Goal: Task Accomplishment & Management: Complete application form

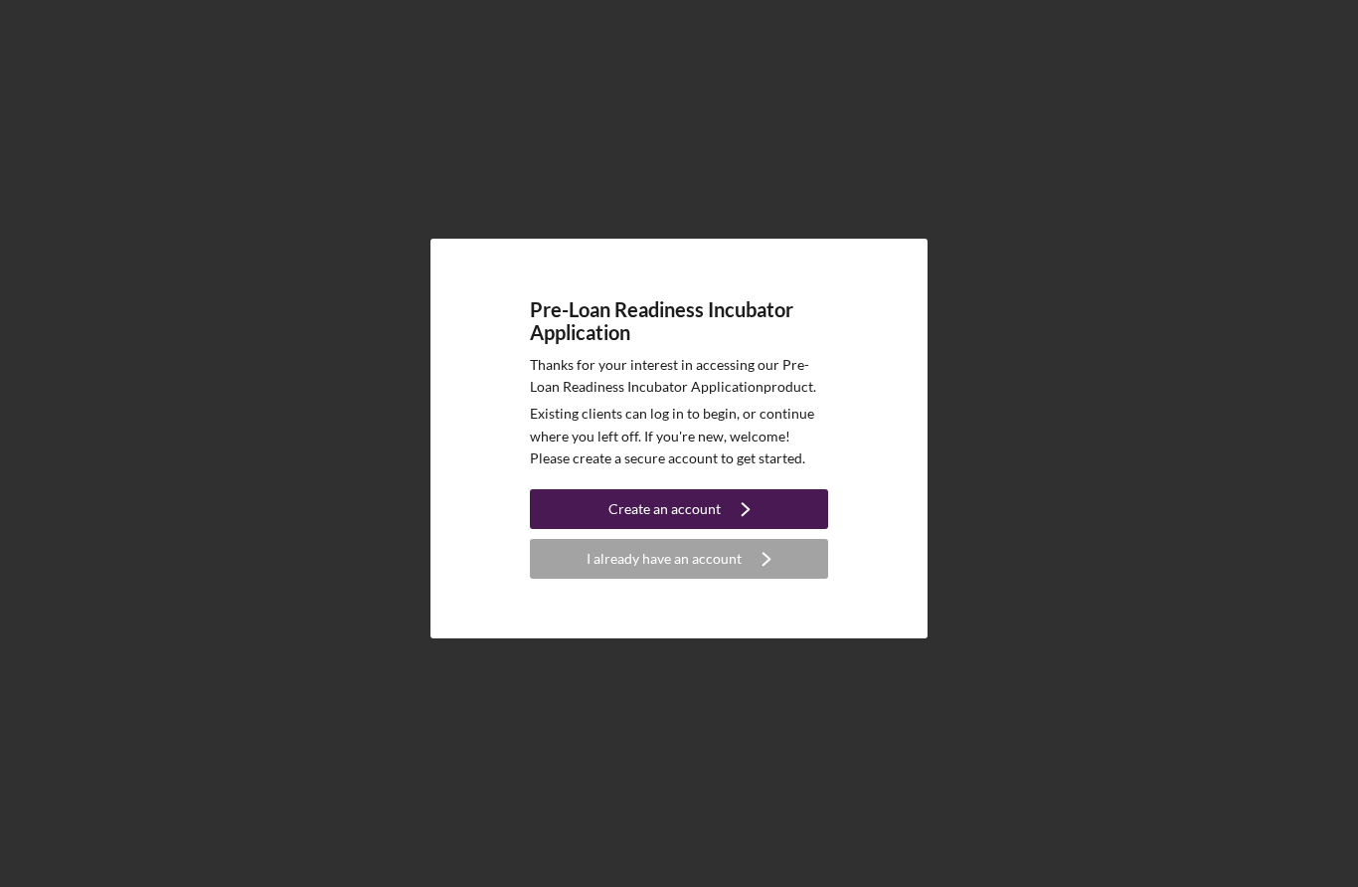
click at [729, 534] on icon "Icon/Navigate" at bounding box center [746, 509] width 50 height 50
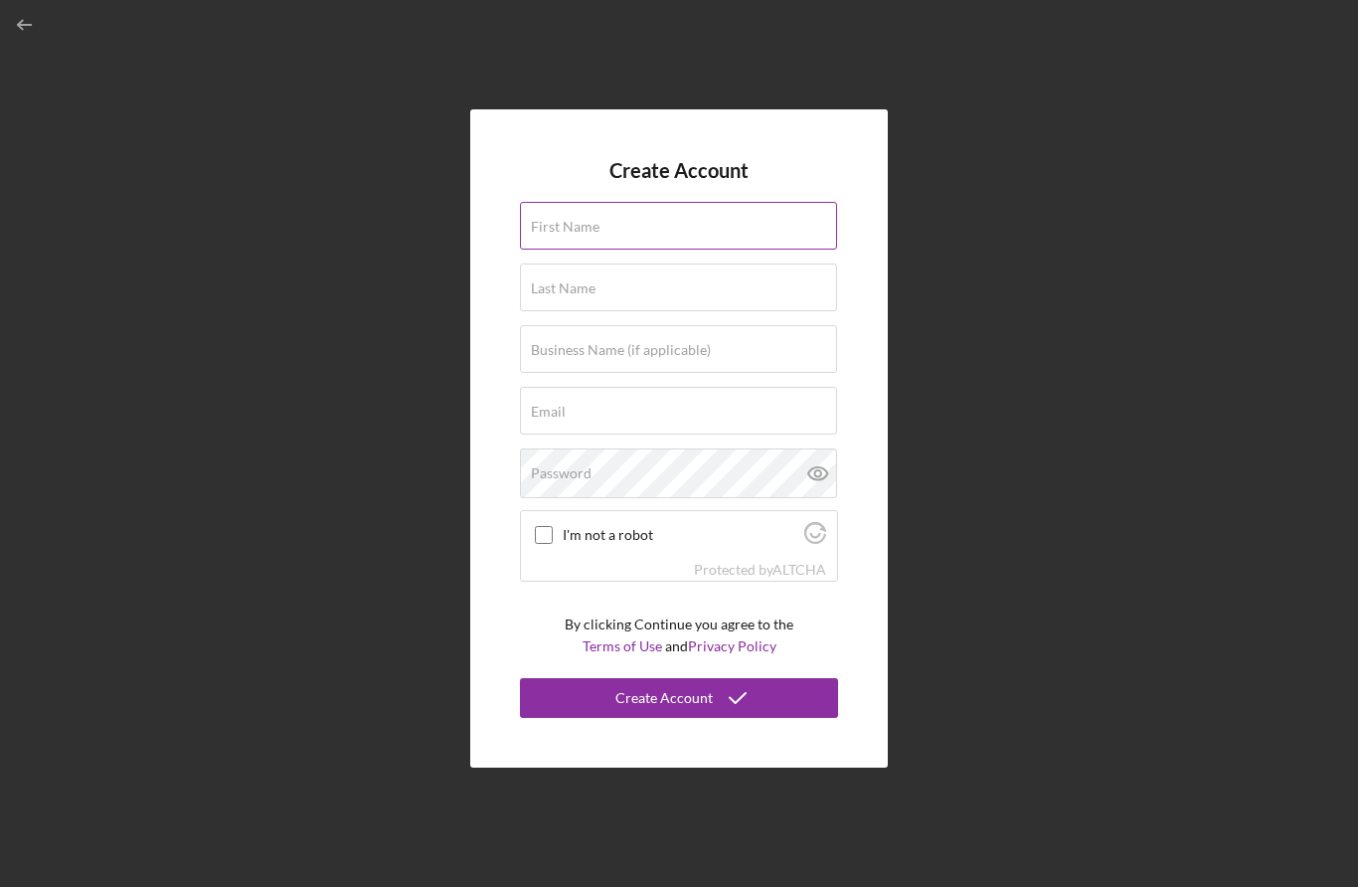
click at [796, 252] on div "First Name" at bounding box center [679, 227] width 318 height 50
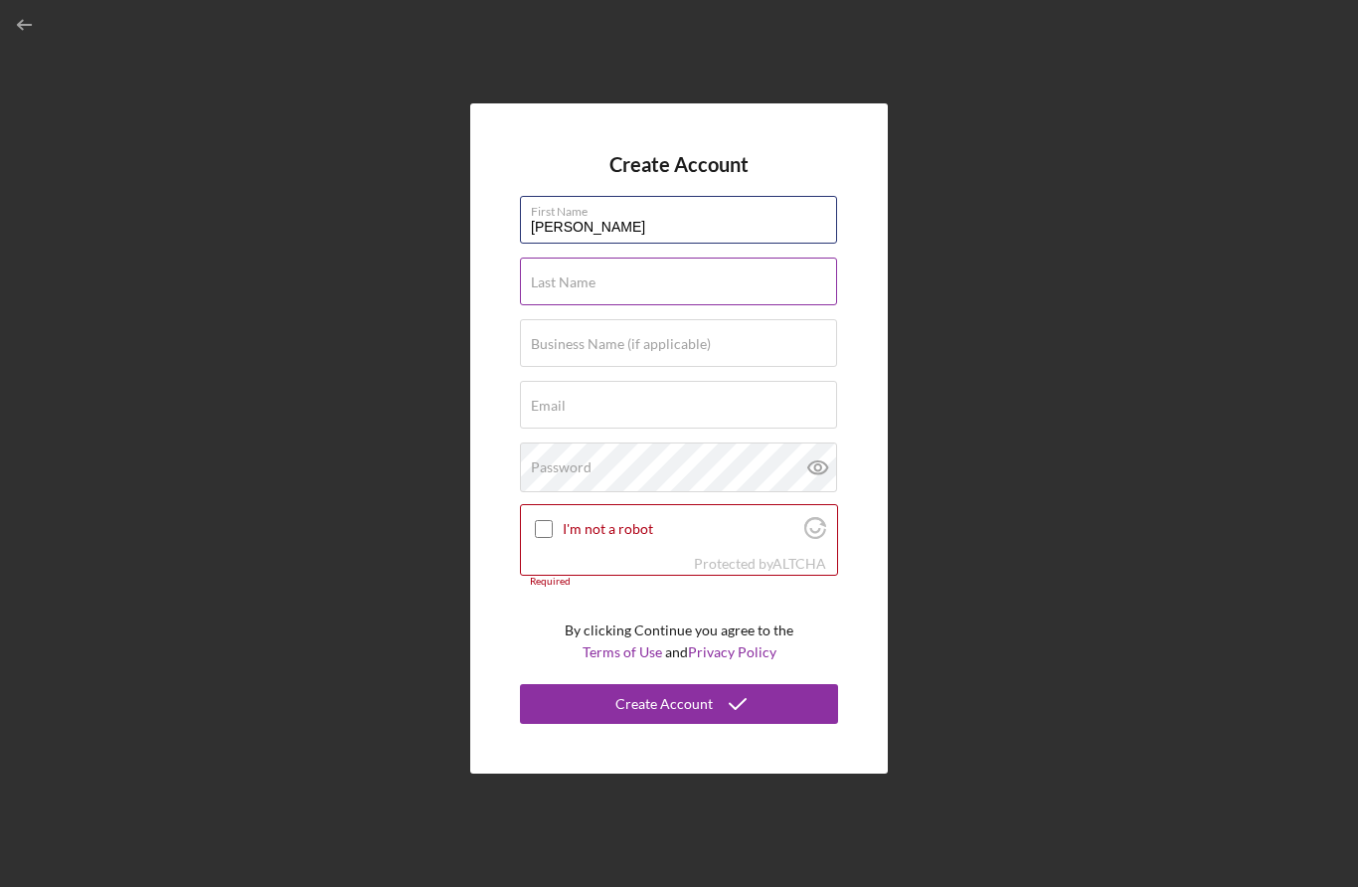
type input "[PERSON_NAME]"
click at [718, 307] on div "Last Name Required" at bounding box center [679, 283] width 318 height 50
type input "Lane"
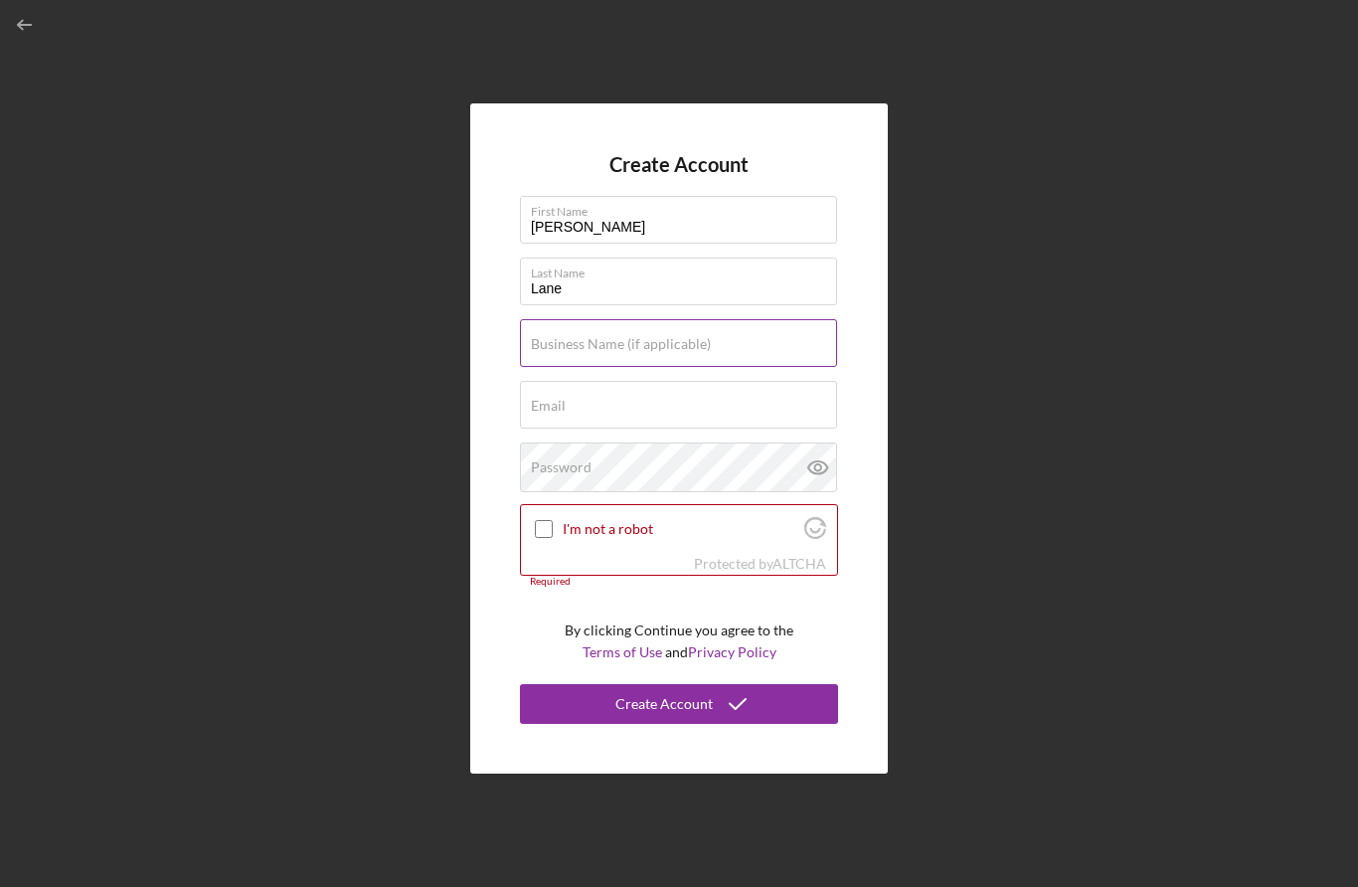
click at [780, 367] on input "Business Name (if applicable)" at bounding box center [678, 343] width 317 height 48
type input "[STREET_ADDRESS][PERSON_NAME]"
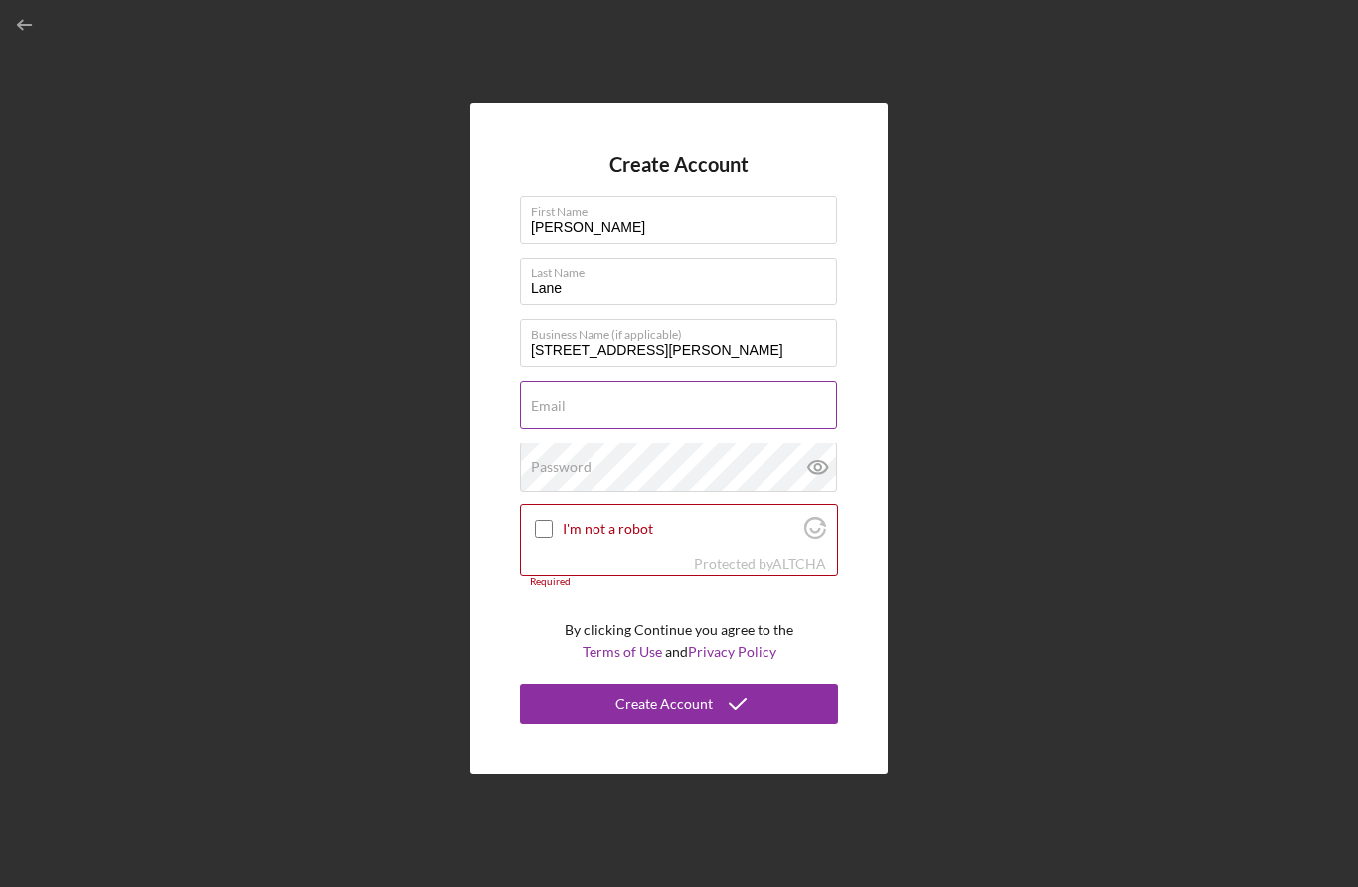
click at [774, 429] on input "Email" at bounding box center [678, 405] width 317 height 48
type input "[EMAIL_ADDRESS][DOMAIN_NAME]"
click at [781, 492] on div "Password" at bounding box center [679, 468] width 318 height 50
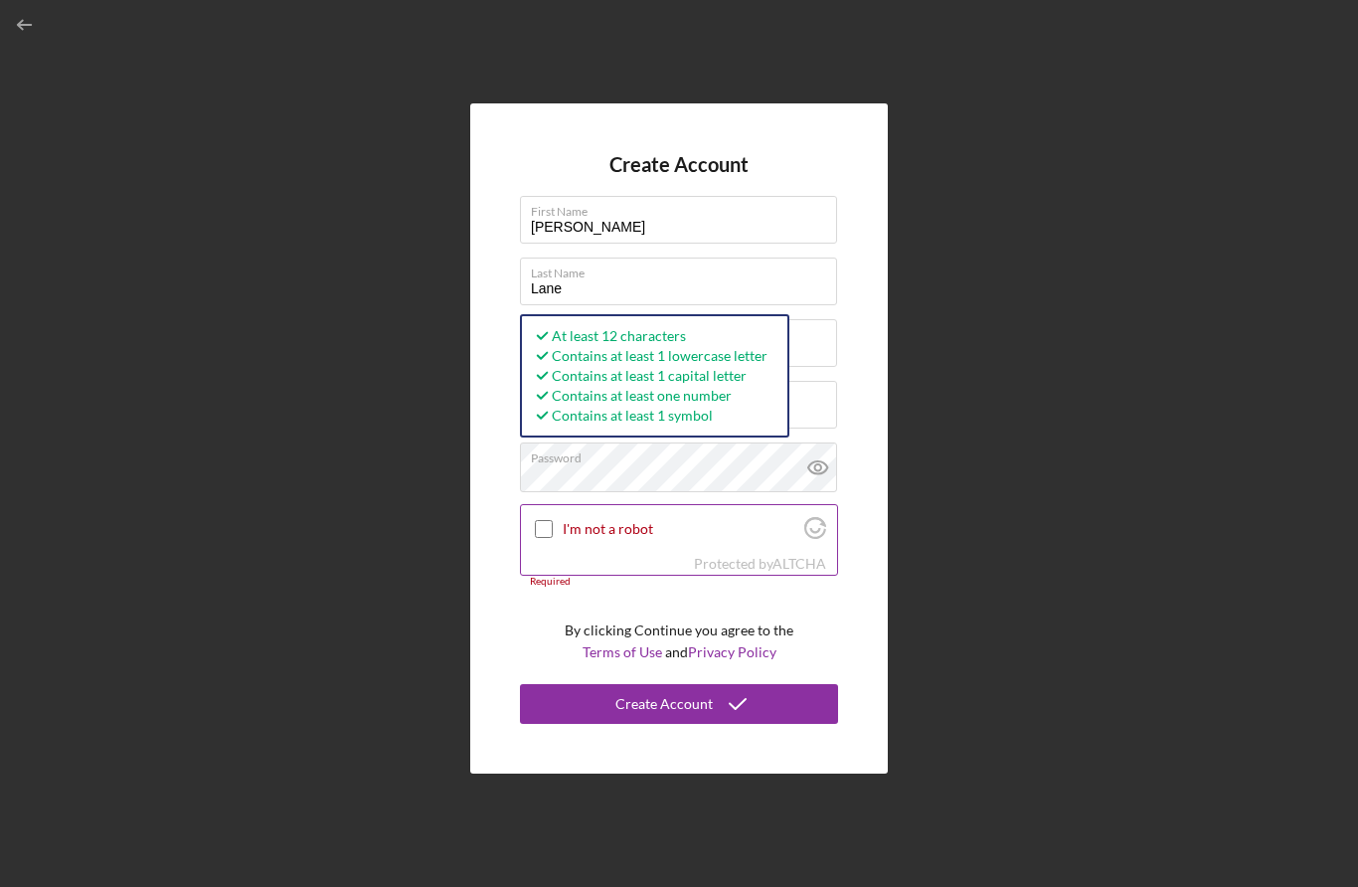
click at [543, 538] on input "I'm not a robot" at bounding box center [544, 529] width 18 height 18
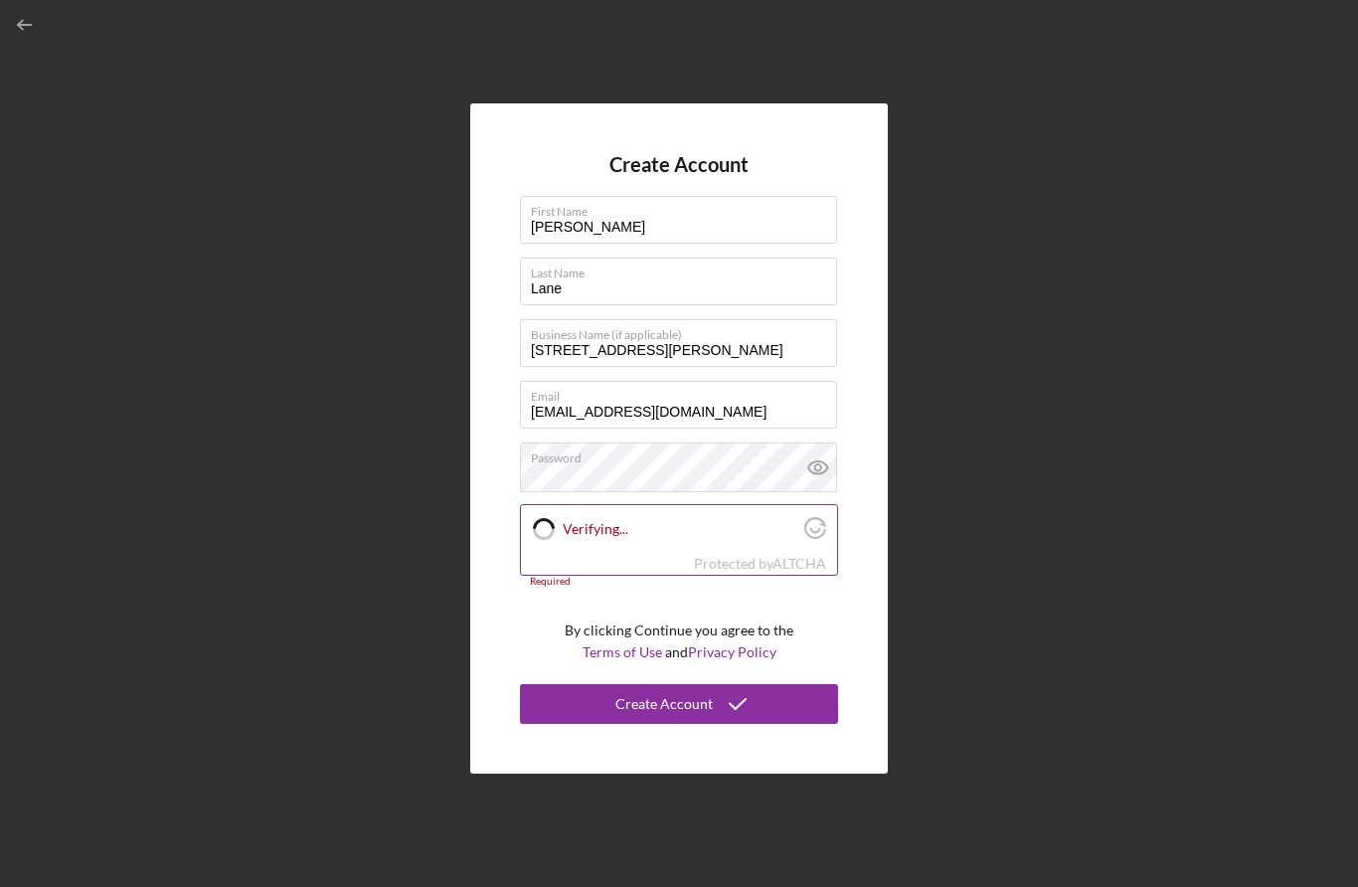
checkbox input "true"
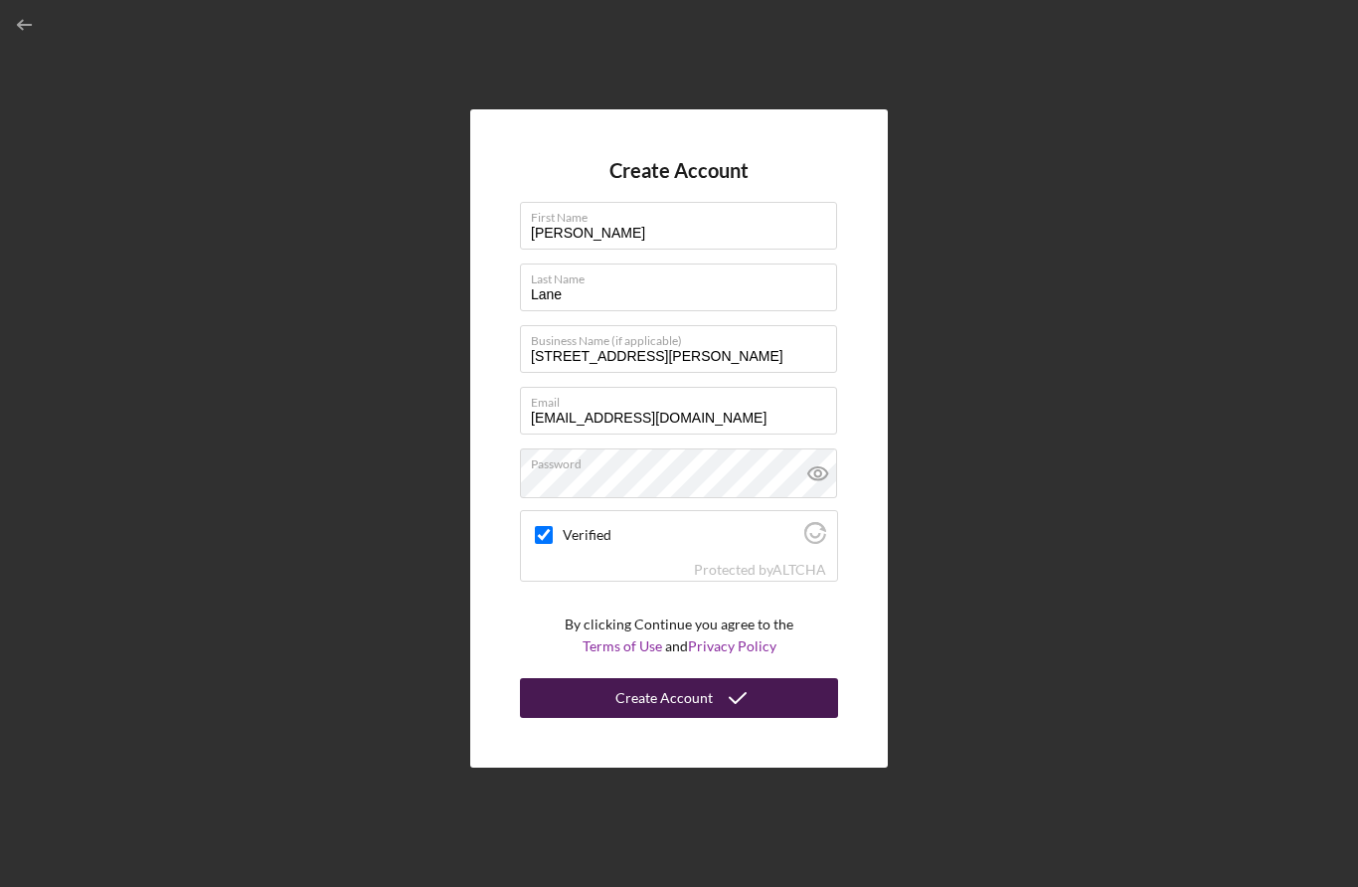
click at [693, 718] on div "Create Account" at bounding box center [664, 698] width 97 height 40
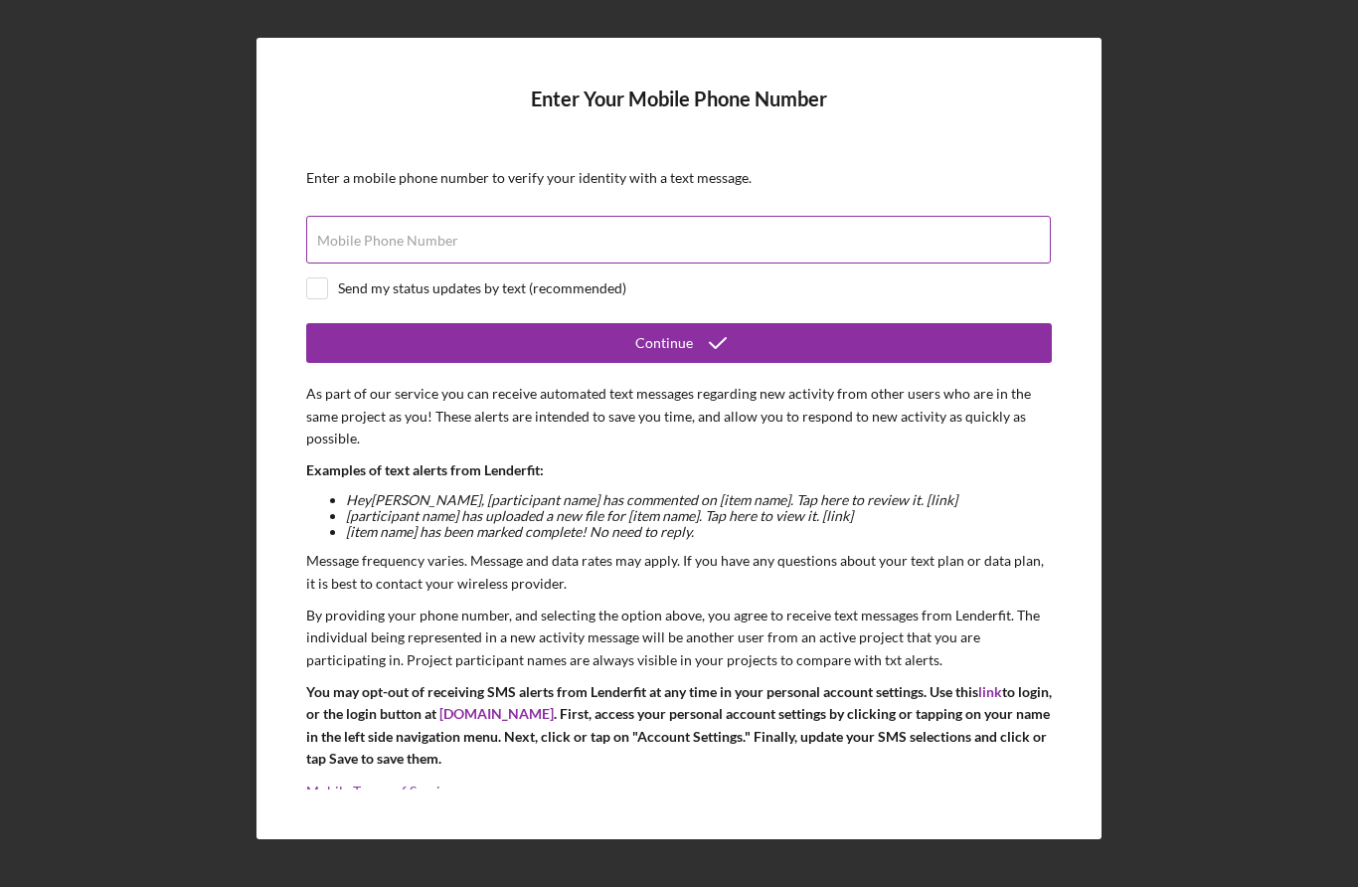
click at [709, 266] on div "Mobile Phone Number" at bounding box center [679, 241] width 746 height 50
type input "[PHONE_NUMBER]"
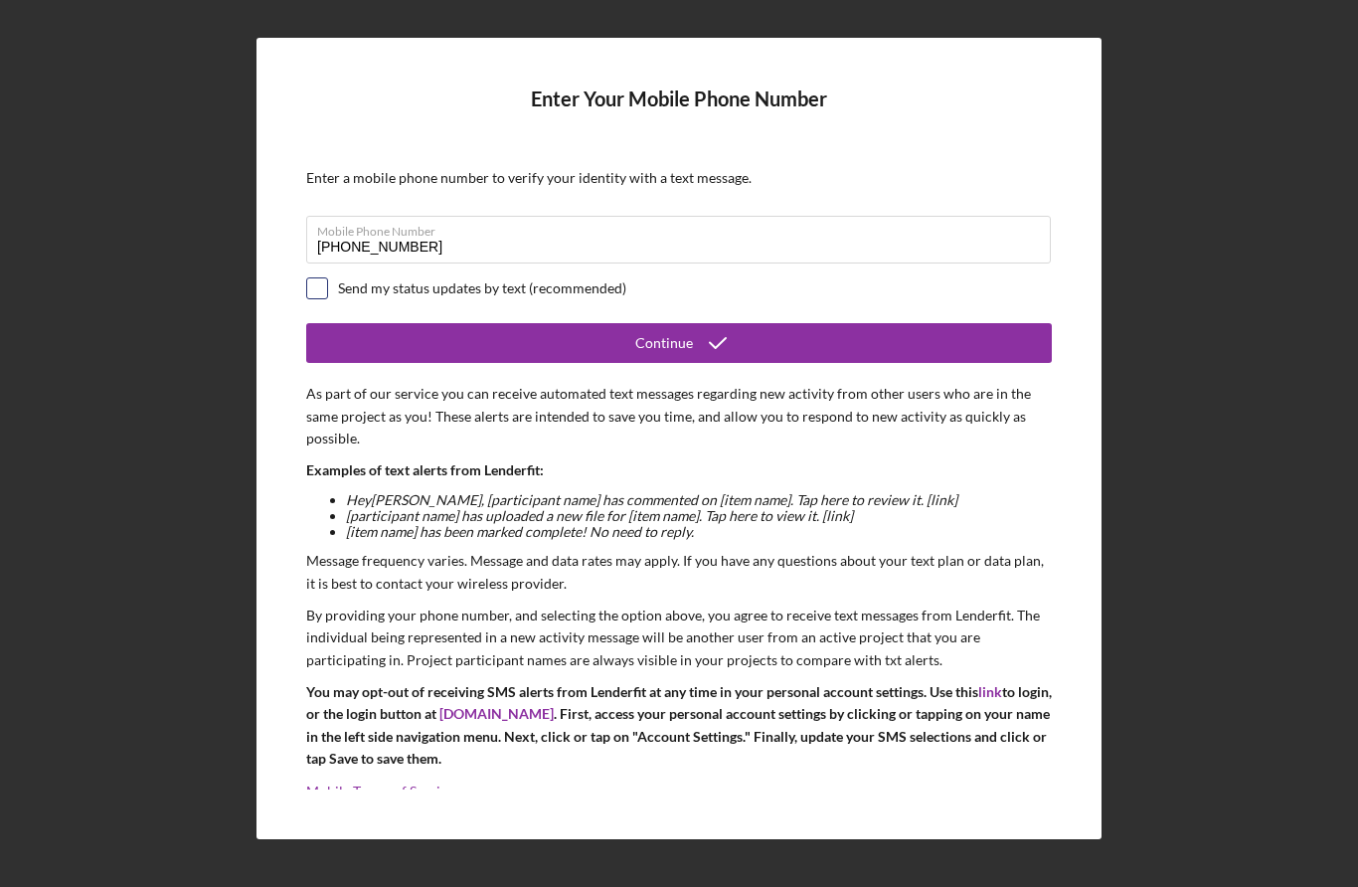
click at [320, 298] on input "checkbox" at bounding box center [317, 288] width 20 height 20
checkbox input "true"
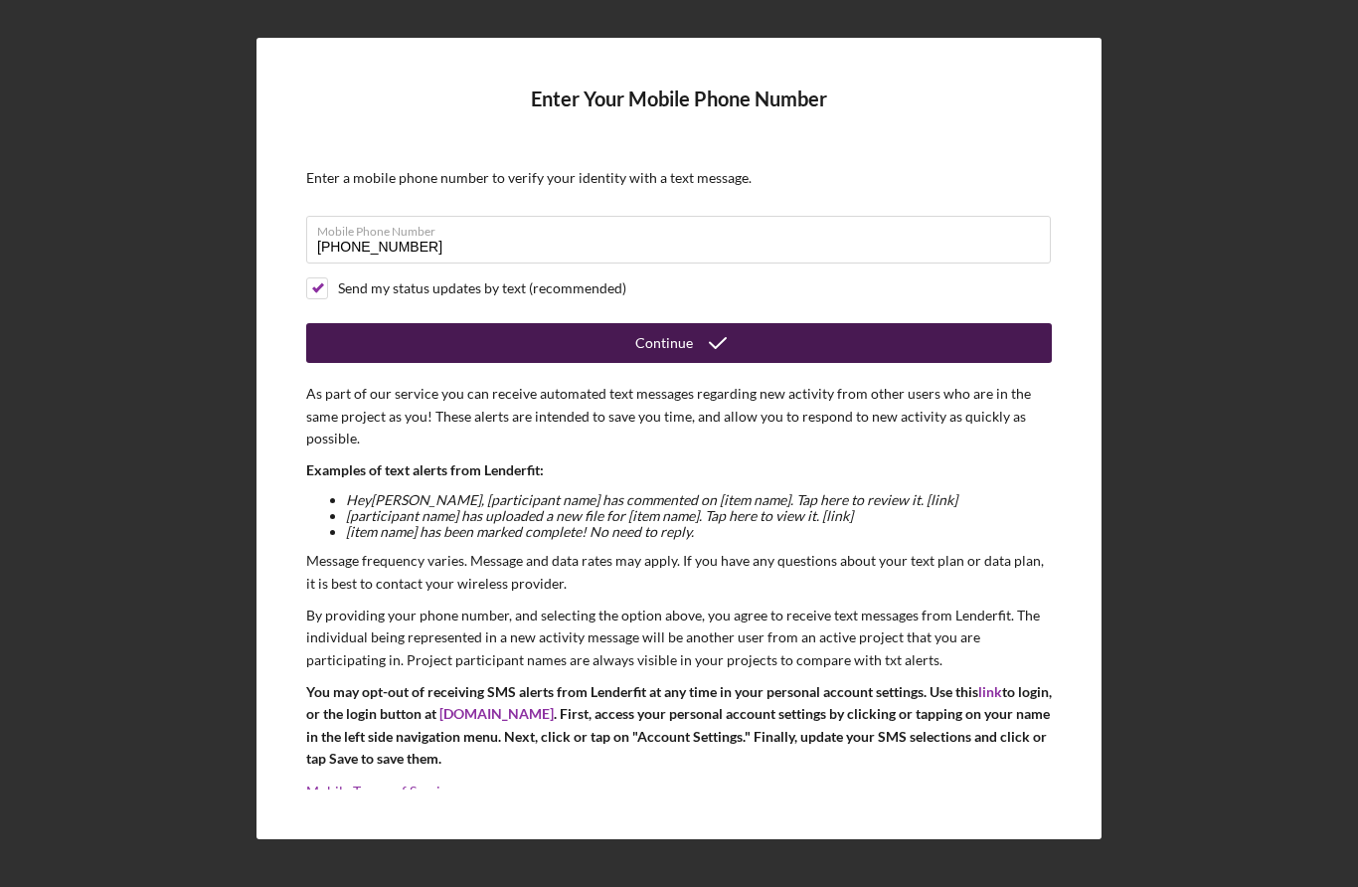
click at [724, 368] on icon "submit" at bounding box center [718, 343] width 50 height 50
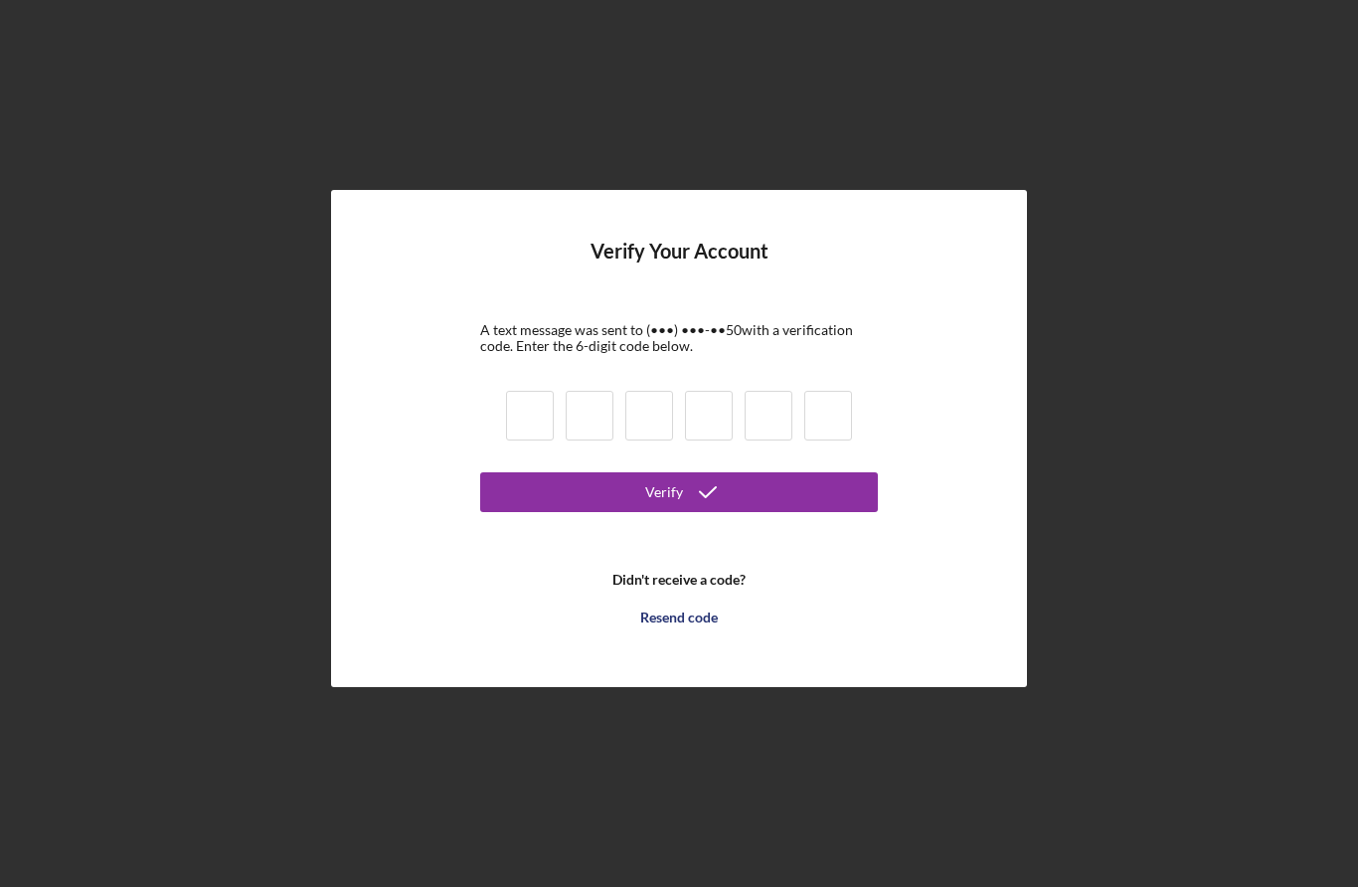
click at [750, 441] on input at bounding box center [769, 416] width 48 height 50
click at [523, 441] on input at bounding box center [530, 416] width 48 height 50
type input "9"
type input "4"
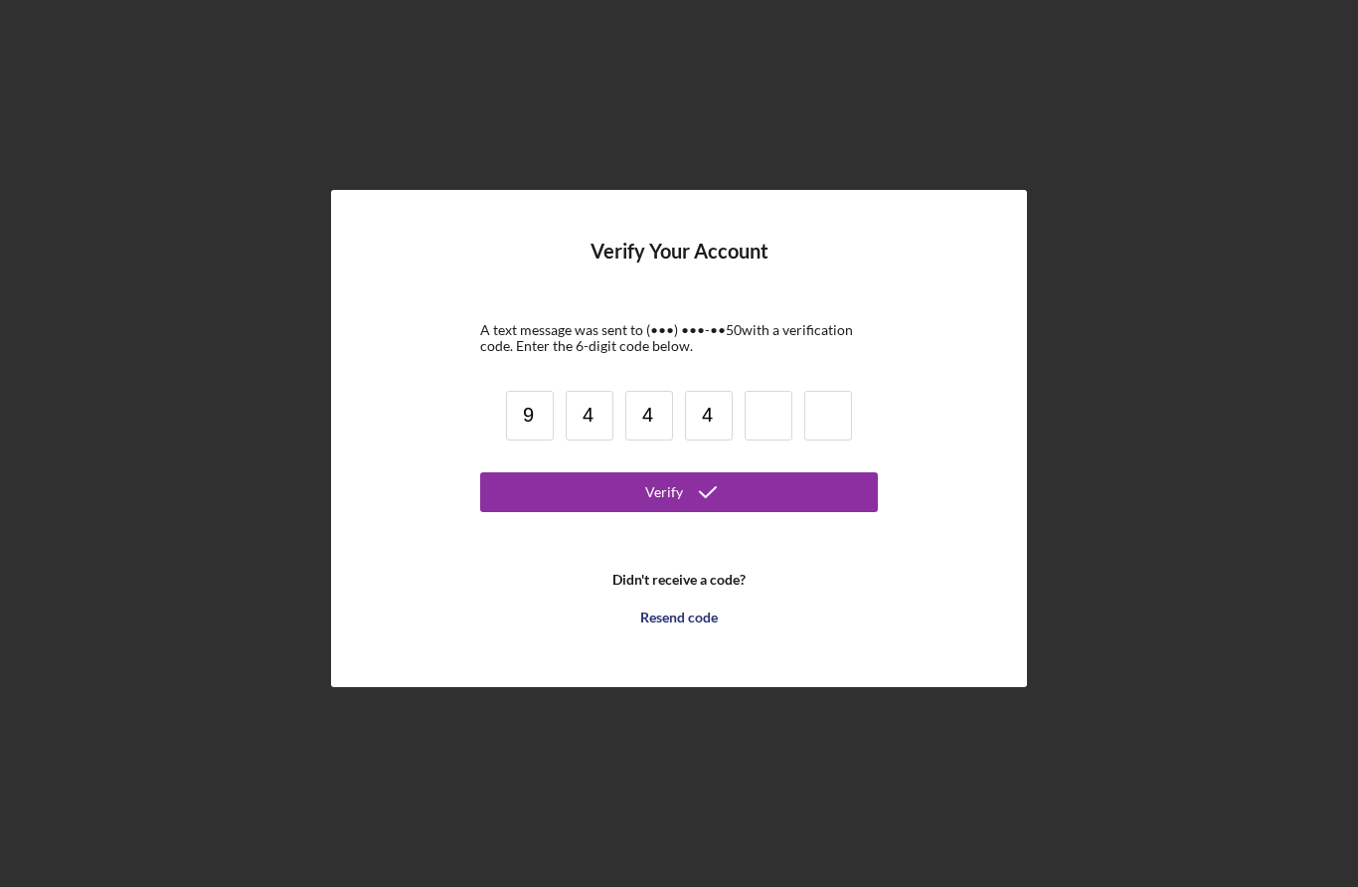
type input "4"
type input "2"
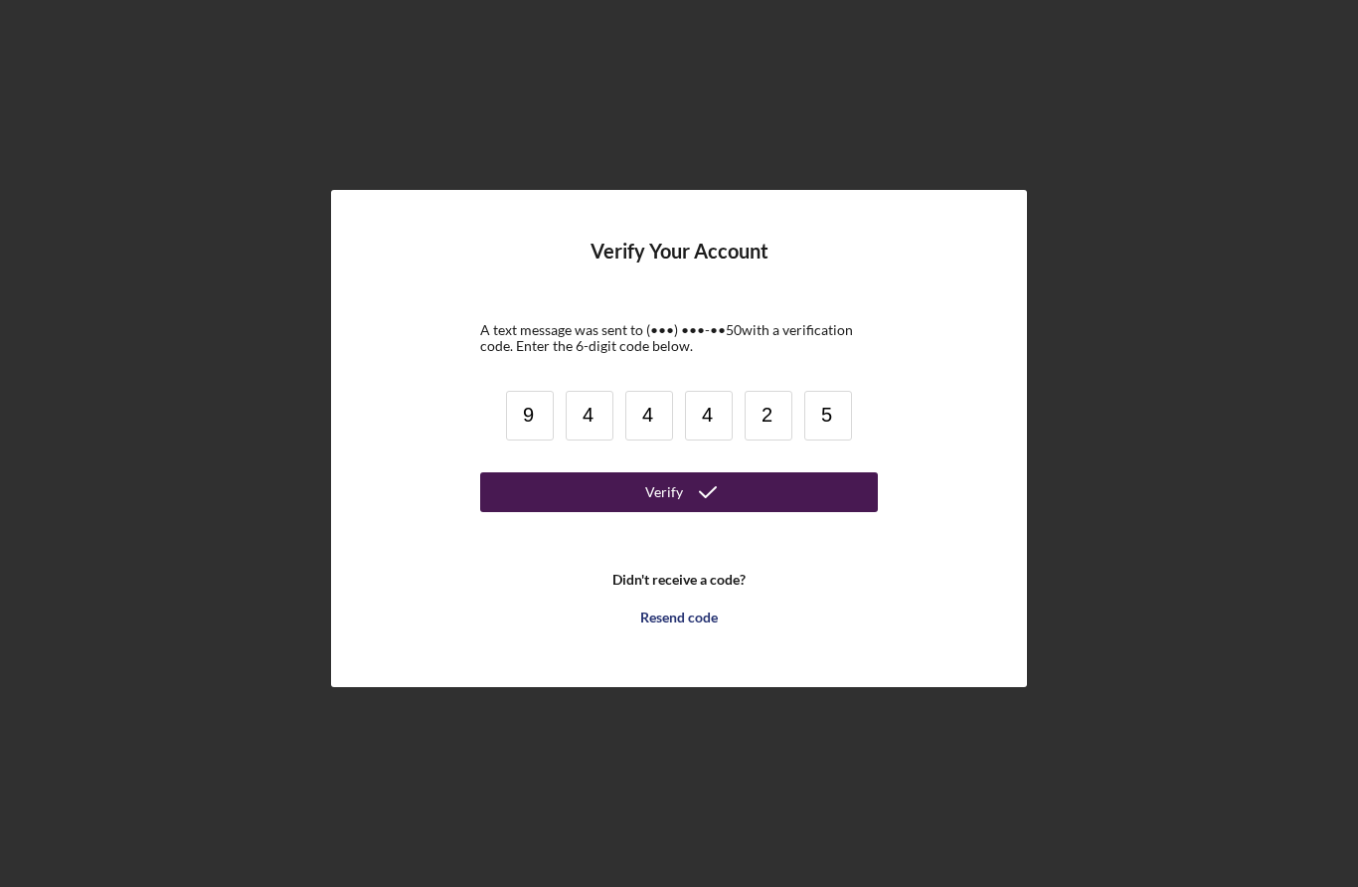
type input "5"
click at [733, 512] on button "Verify" at bounding box center [679, 492] width 398 height 40
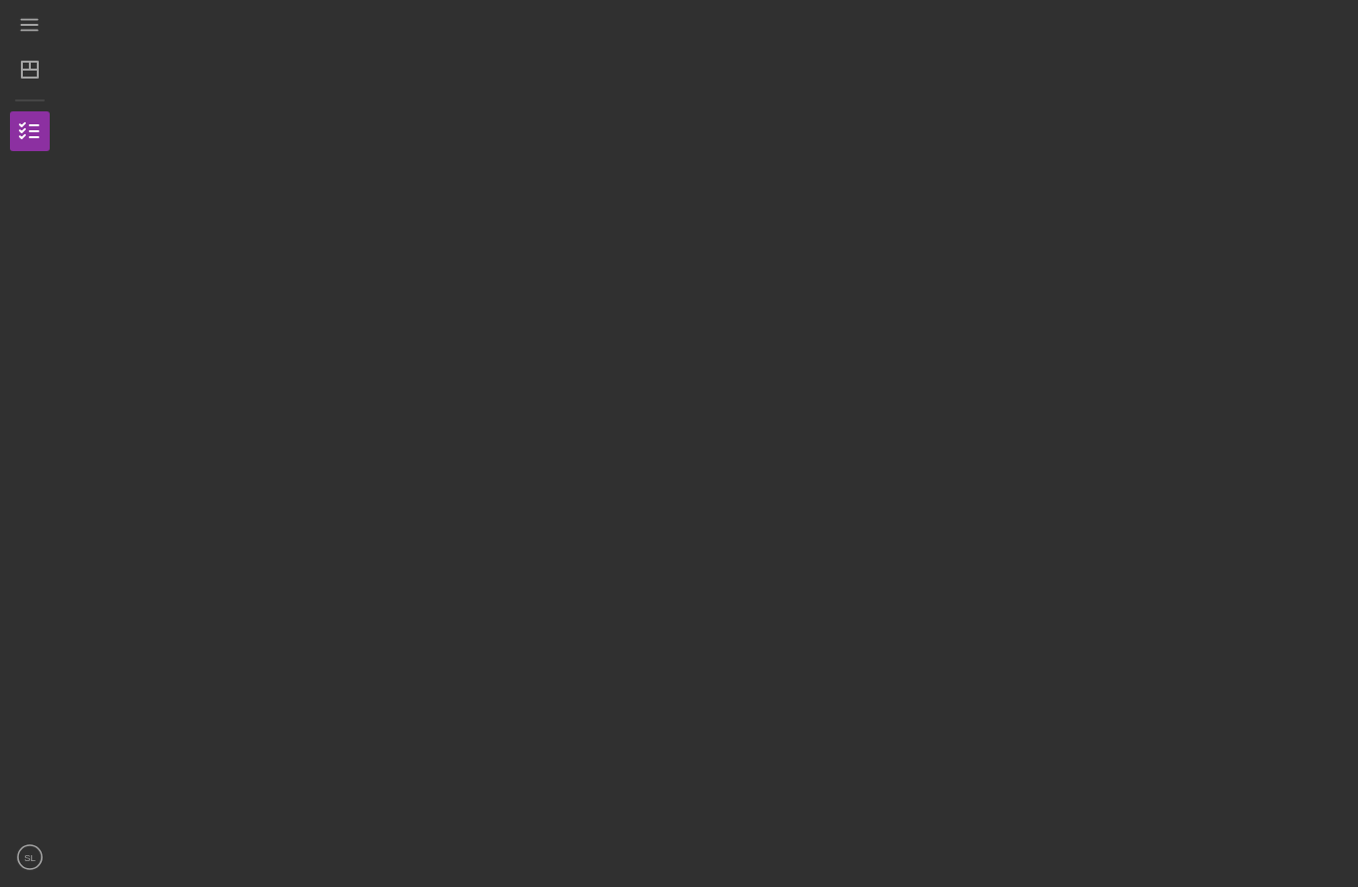
scroll to position [70, 0]
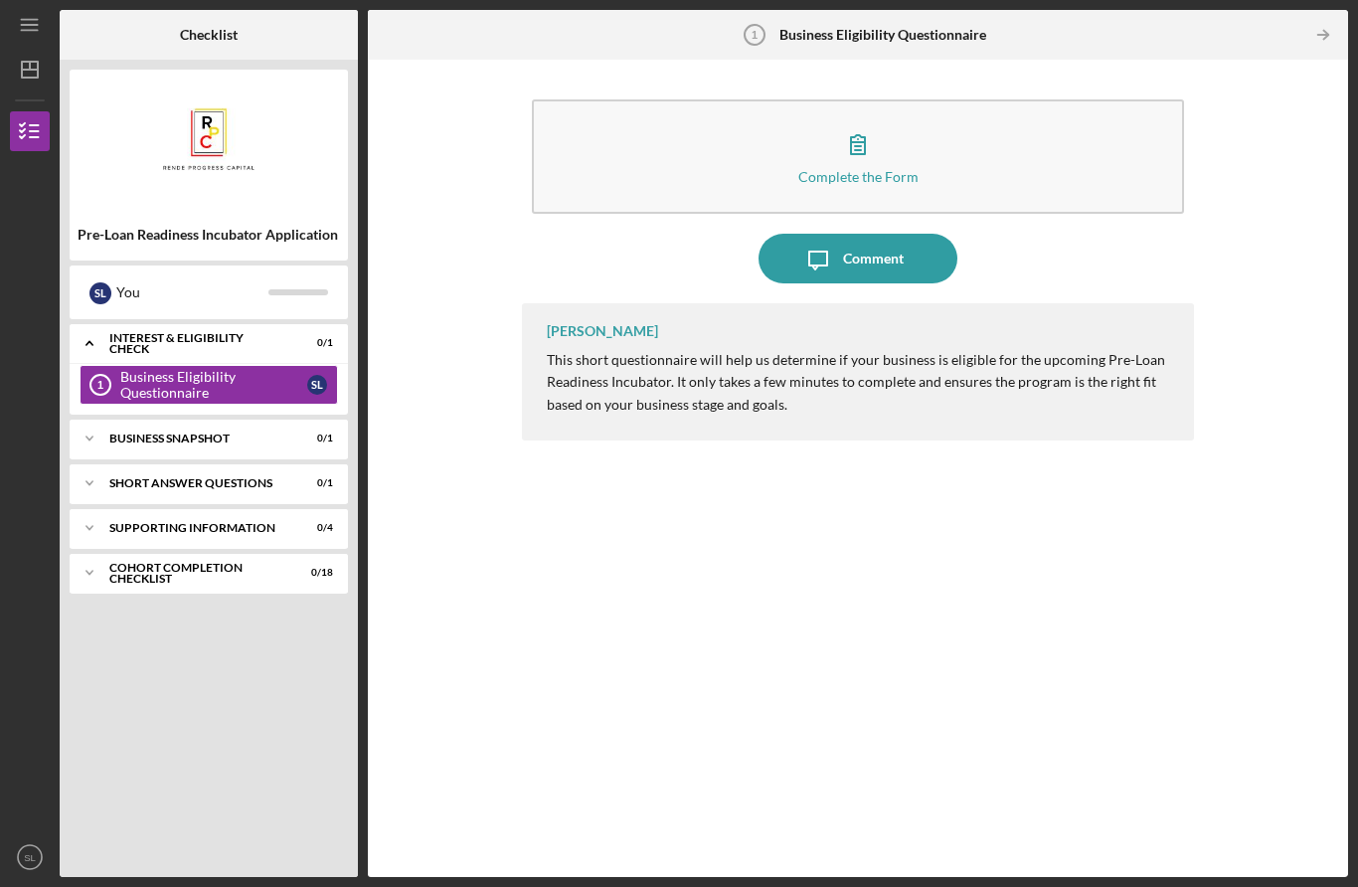
click at [926, 402] on div "[PERSON_NAME] This short questionnaire will help us determine if your business …" at bounding box center [858, 575] width 672 height 544
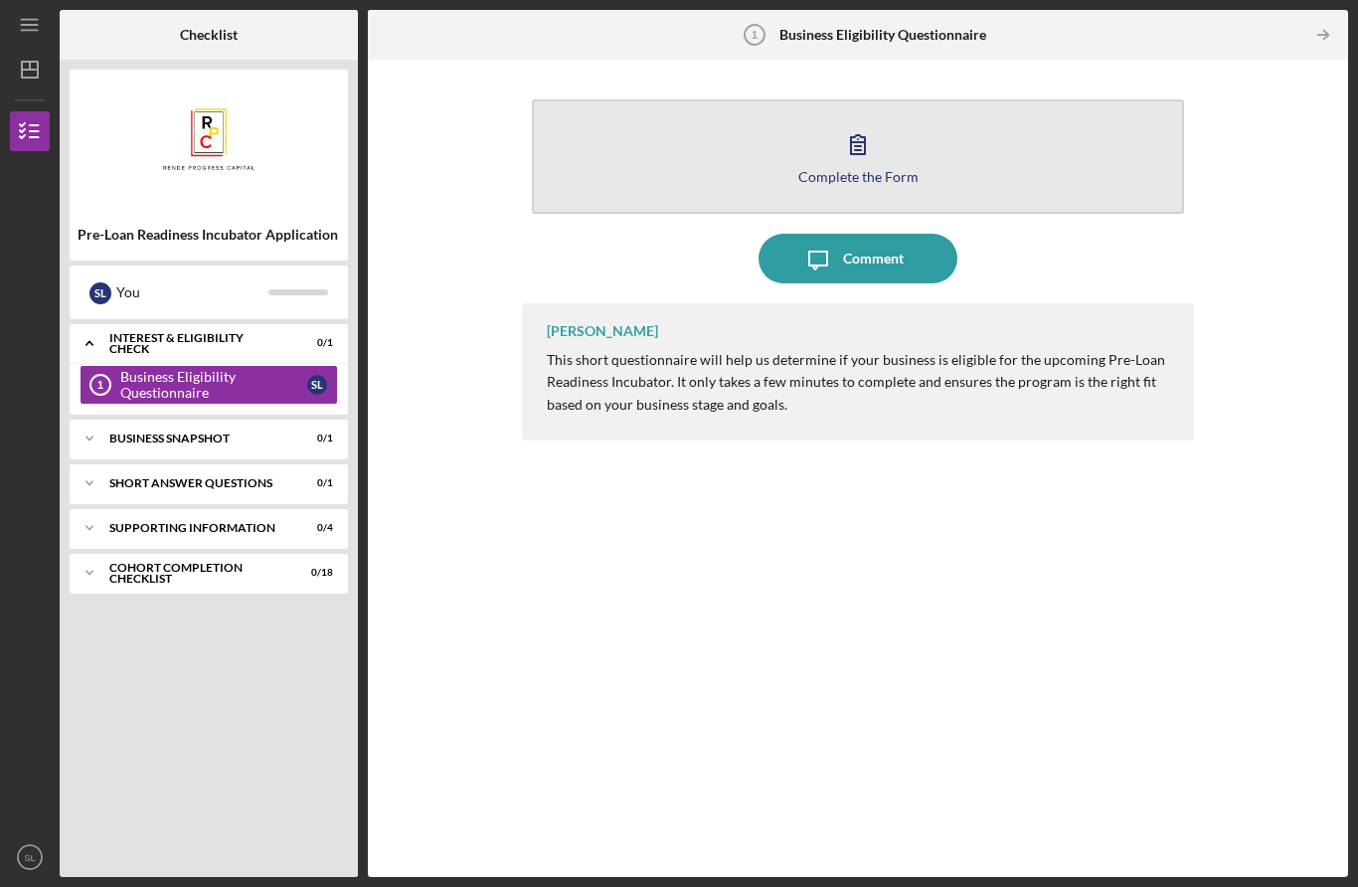
click at [902, 99] on button "Complete the Form Form" at bounding box center [858, 156] width 652 height 114
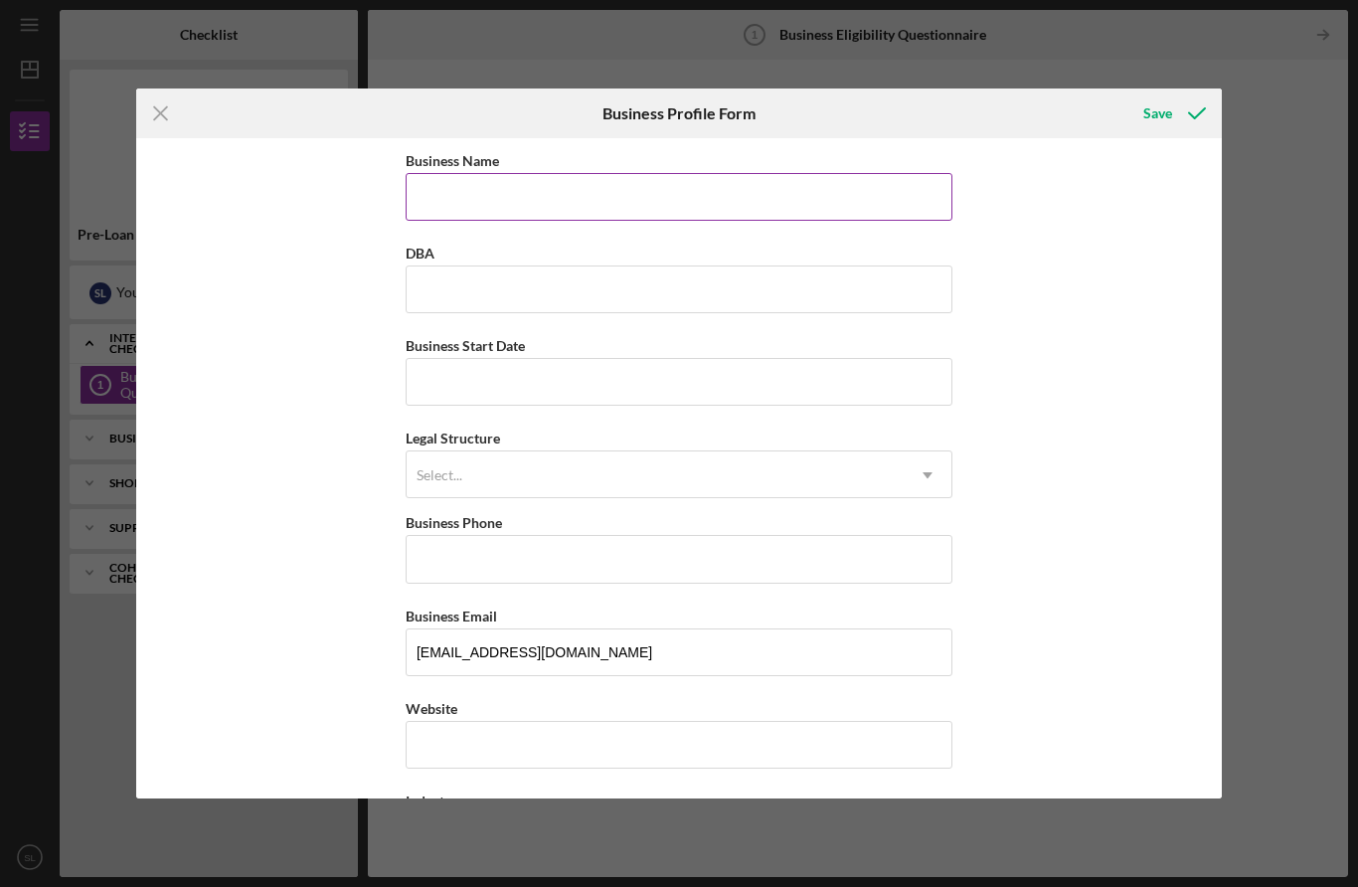
click at [871, 207] on input "Business Name" at bounding box center [679, 197] width 547 height 48
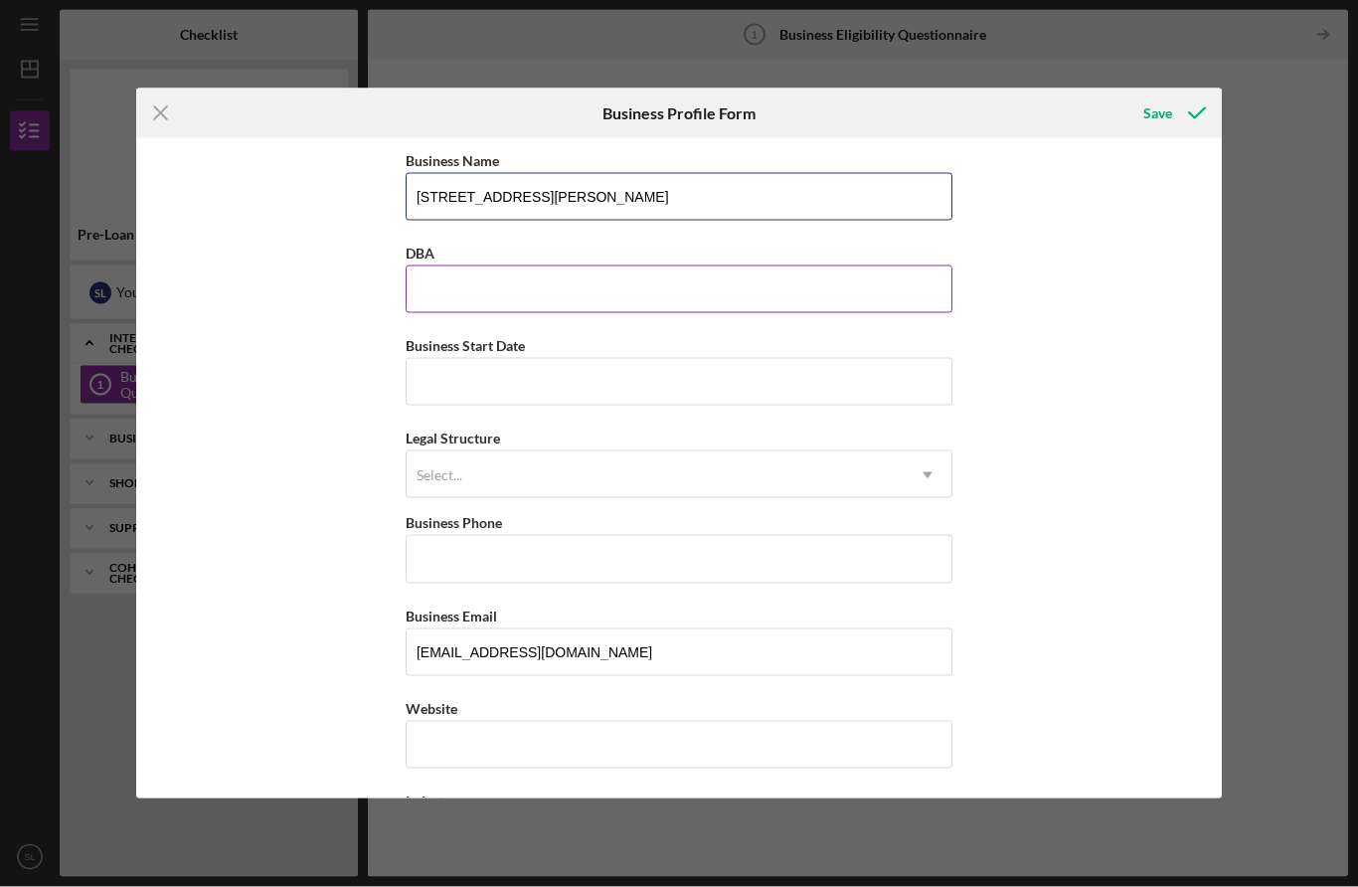
type input "[STREET_ADDRESS][PERSON_NAME]"
click at [710, 281] on input "DBA" at bounding box center [679, 290] width 547 height 48
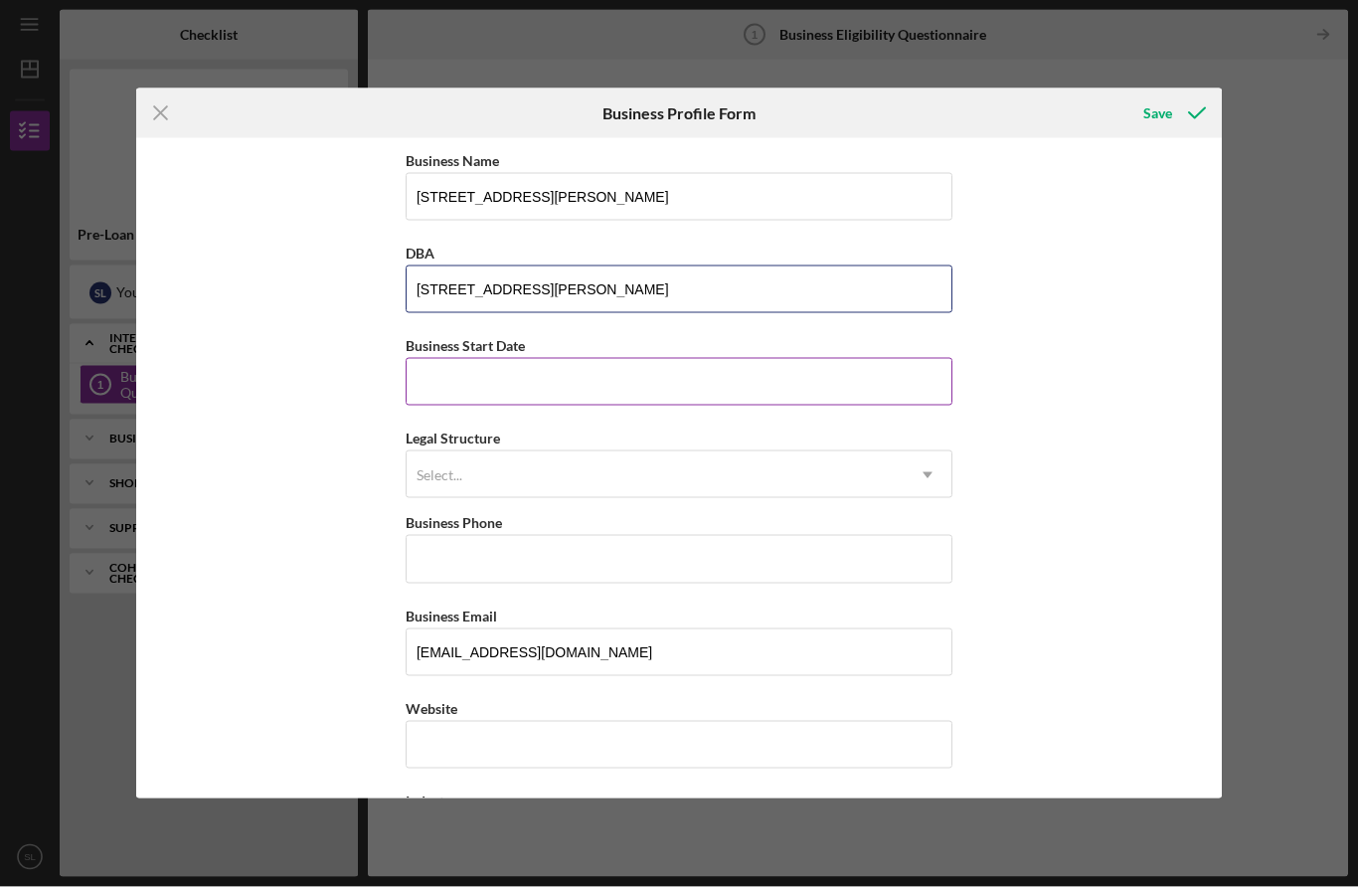
type input "[STREET_ADDRESS][PERSON_NAME]"
click at [839, 388] on input "Business Start Date" at bounding box center [679, 382] width 547 height 48
type input "[DATE]"
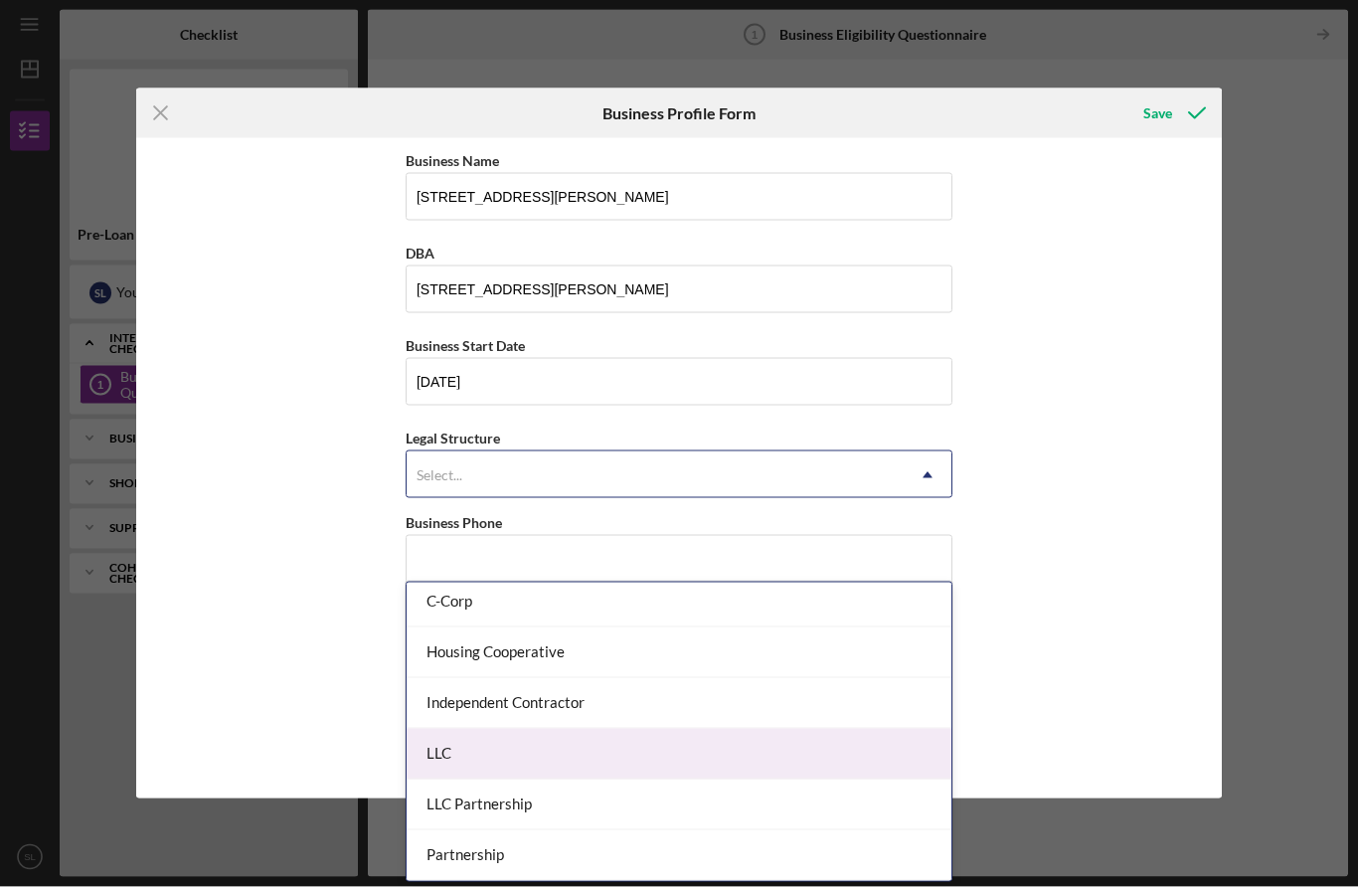
scroll to position [70, 0]
click at [550, 729] on div "LLC" at bounding box center [679, 754] width 545 height 51
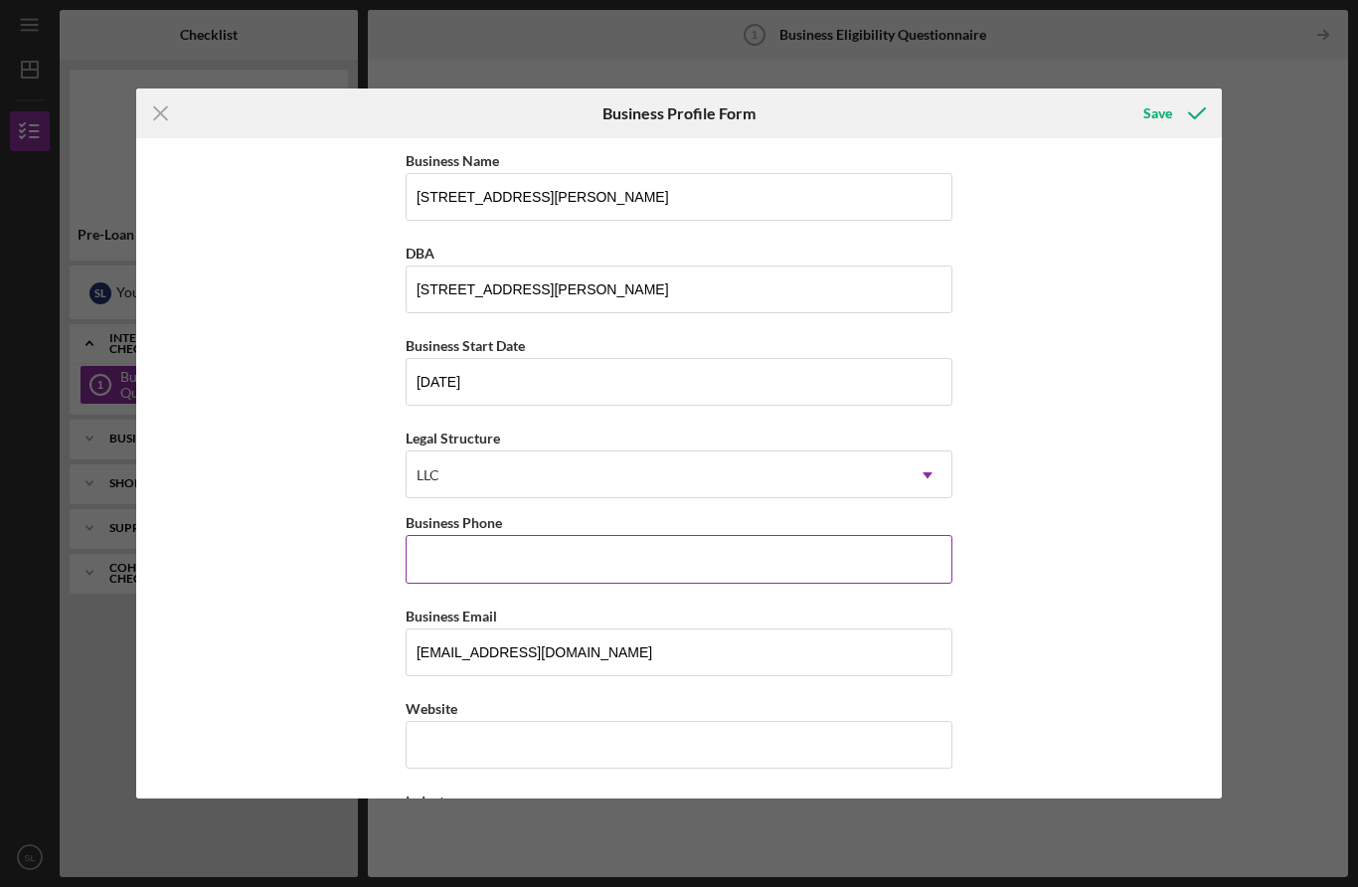
click at [682, 554] on input "Business Phone" at bounding box center [679, 559] width 547 height 48
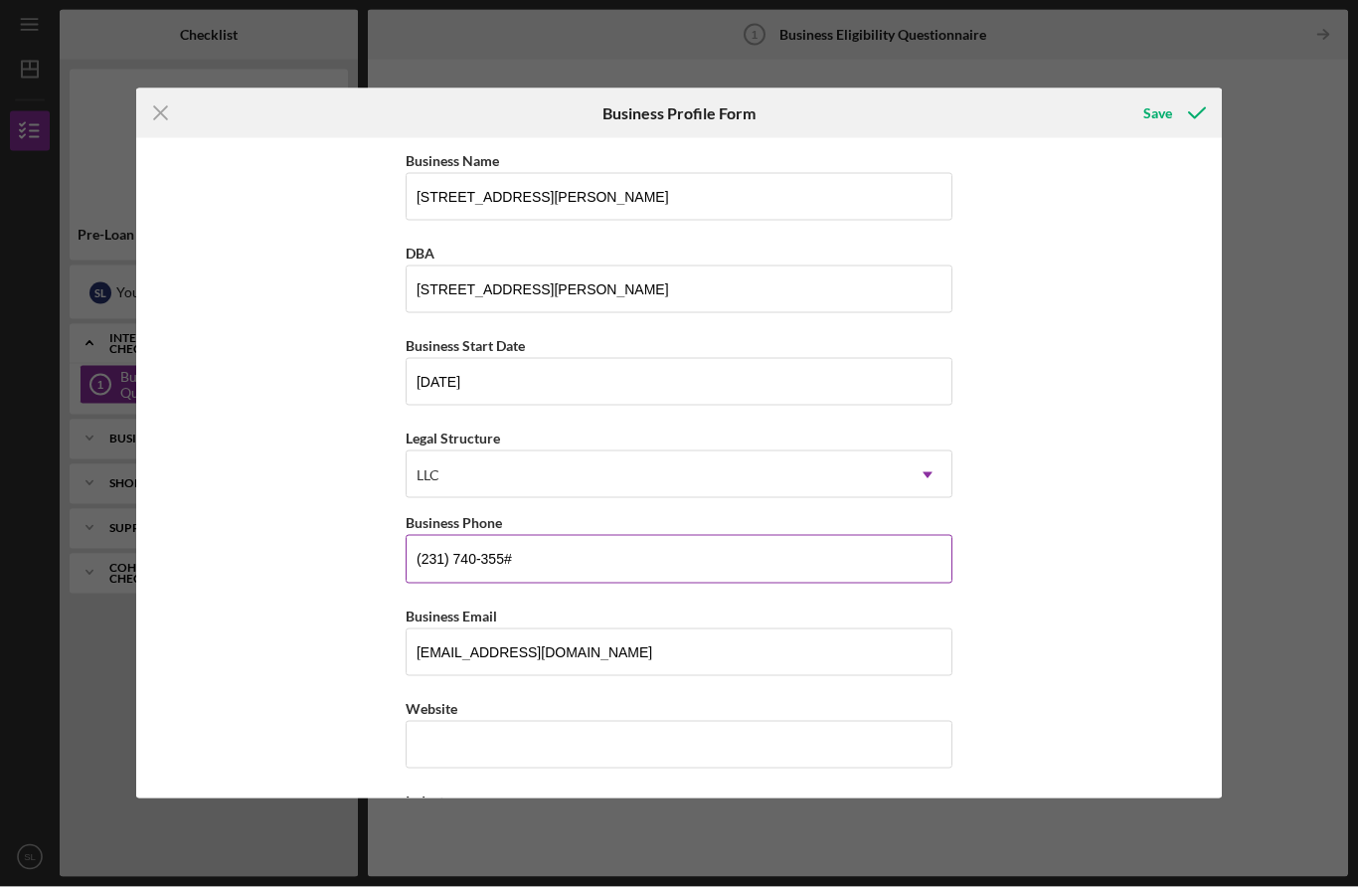
type input "[PHONE_NUMBER]"
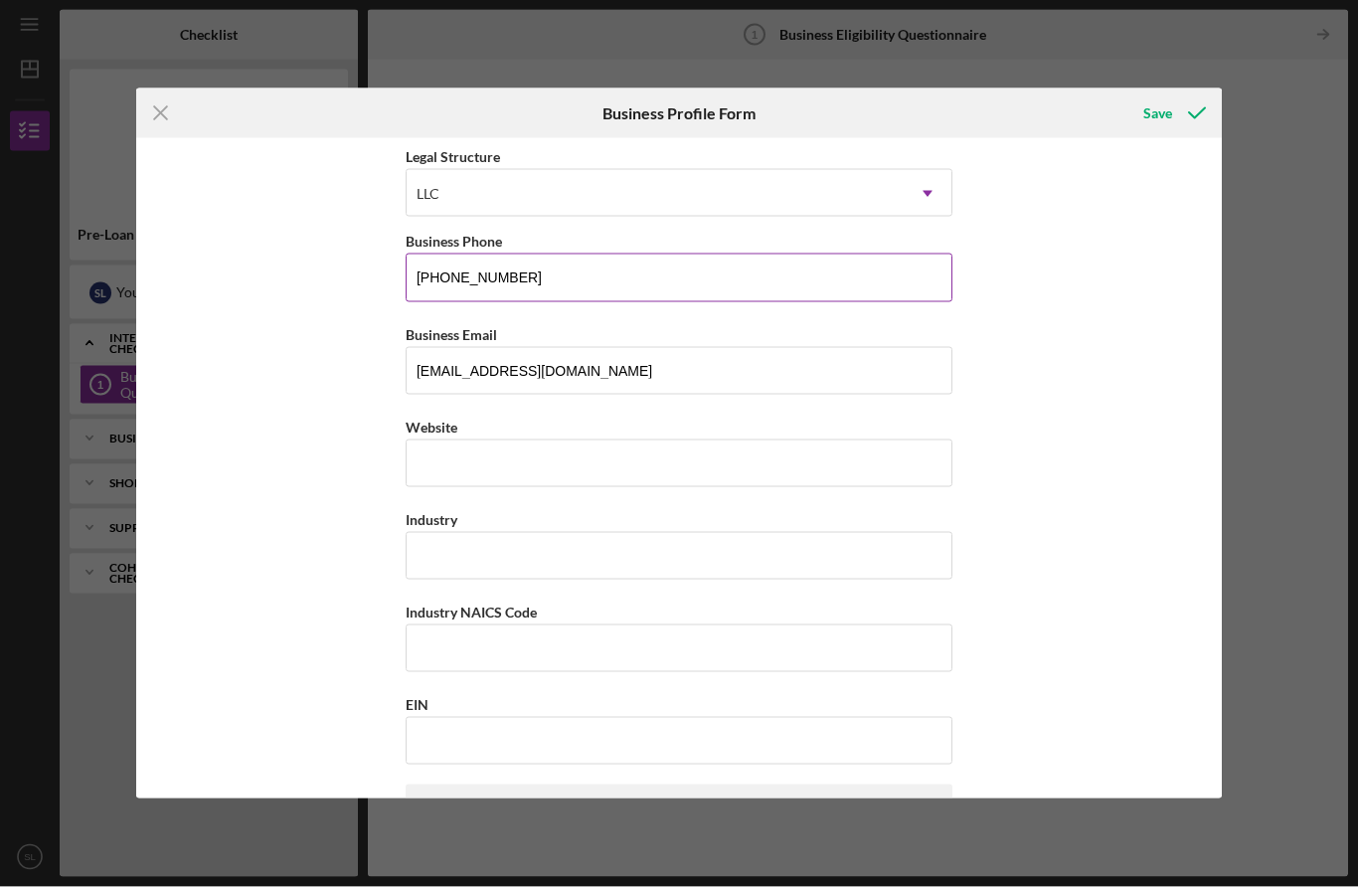
scroll to position [294, 0]
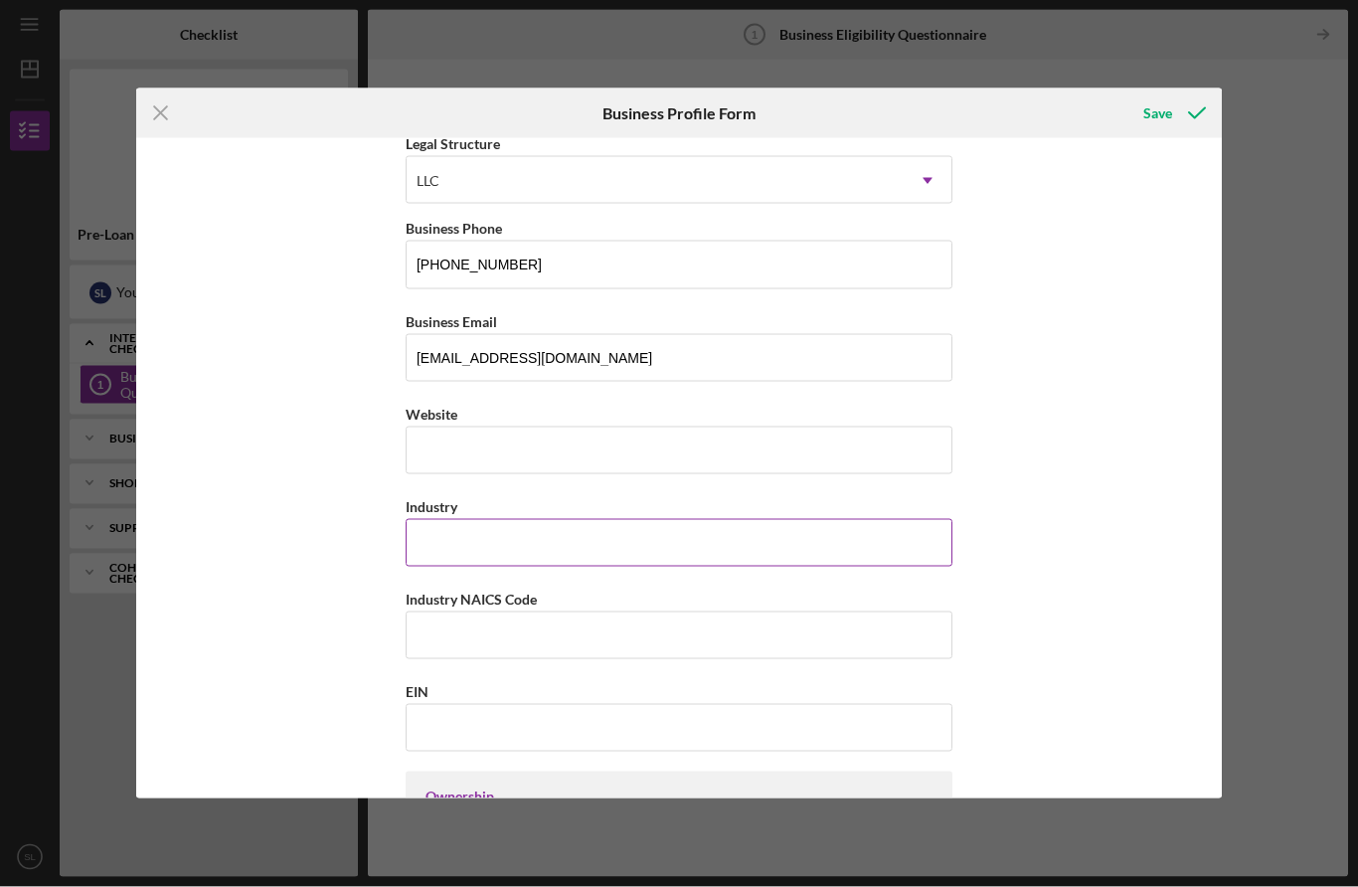
click at [603, 551] on input "Industry" at bounding box center [679, 543] width 547 height 48
type input "J"
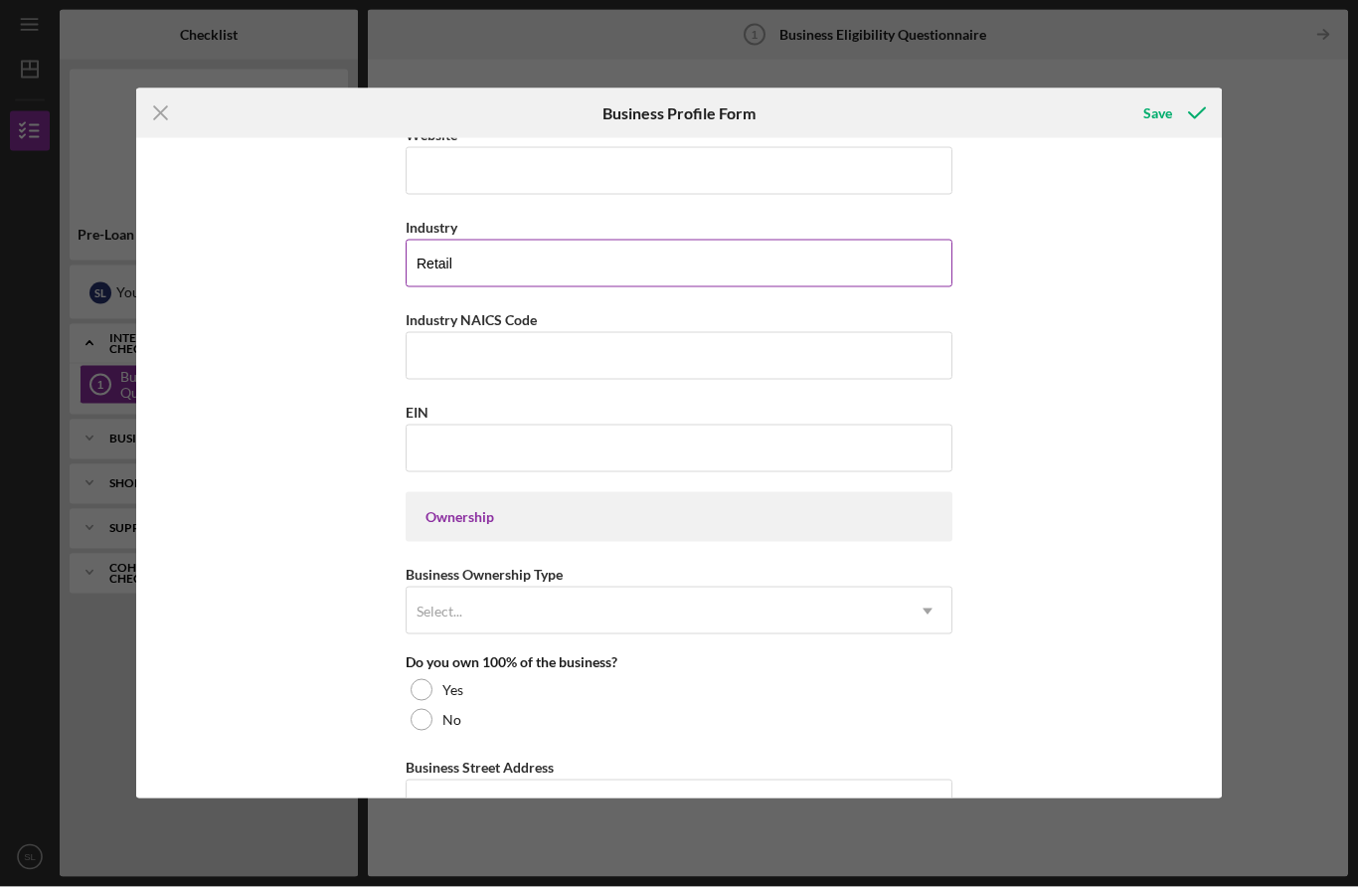
scroll to position [580, 0]
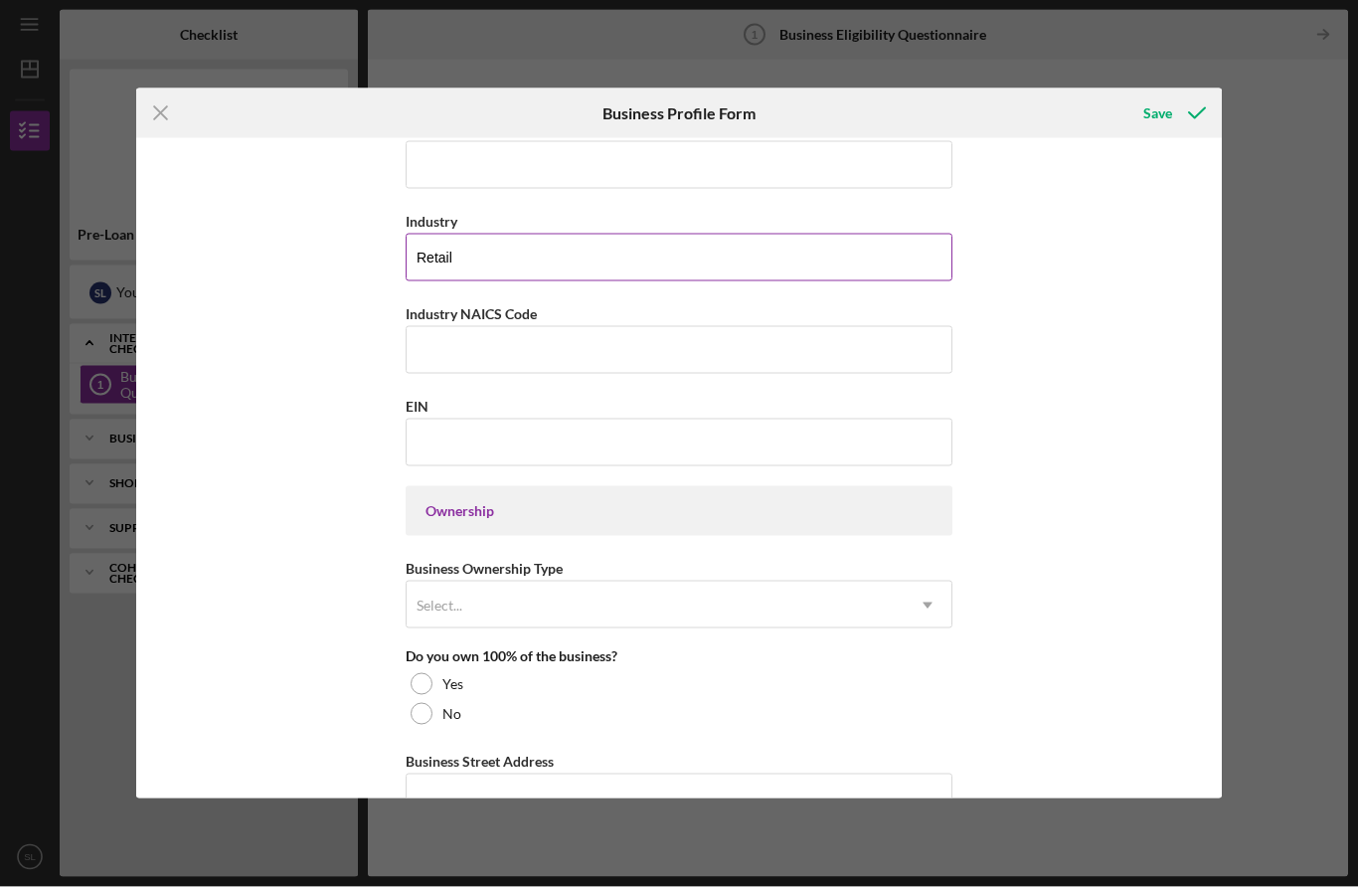
type input "Retail"
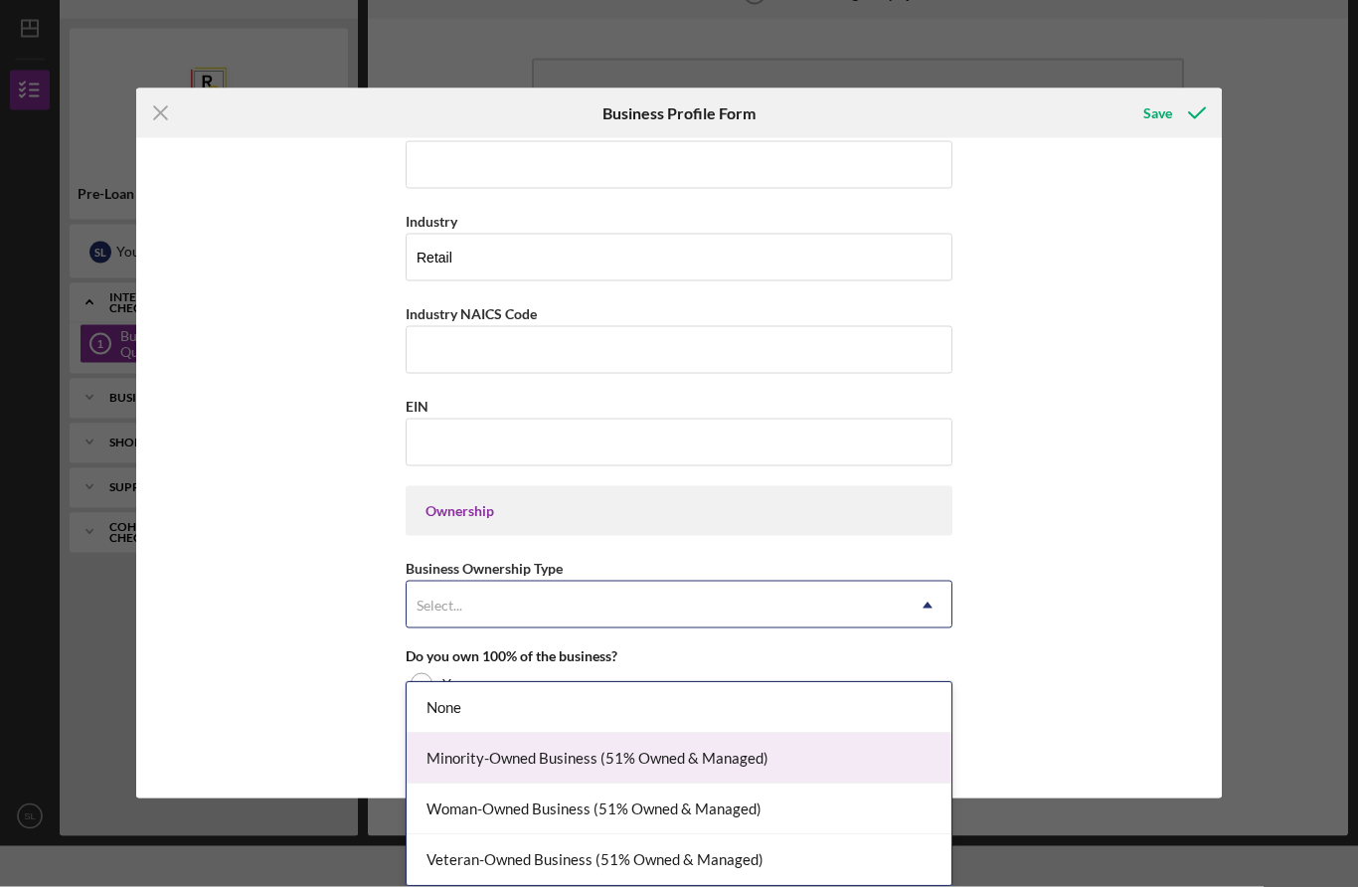
scroll to position [70, 0]
click at [701, 742] on div "Minority-Owned Business (51% Owned & Managed)" at bounding box center [679, 759] width 545 height 51
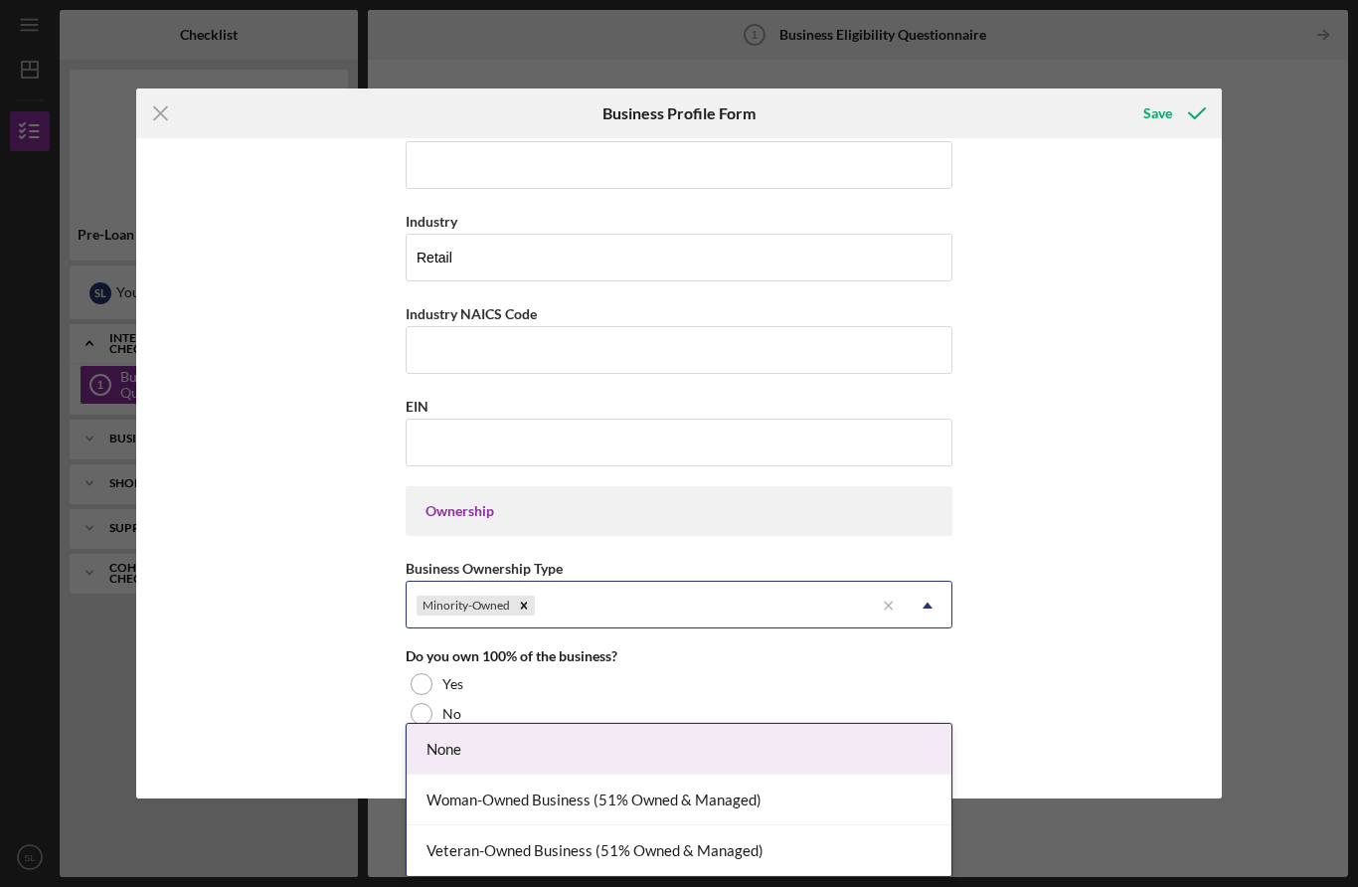
click at [627, 775] on div "Woman-Owned Business (51% Owned & Managed)" at bounding box center [679, 800] width 545 height 51
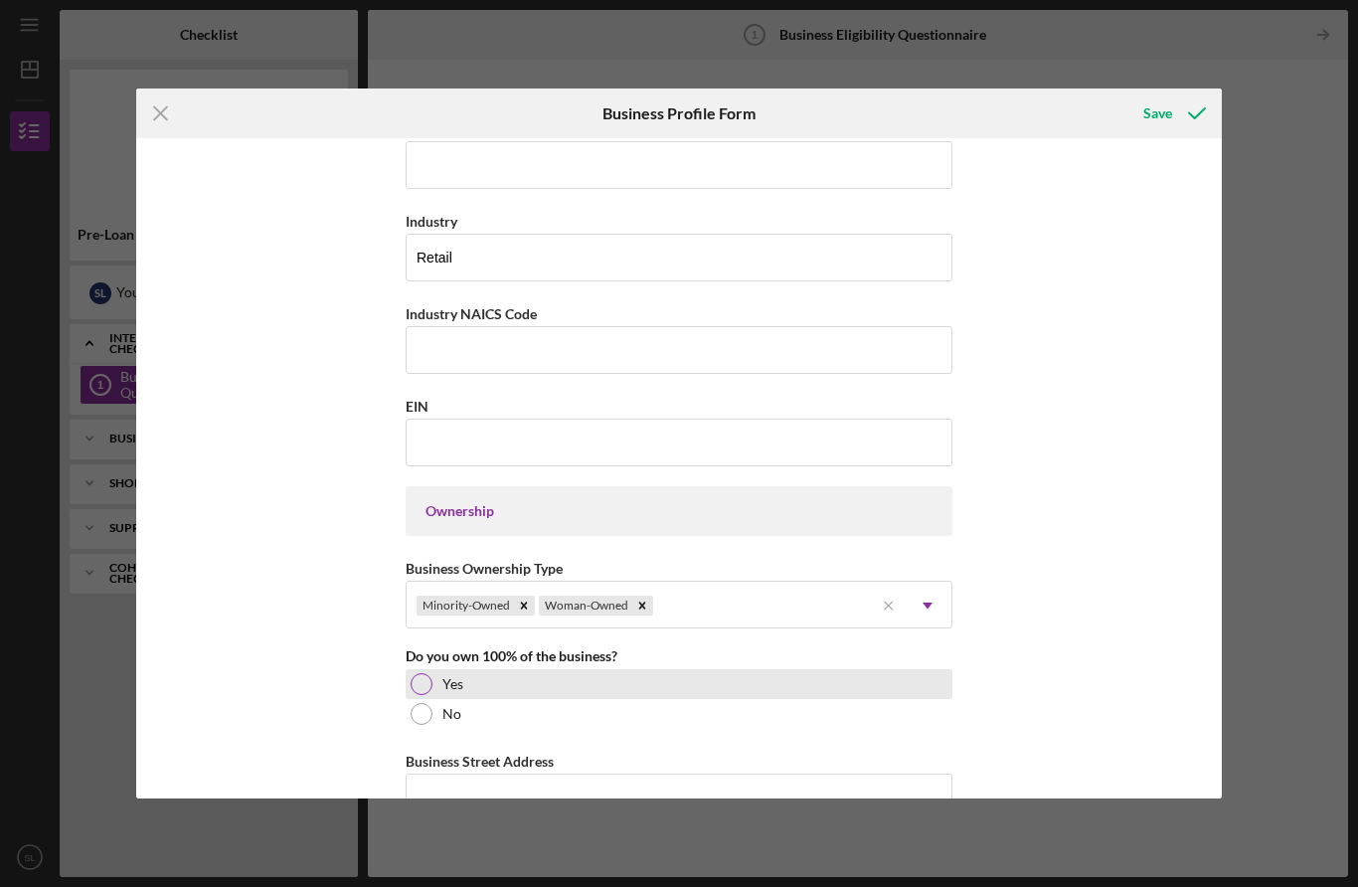
click at [424, 695] on div at bounding box center [422, 684] width 22 height 22
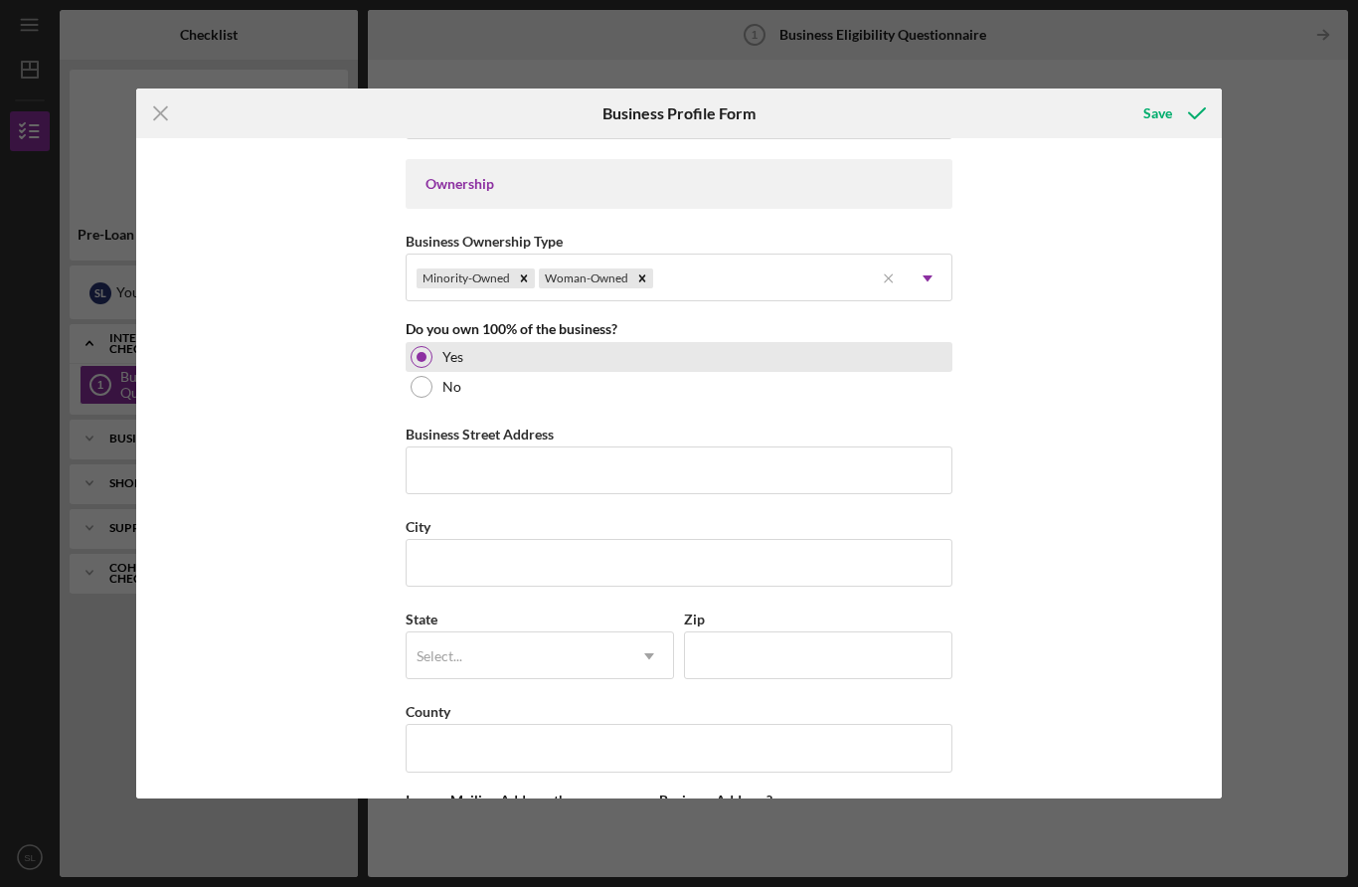
scroll to position [910, 0]
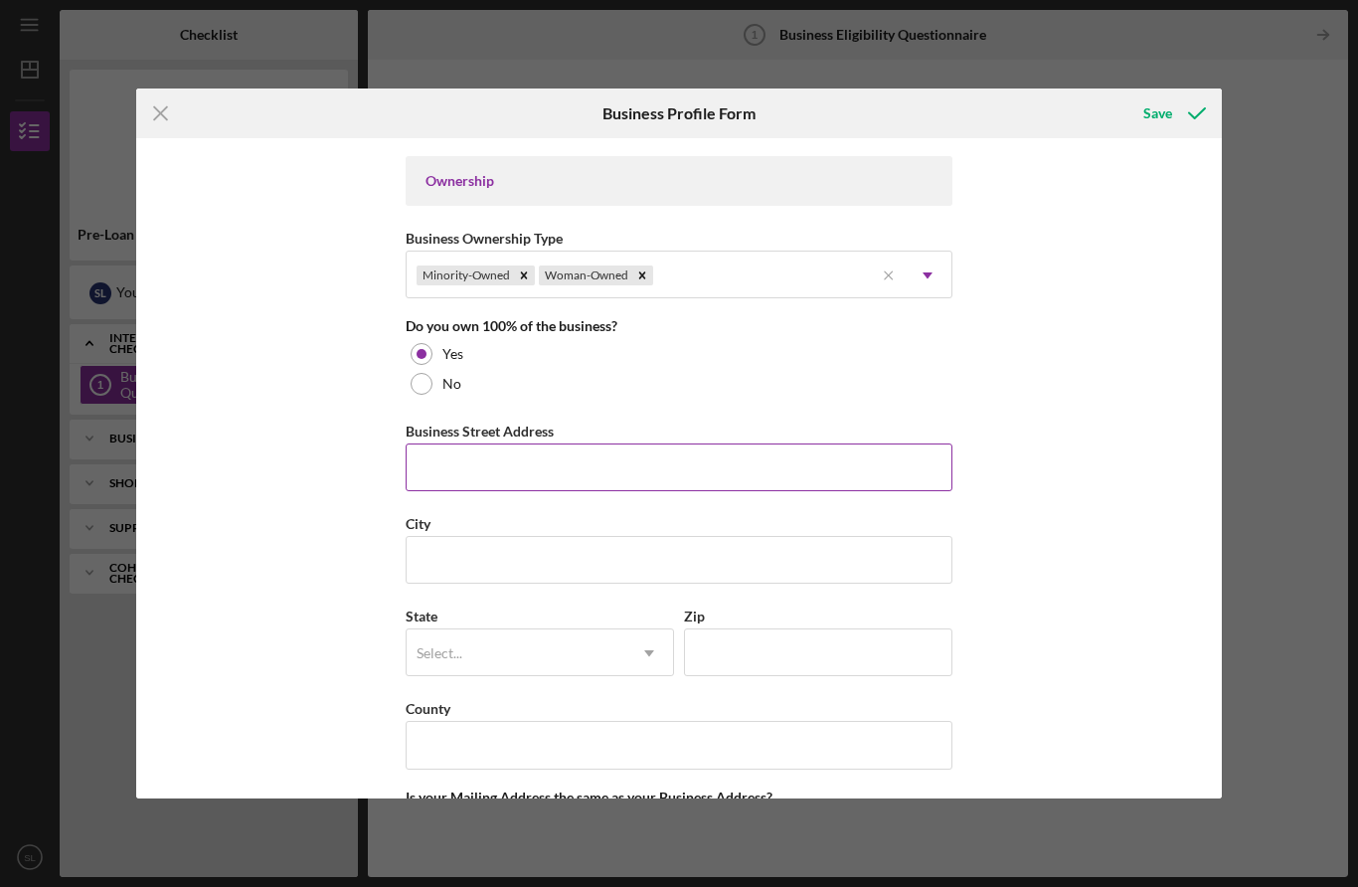
click at [790, 469] on input "Business Street Address" at bounding box center [679, 468] width 547 height 48
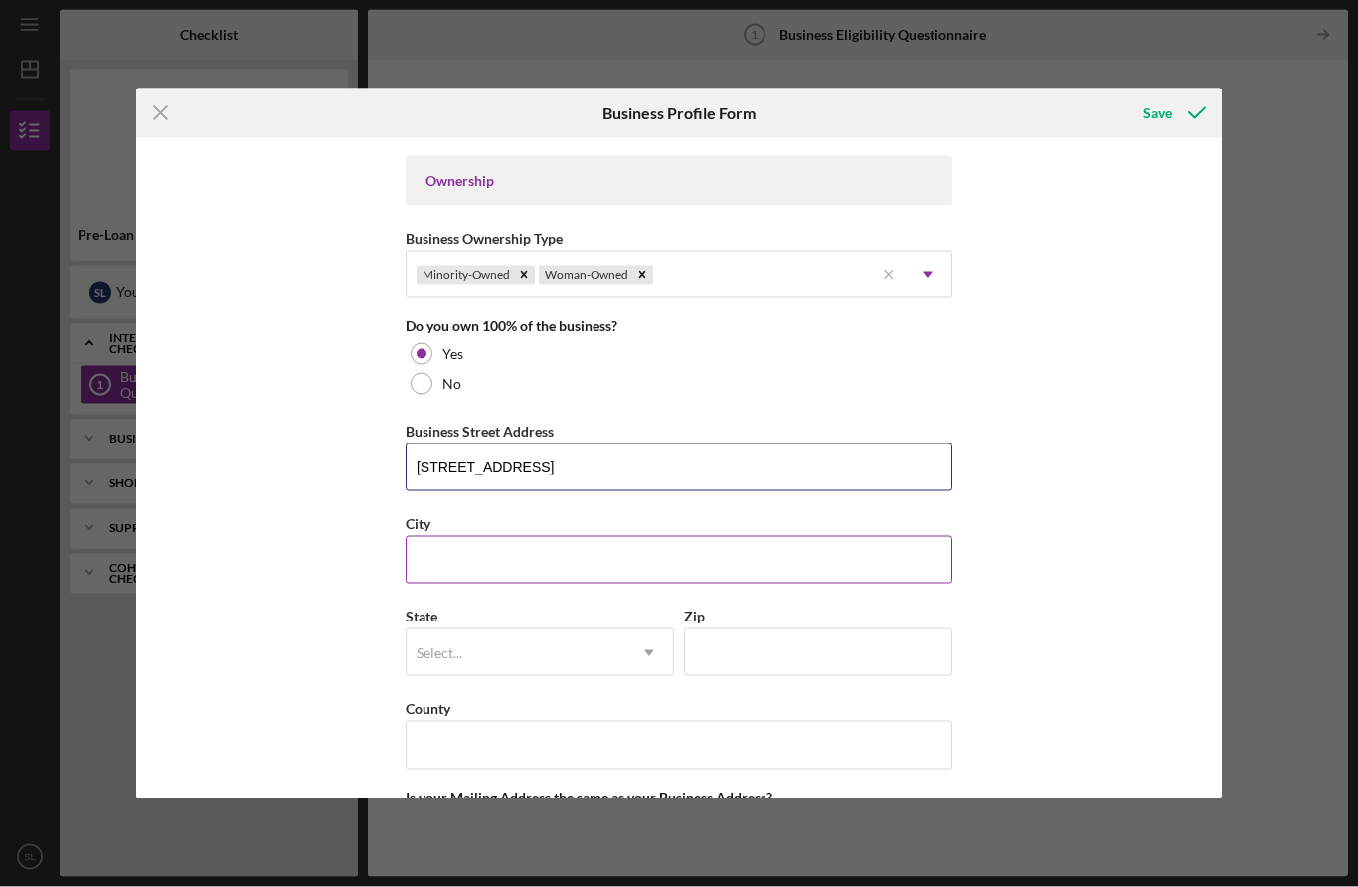
type input "[STREET_ADDRESS]"
click at [769, 584] on input "City" at bounding box center [679, 560] width 547 height 48
type input "Muskegon"
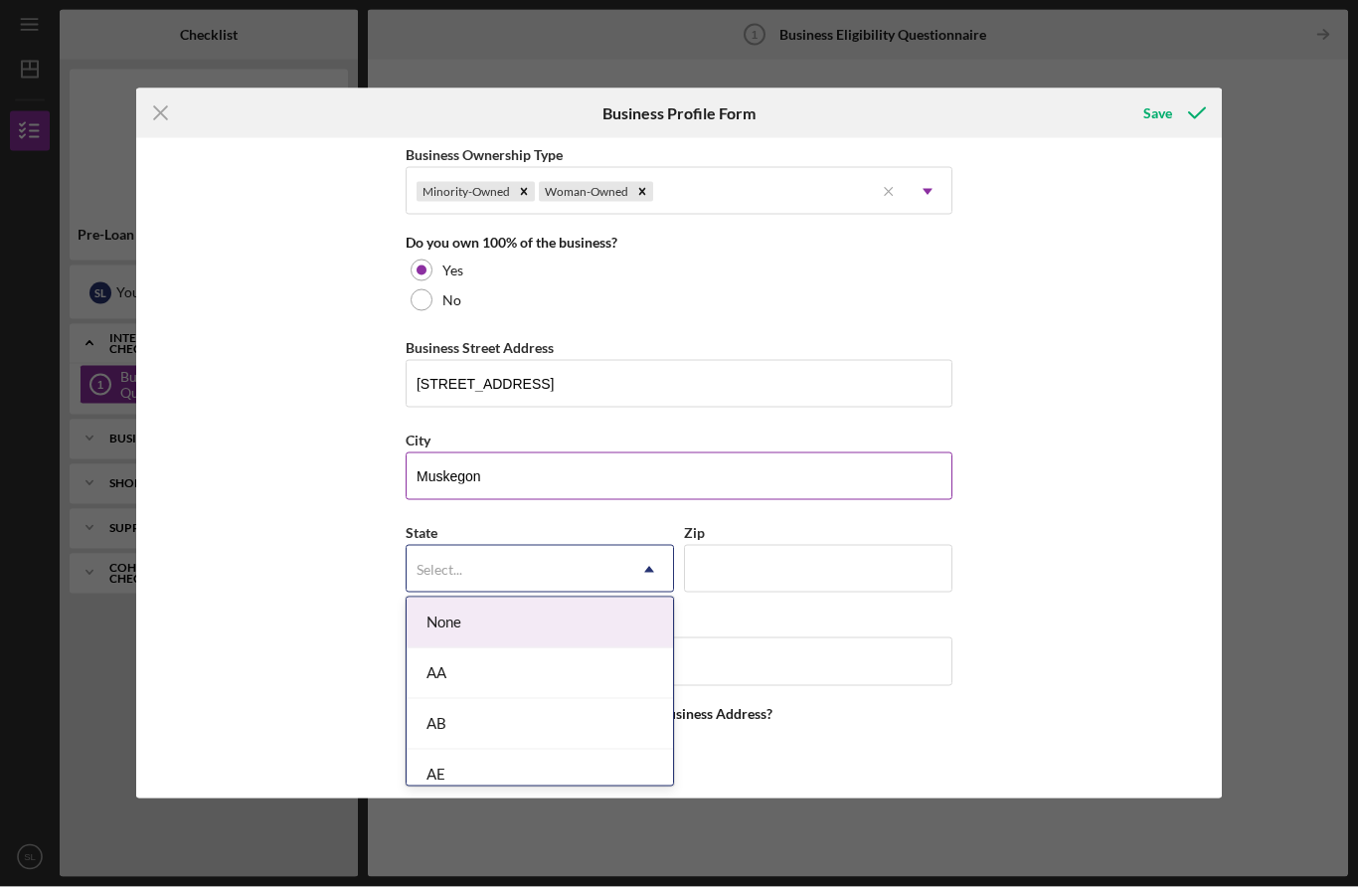
scroll to position [1088, 0]
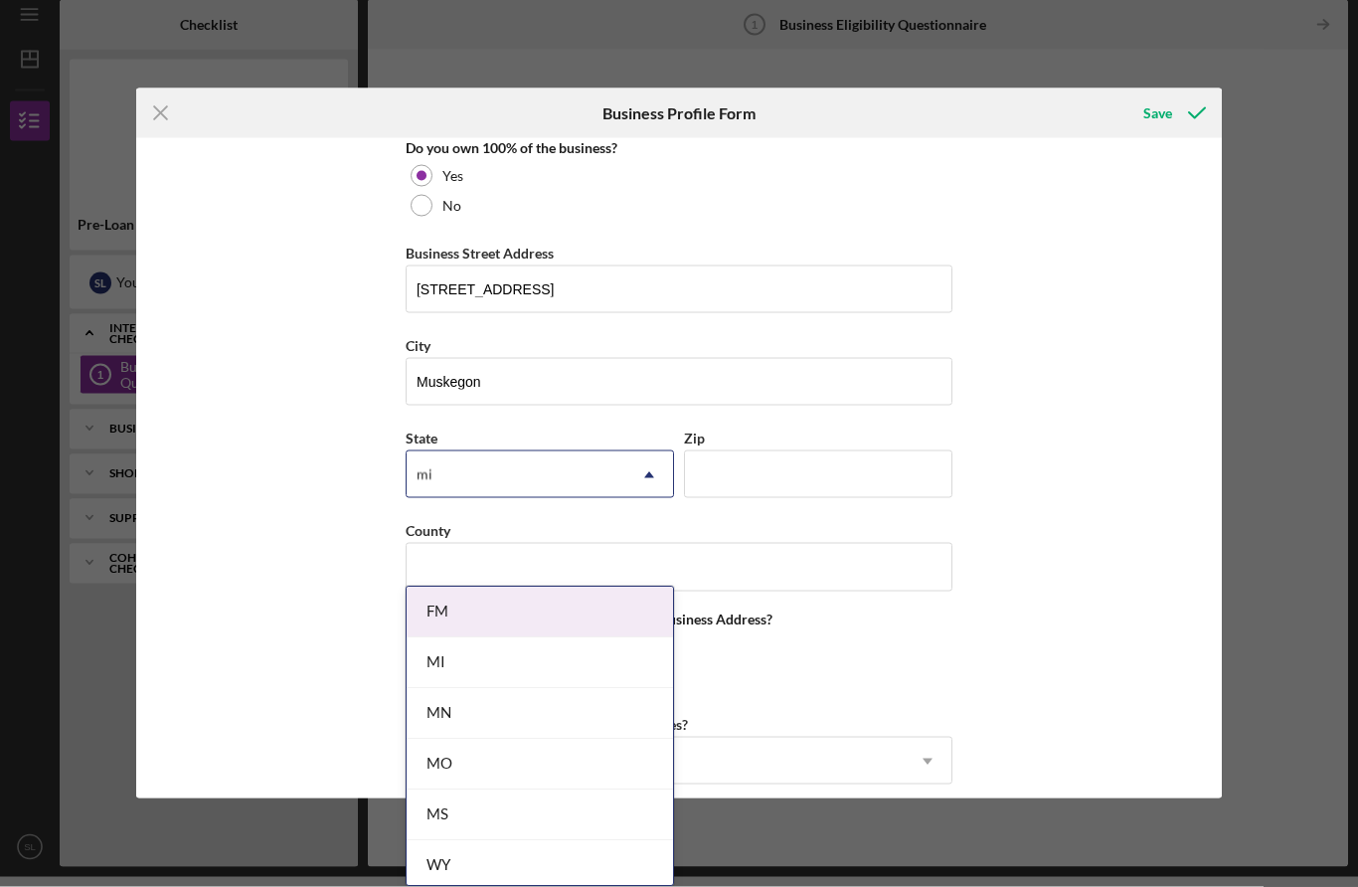
click at [561, 638] on div "MI" at bounding box center [540, 663] width 267 height 51
type input "mi"
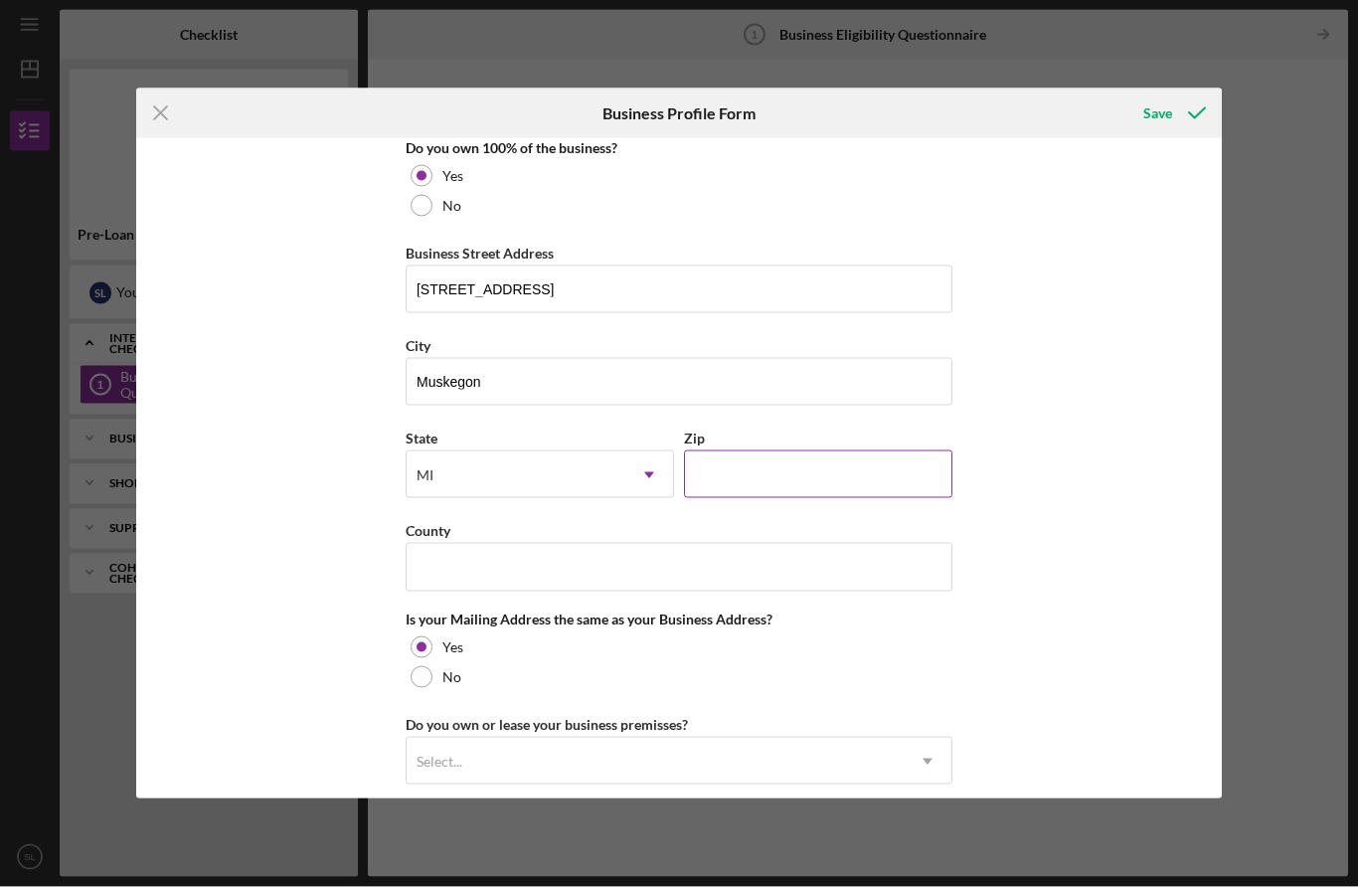
click at [843, 498] on input "Zip" at bounding box center [818, 475] width 269 height 48
type input "49445"
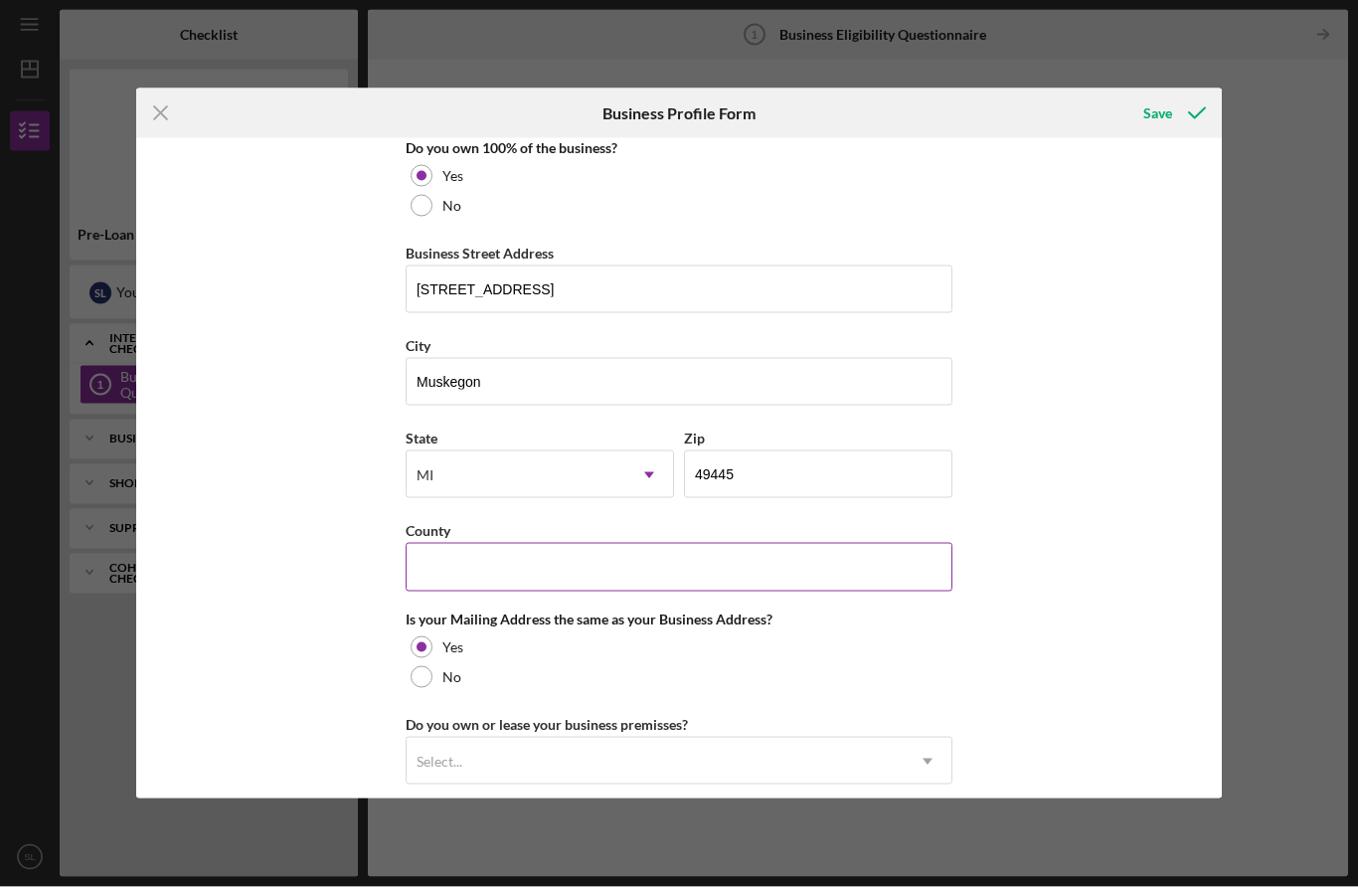
click at [638, 591] on input "County" at bounding box center [679, 567] width 547 height 48
type input "n"
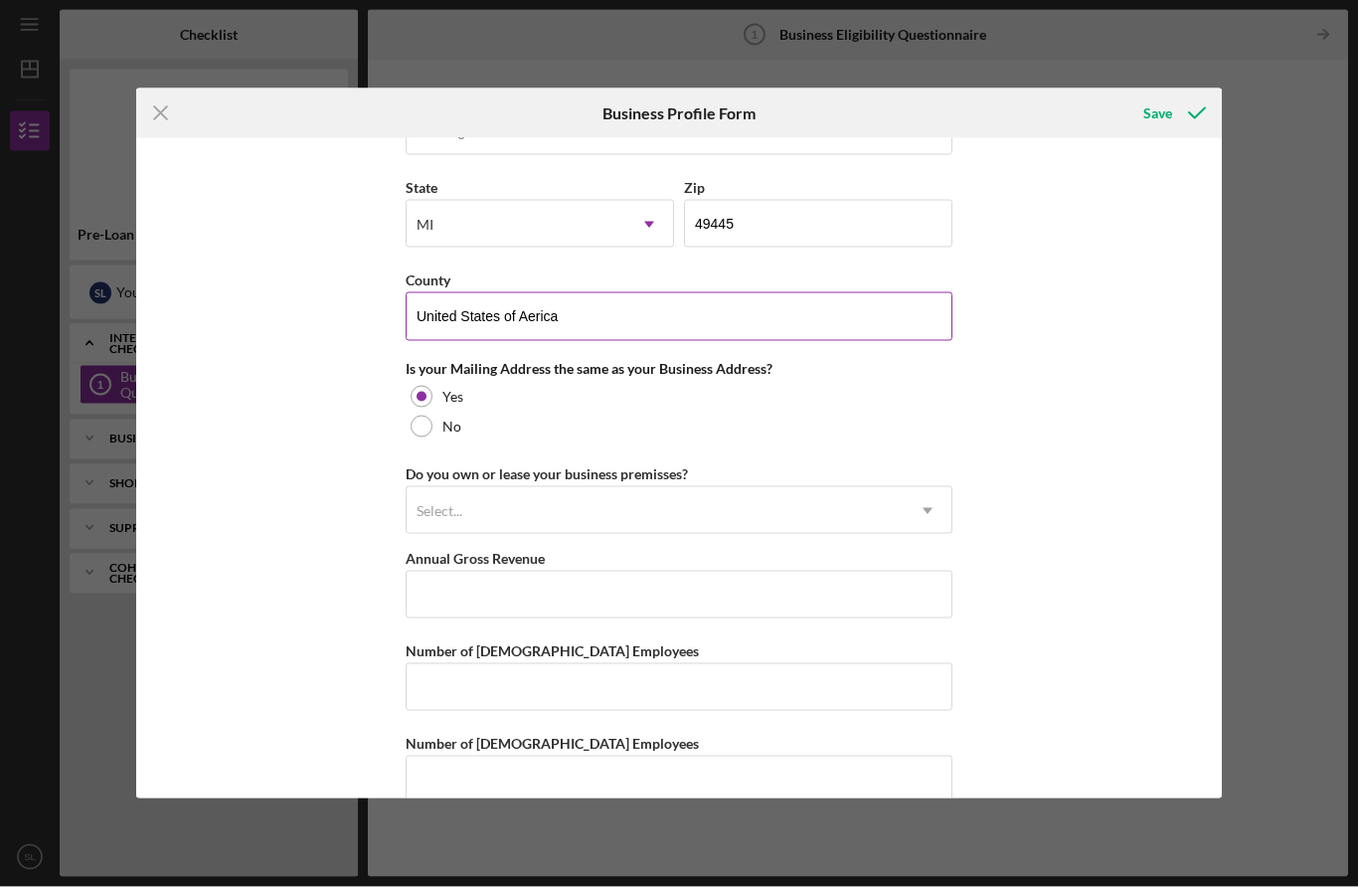
scroll to position [1342, 0]
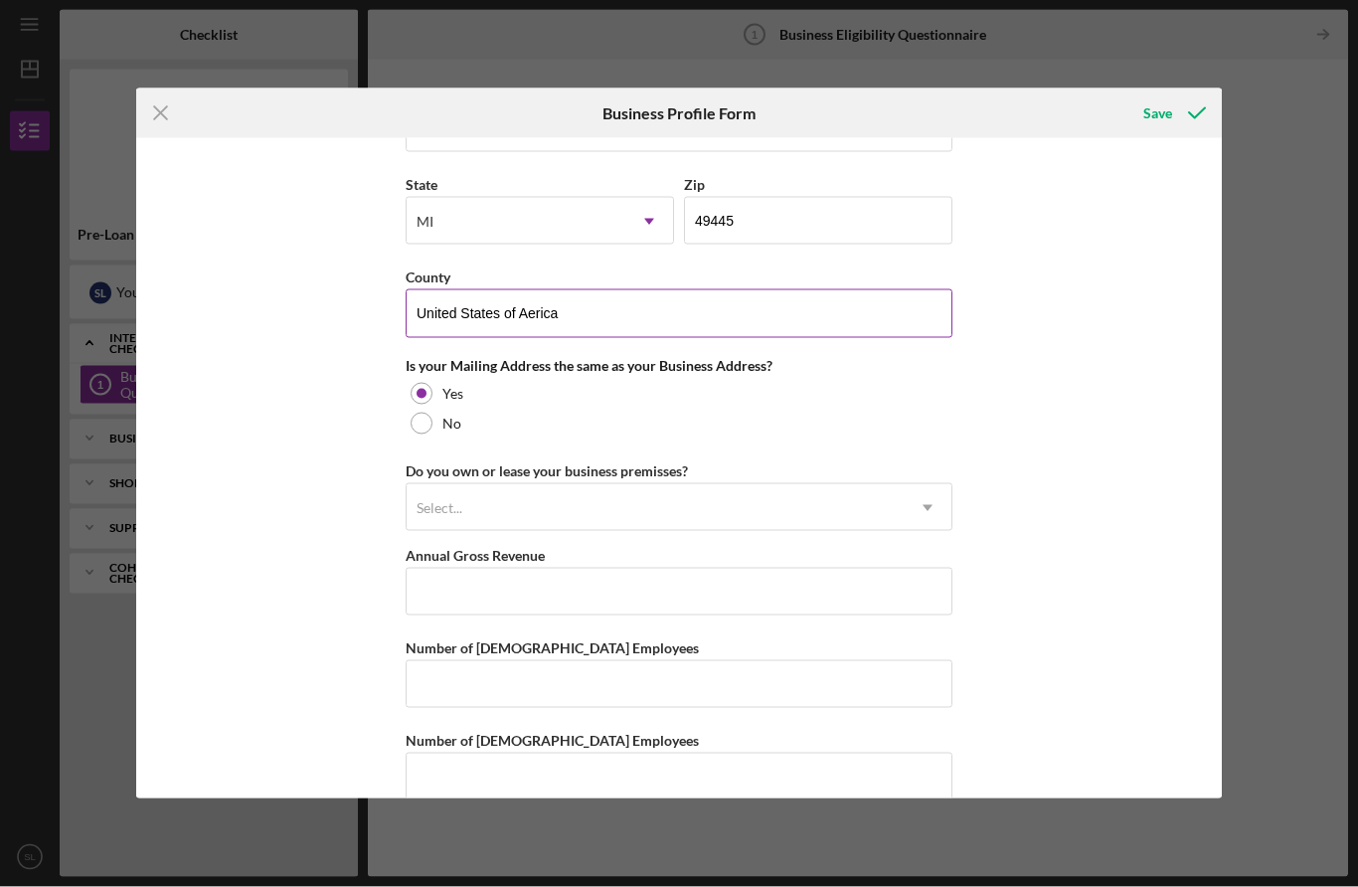
type input "United States of Aerica"
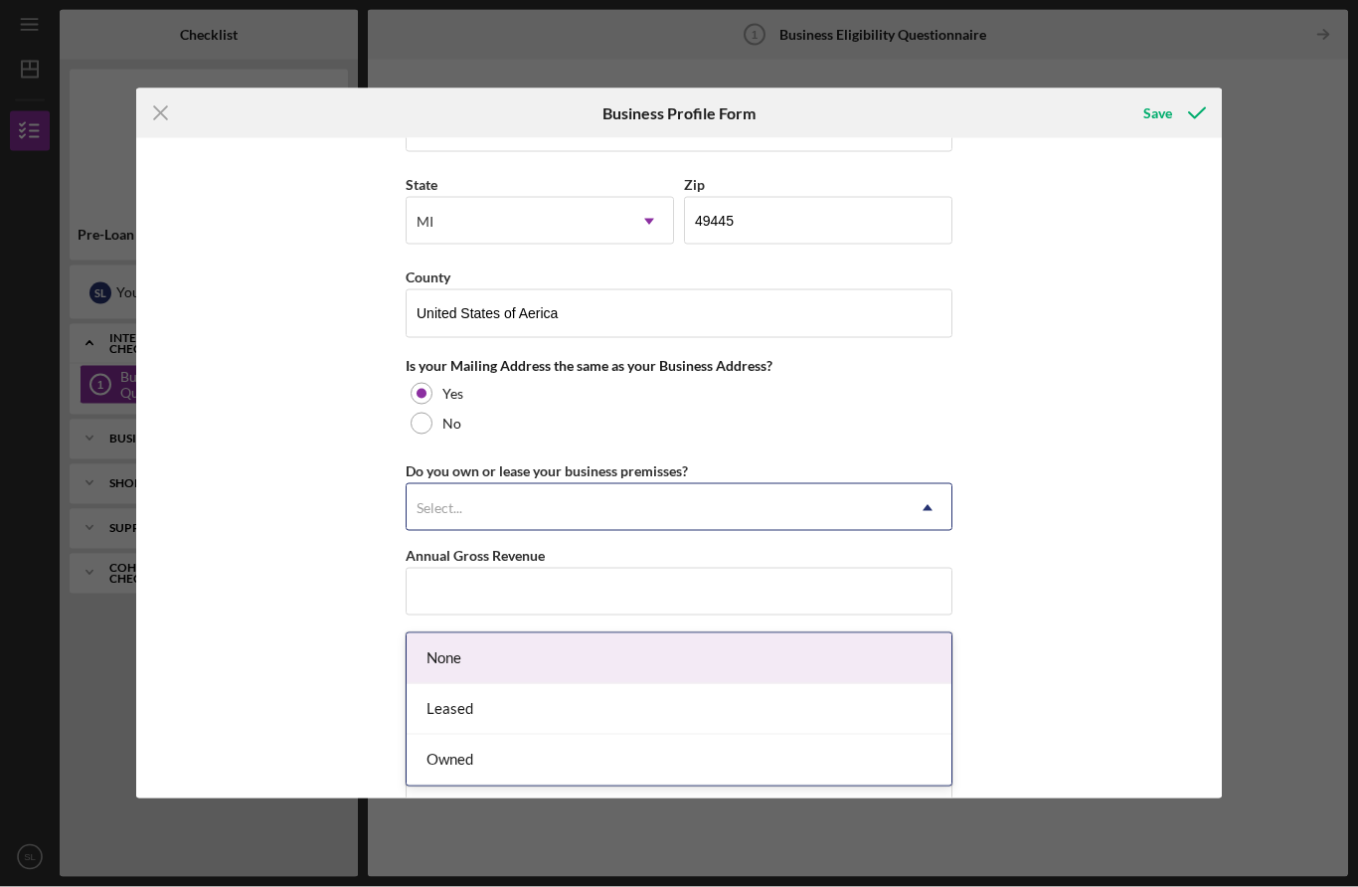
scroll to position [70, 0]
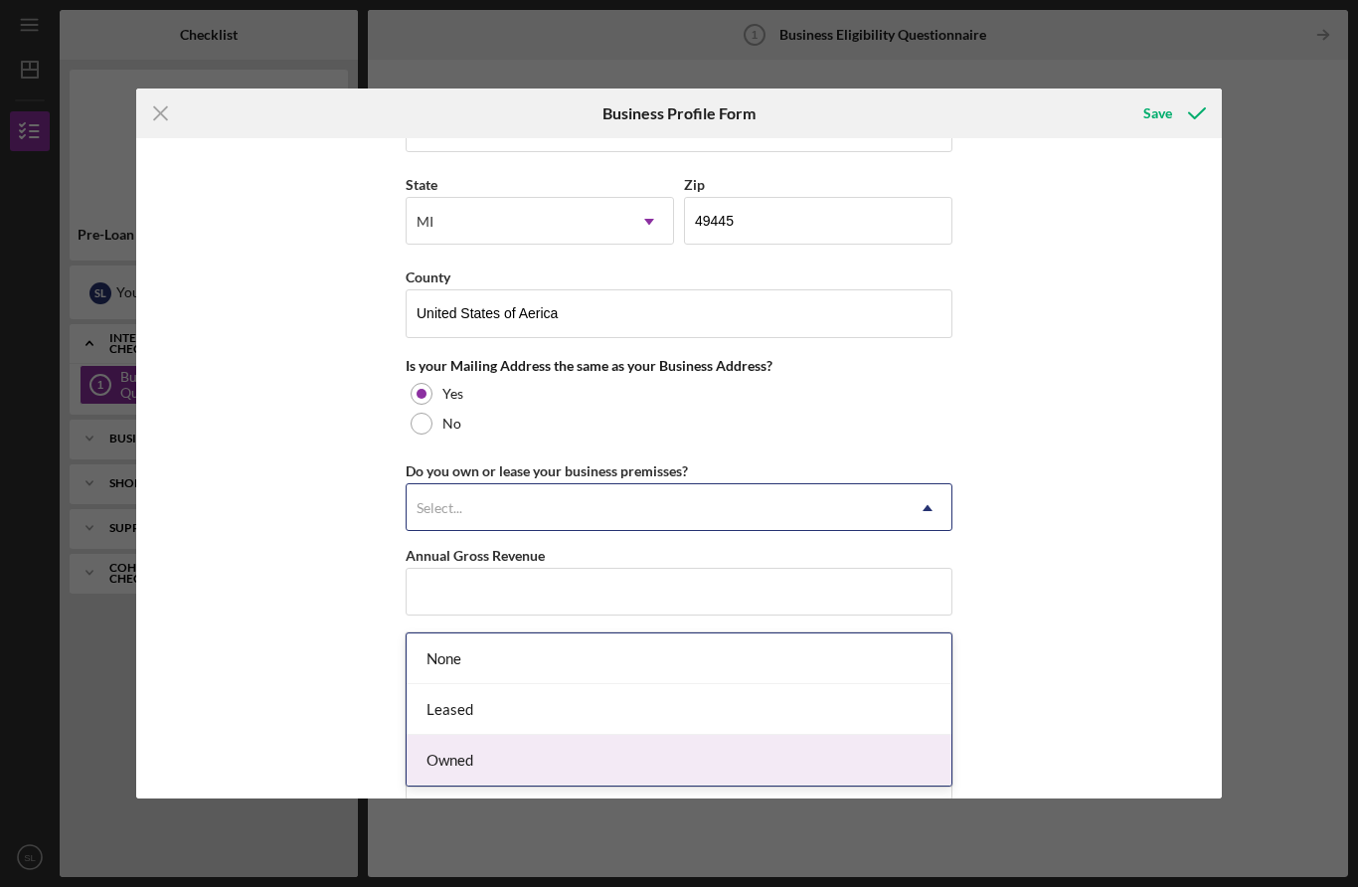
click at [491, 735] on div "Owned" at bounding box center [679, 760] width 545 height 51
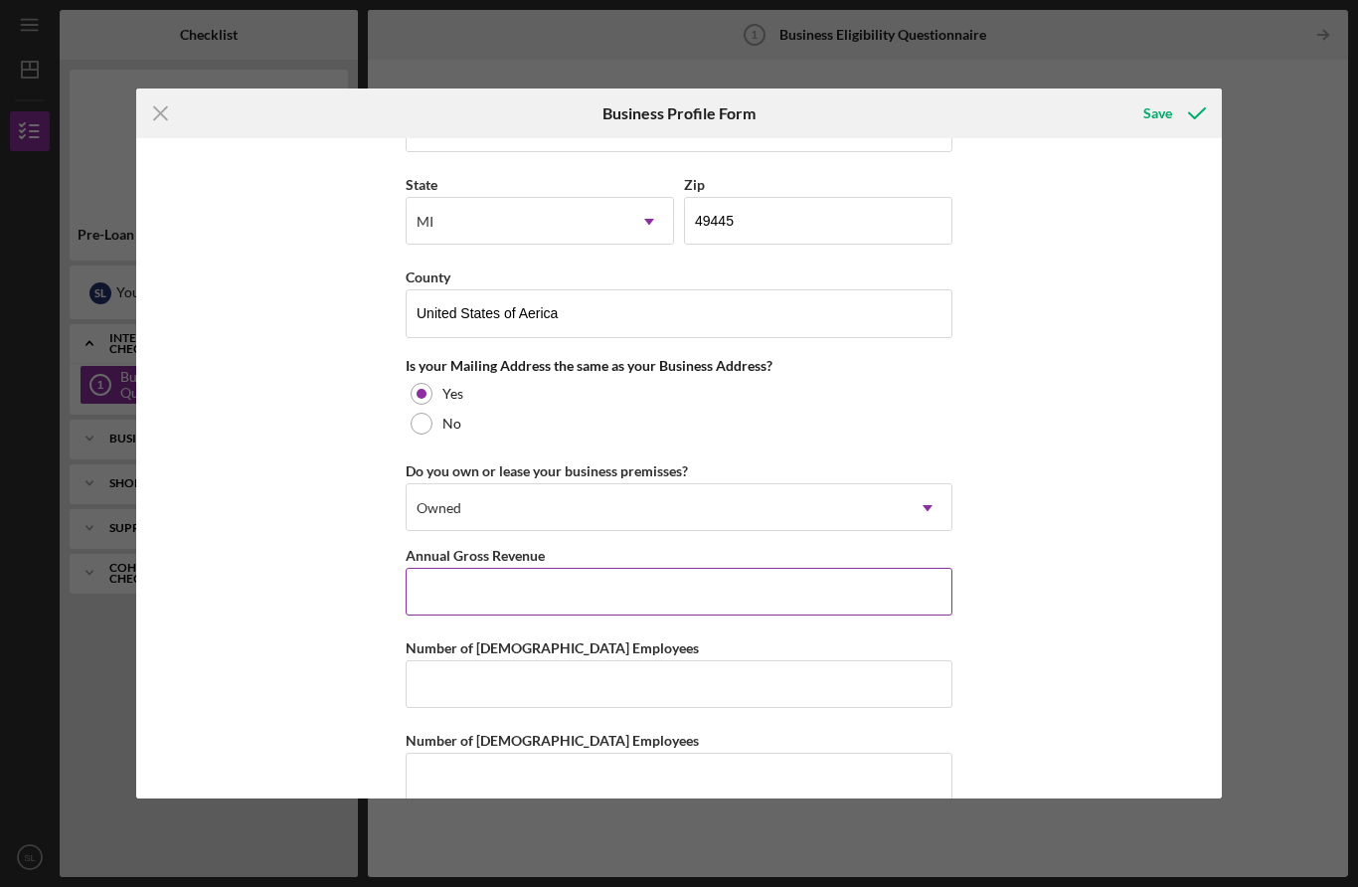
click at [682, 616] on input "Annual Gross Revenue" at bounding box center [679, 592] width 547 height 48
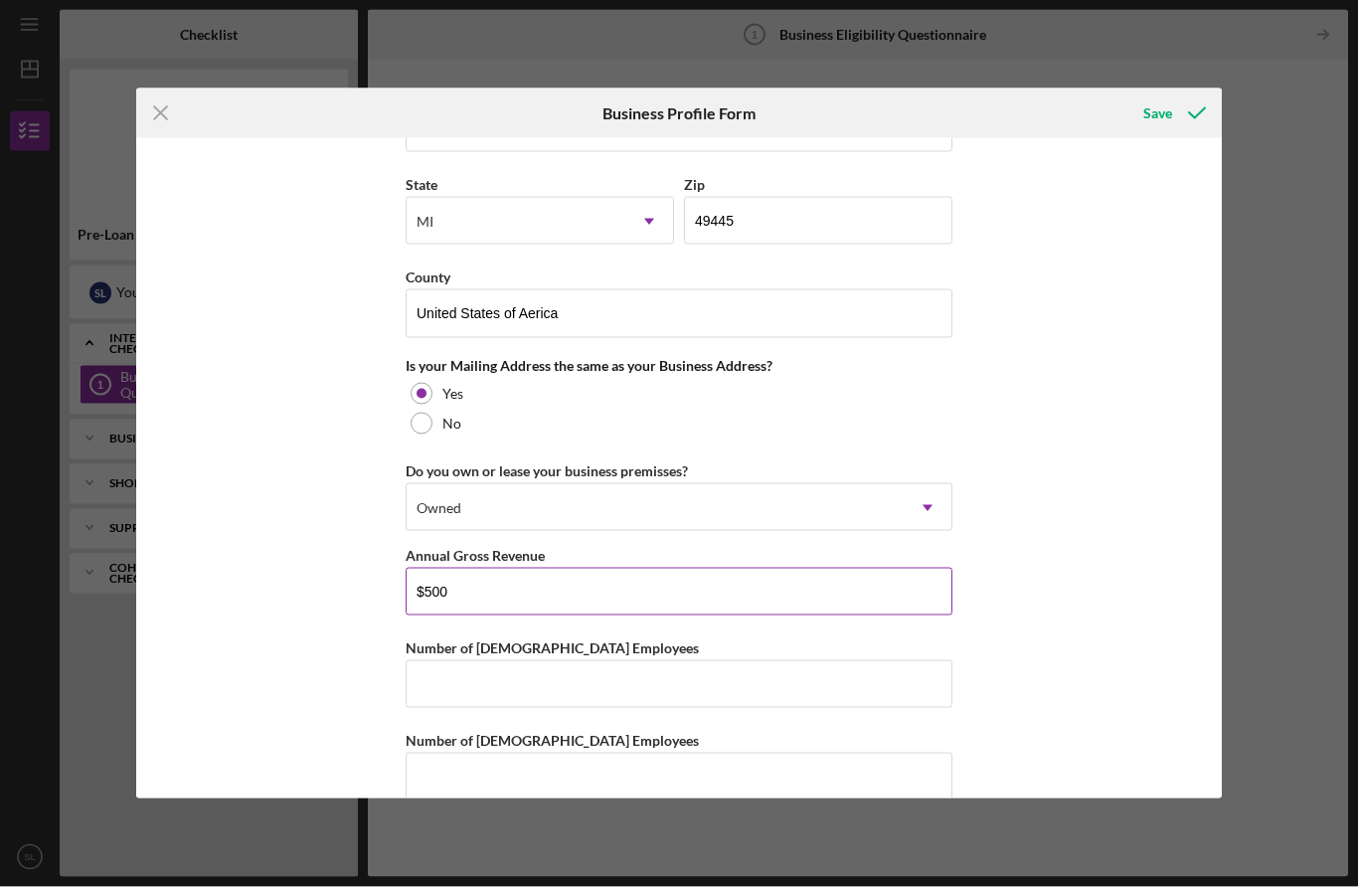
type input "$5,000"
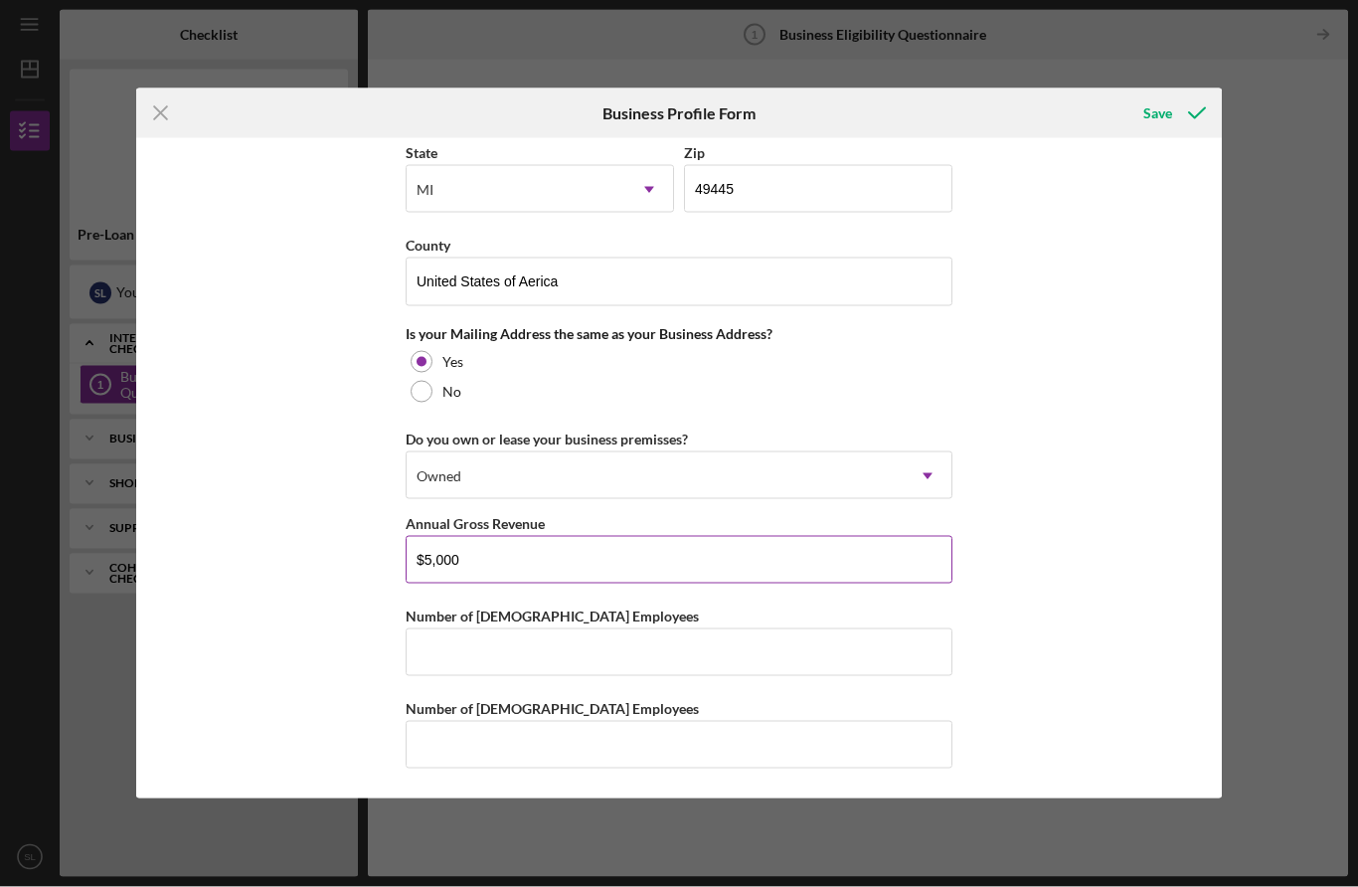
scroll to position [1390, 0]
click at [833, 659] on input "Number of [DEMOGRAPHIC_DATA] Employees" at bounding box center [679, 653] width 547 height 48
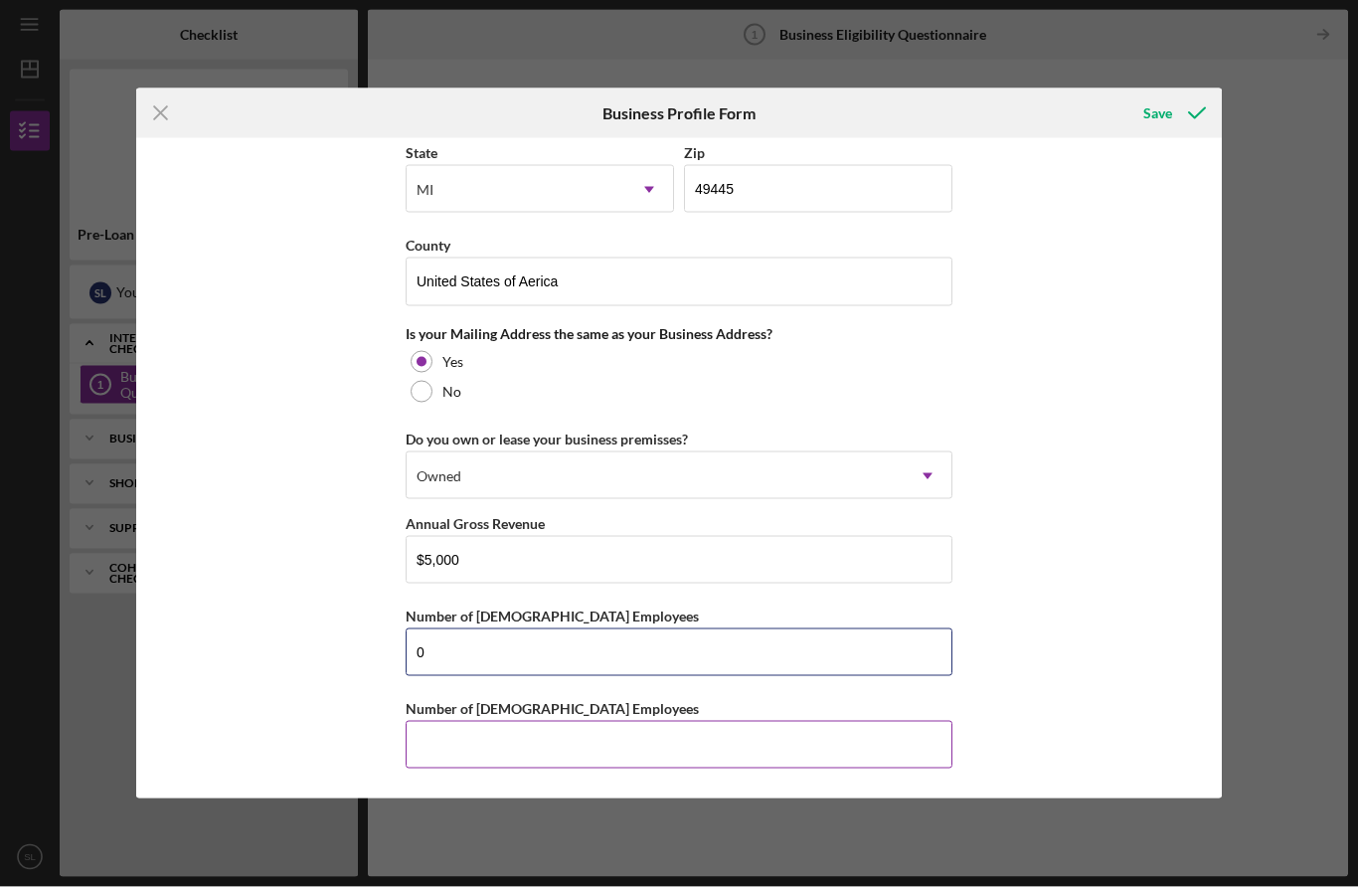
type input "0"
click at [740, 742] on input "Number of [DEMOGRAPHIC_DATA] Employees" at bounding box center [679, 745] width 547 height 48
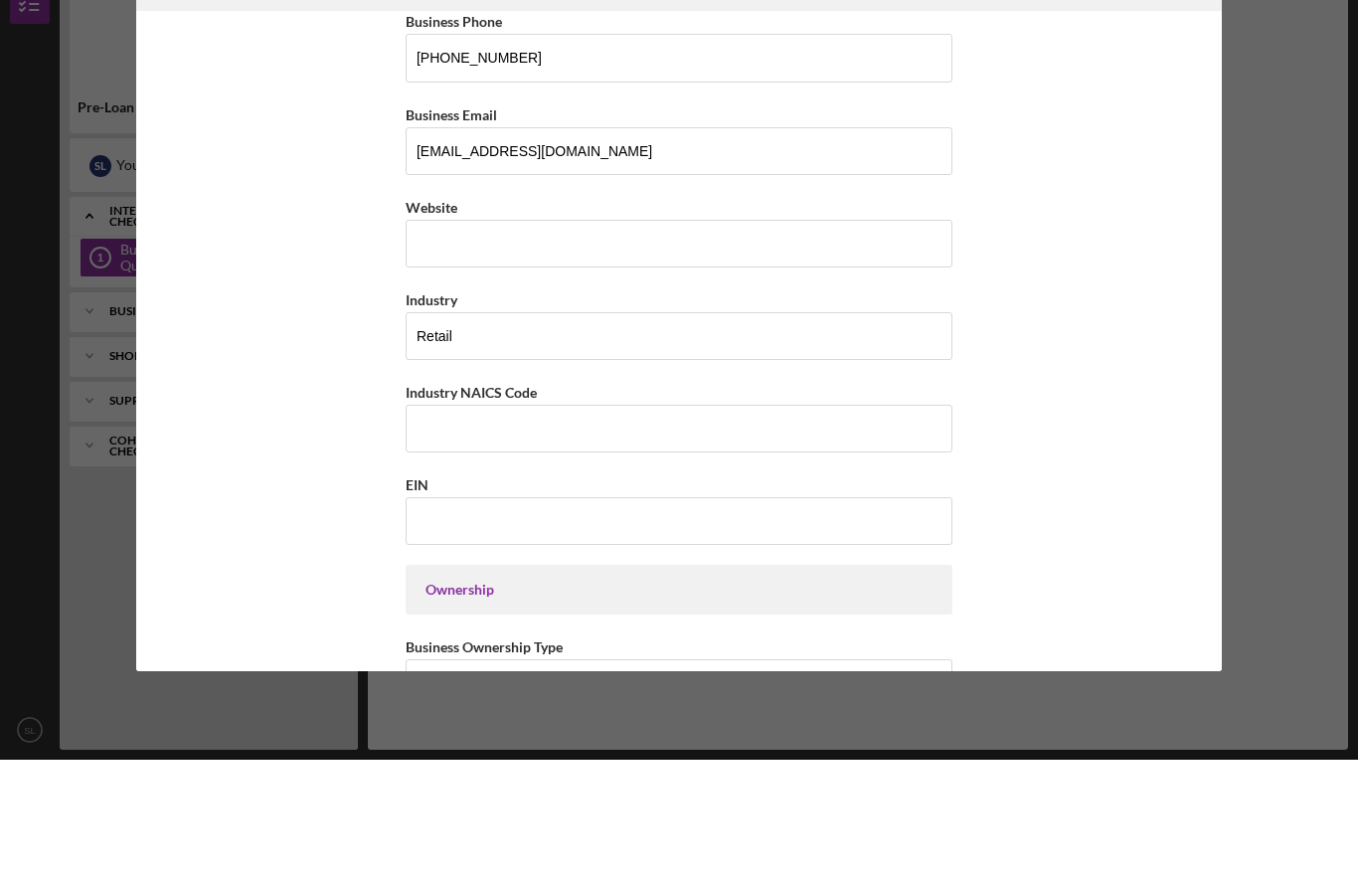
scroll to position [366, 0]
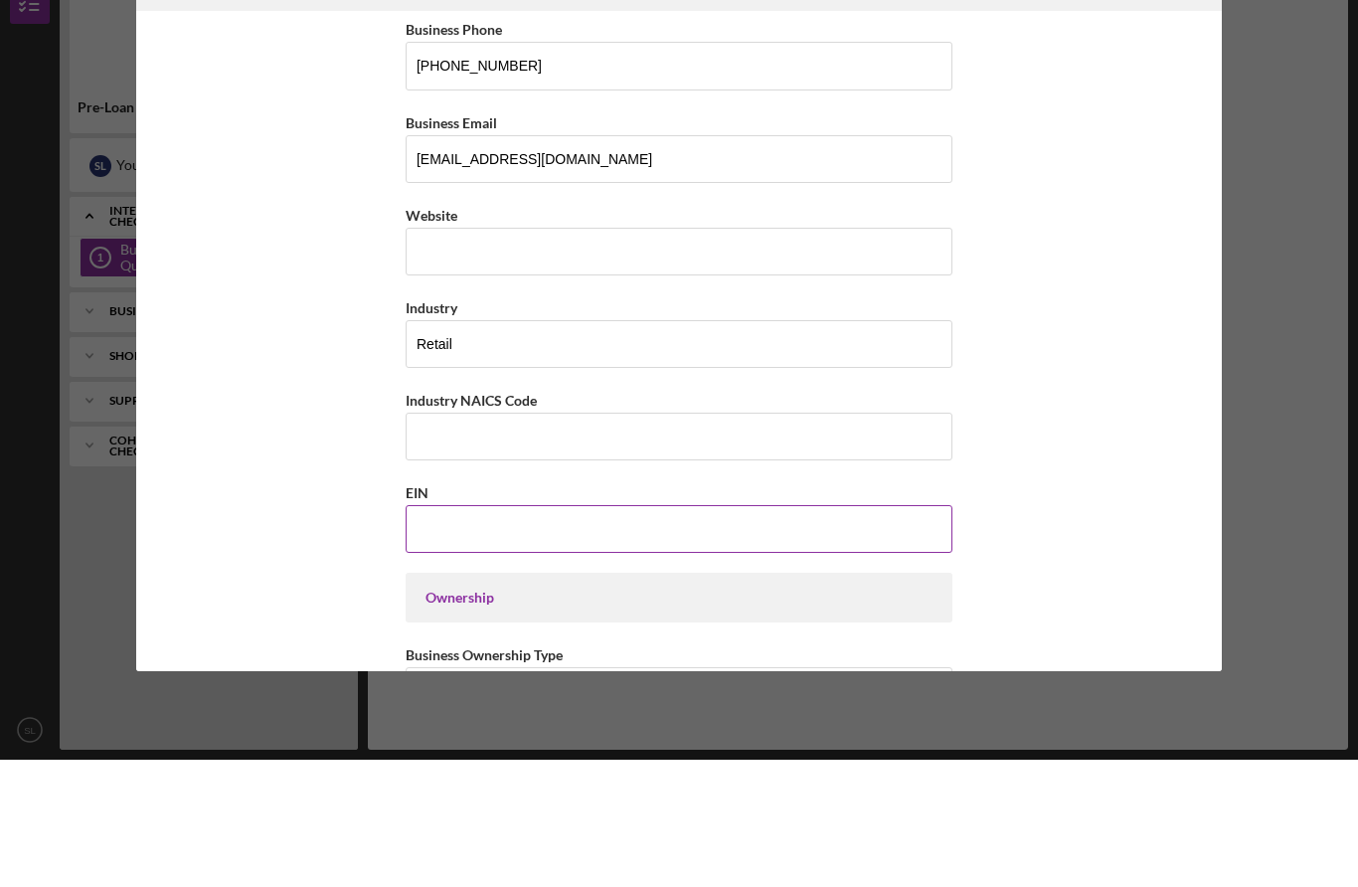
type input "0"
click at [560, 633] on input "EIN" at bounding box center [679, 657] width 547 height 48
type input "[US_EMPLOYER_IDENTIFICATION_NUMBER]"
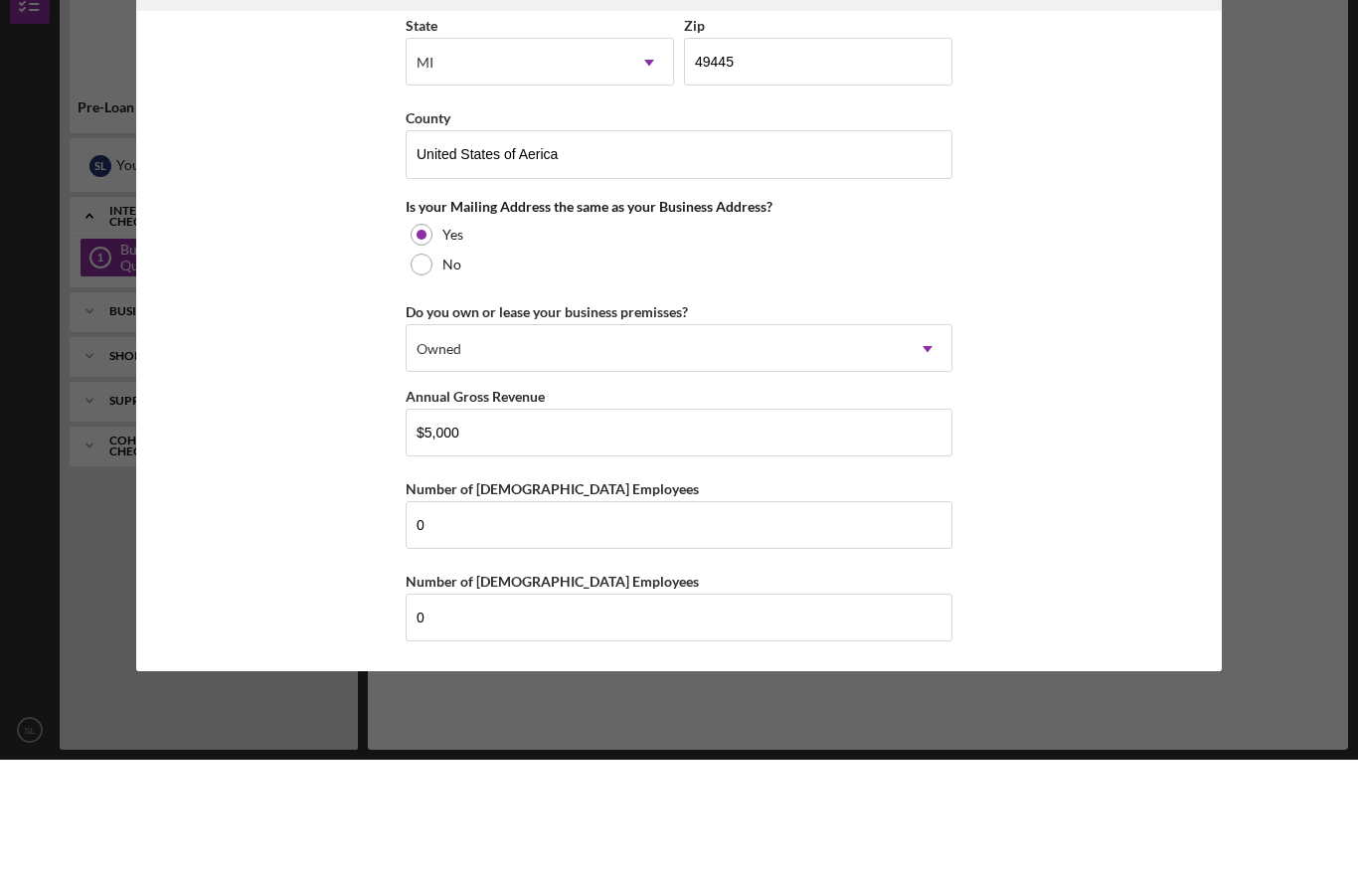
scroll to position [1403, 0]
click at [1033, 577] on div "Business Name [STREET_ADDRESS][PERSON_NAME] DBA [STREET_ADDRESS][PERSON_NAME] B…" at bounding box center [679, 468] width 1087 height 660
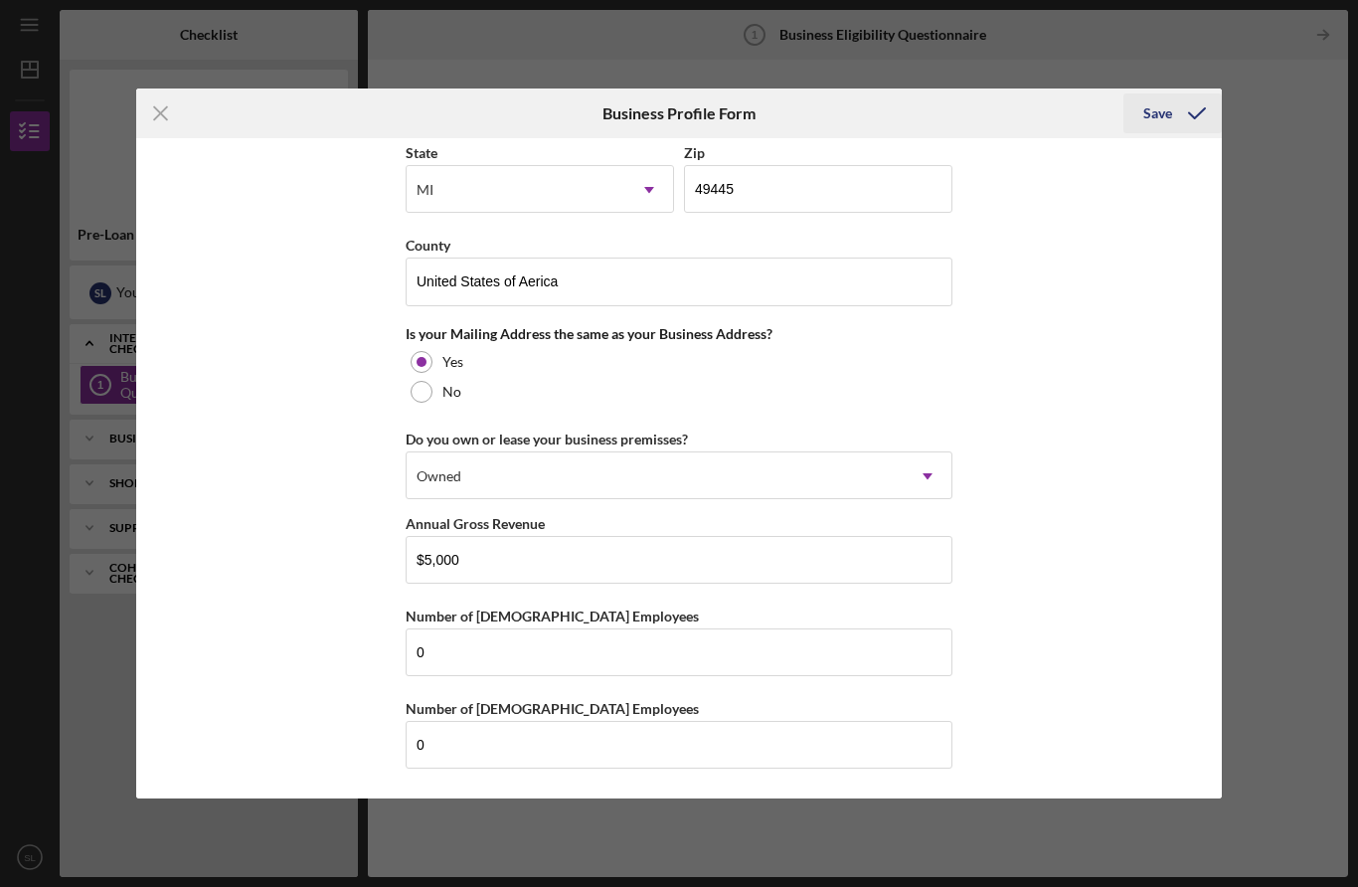
click at [1169, 126] on div "Save" at bounding box center [1158, 113] width 29 height 40
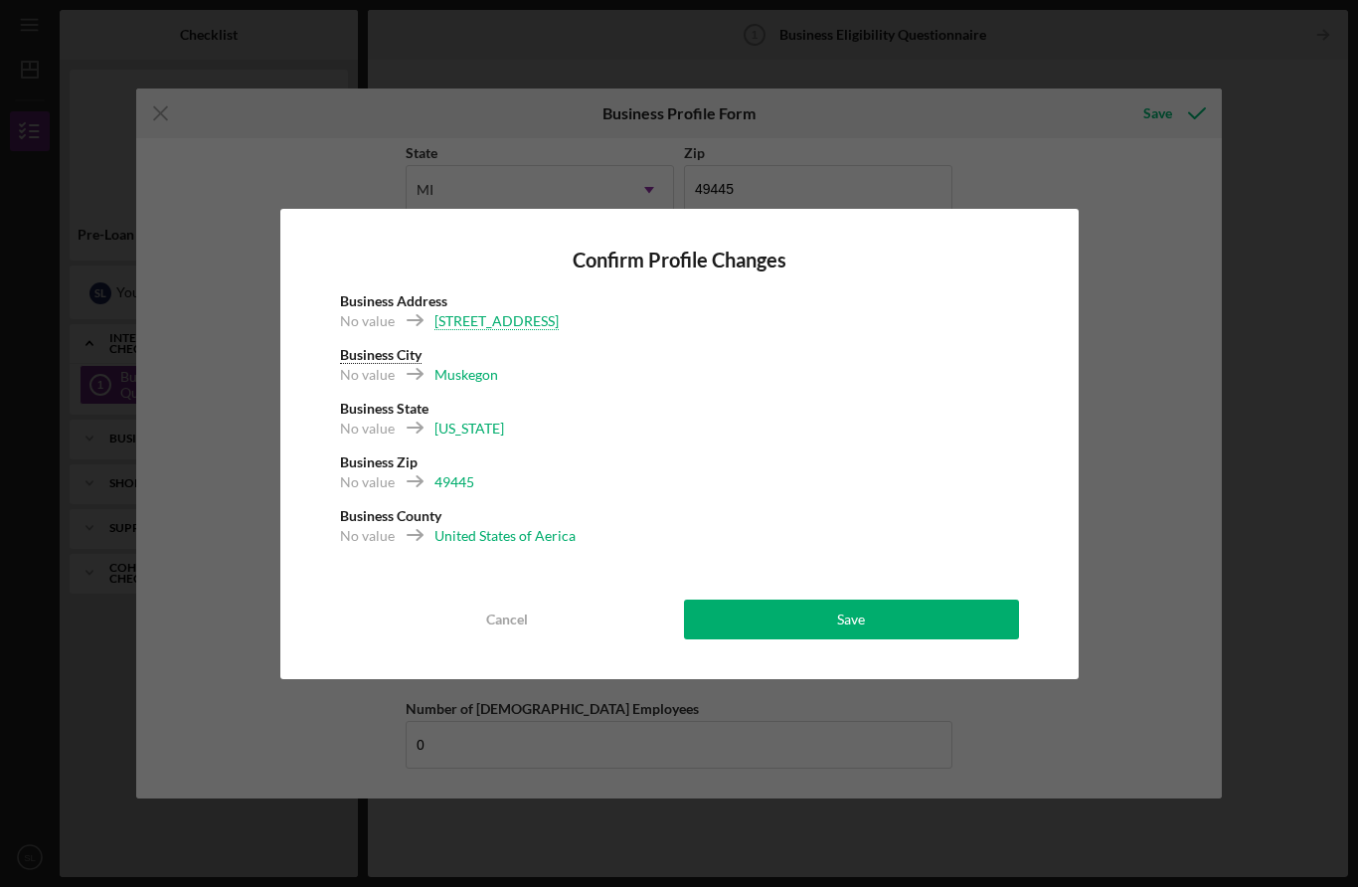
click at [527, 532] on div "United States of Aerica" at bounding box center [505, 536] width 141 height 20
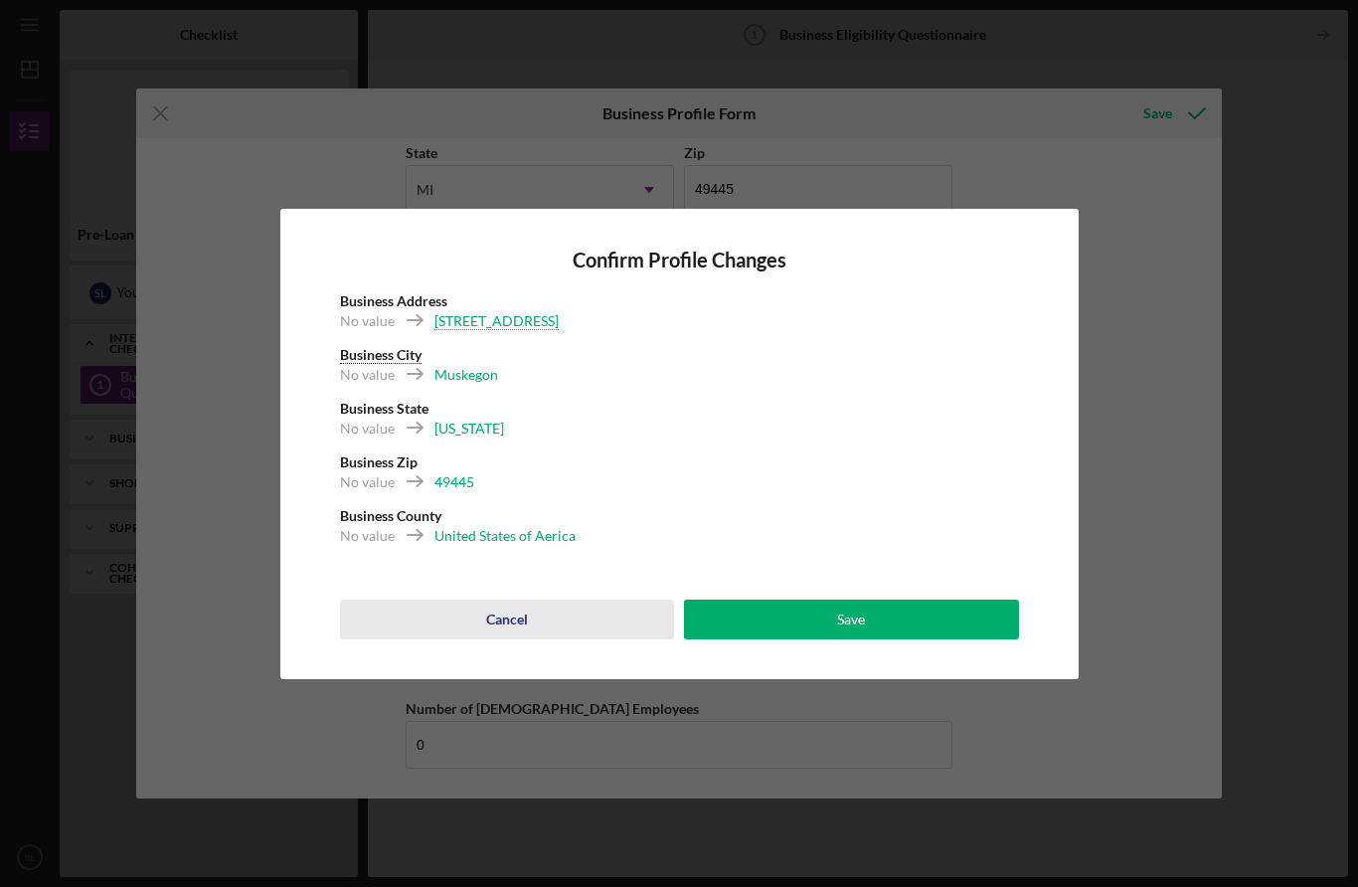
click at [516, 626] on div "Cancel" at bounding box center [507, 620] width 42 height 40
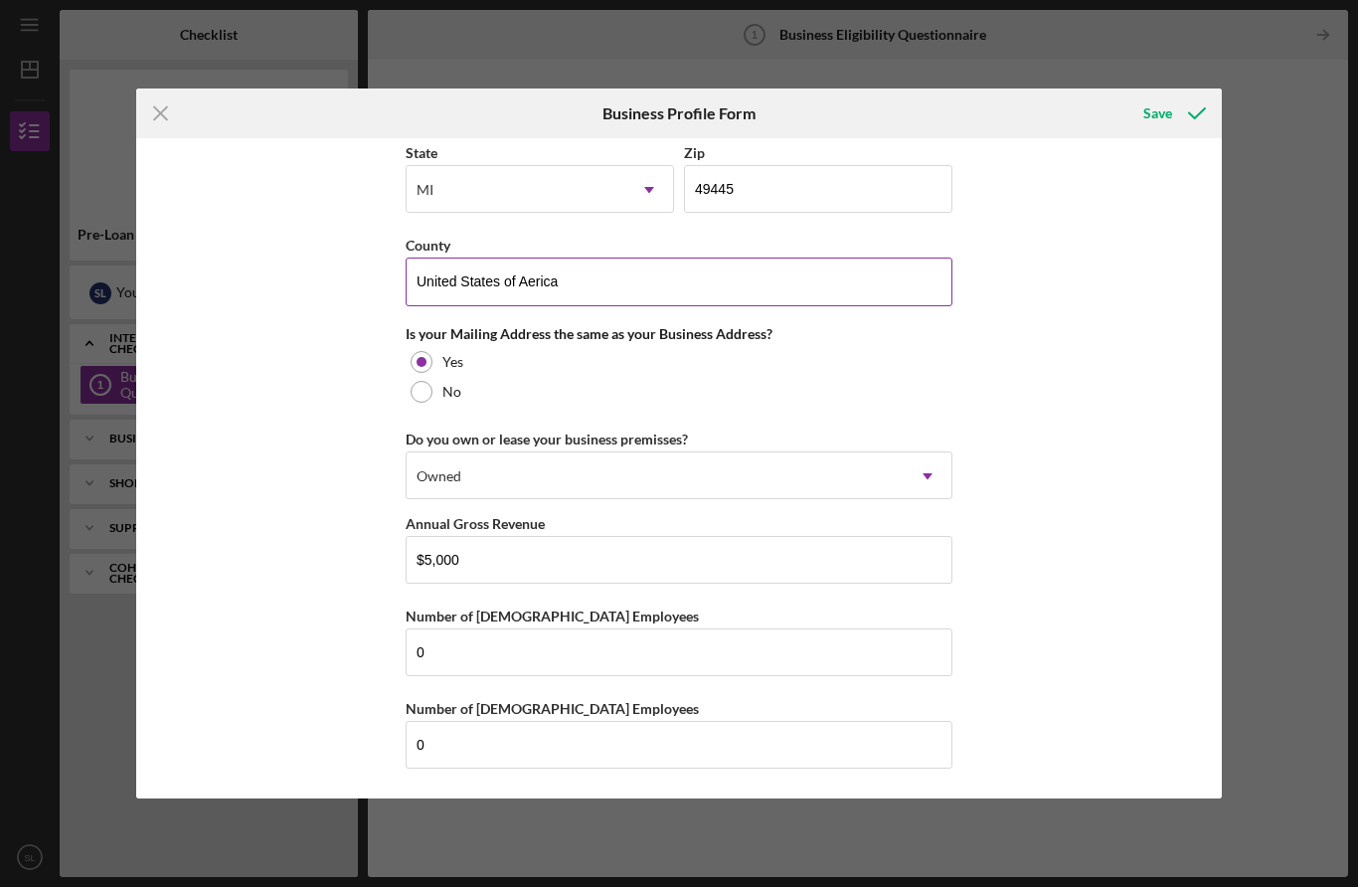
click at [687, 286] on input "United States of Aerica" at bounding box center [679, 282] width 547 height 48
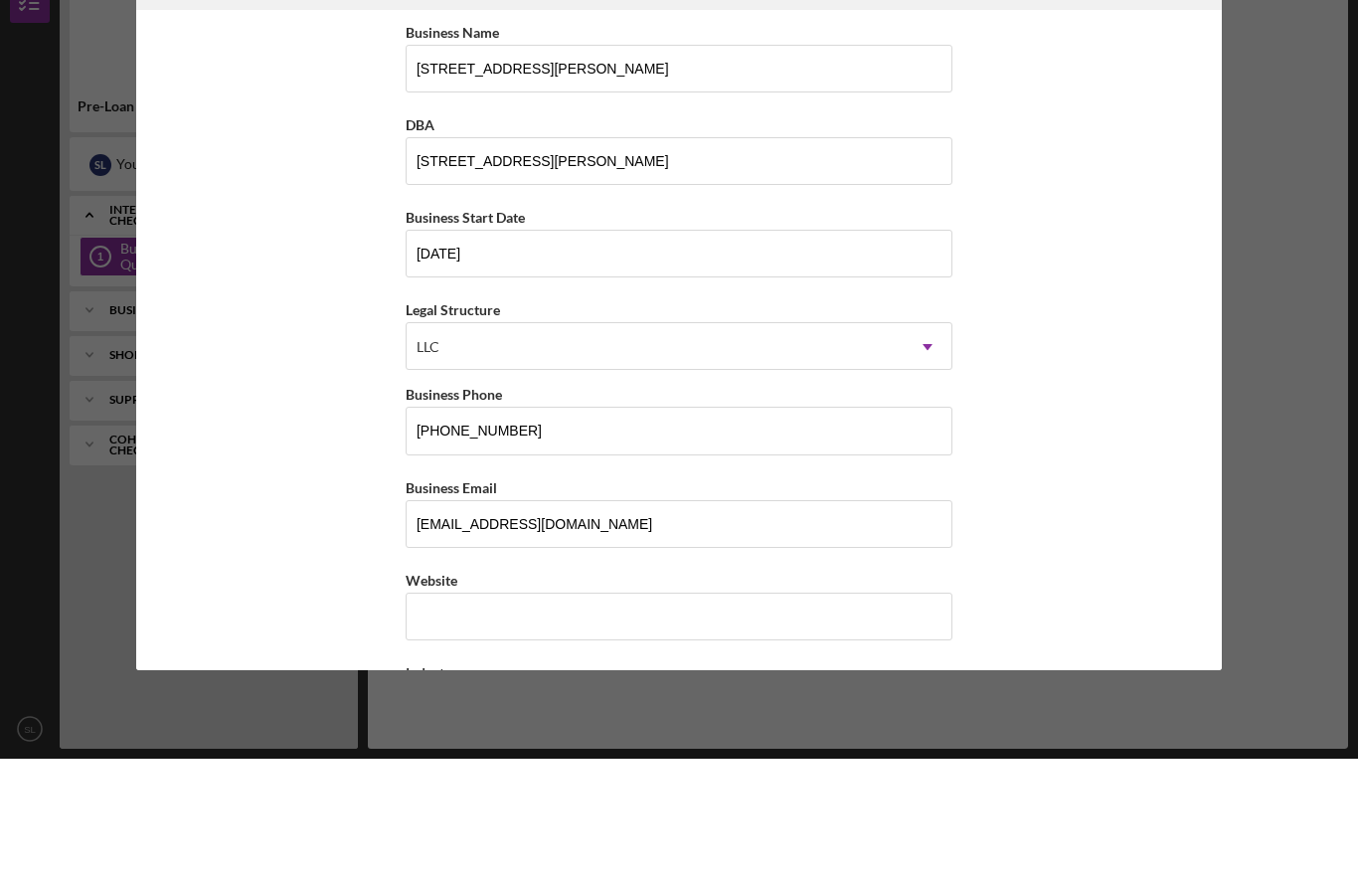
scroll to position [85, 0]
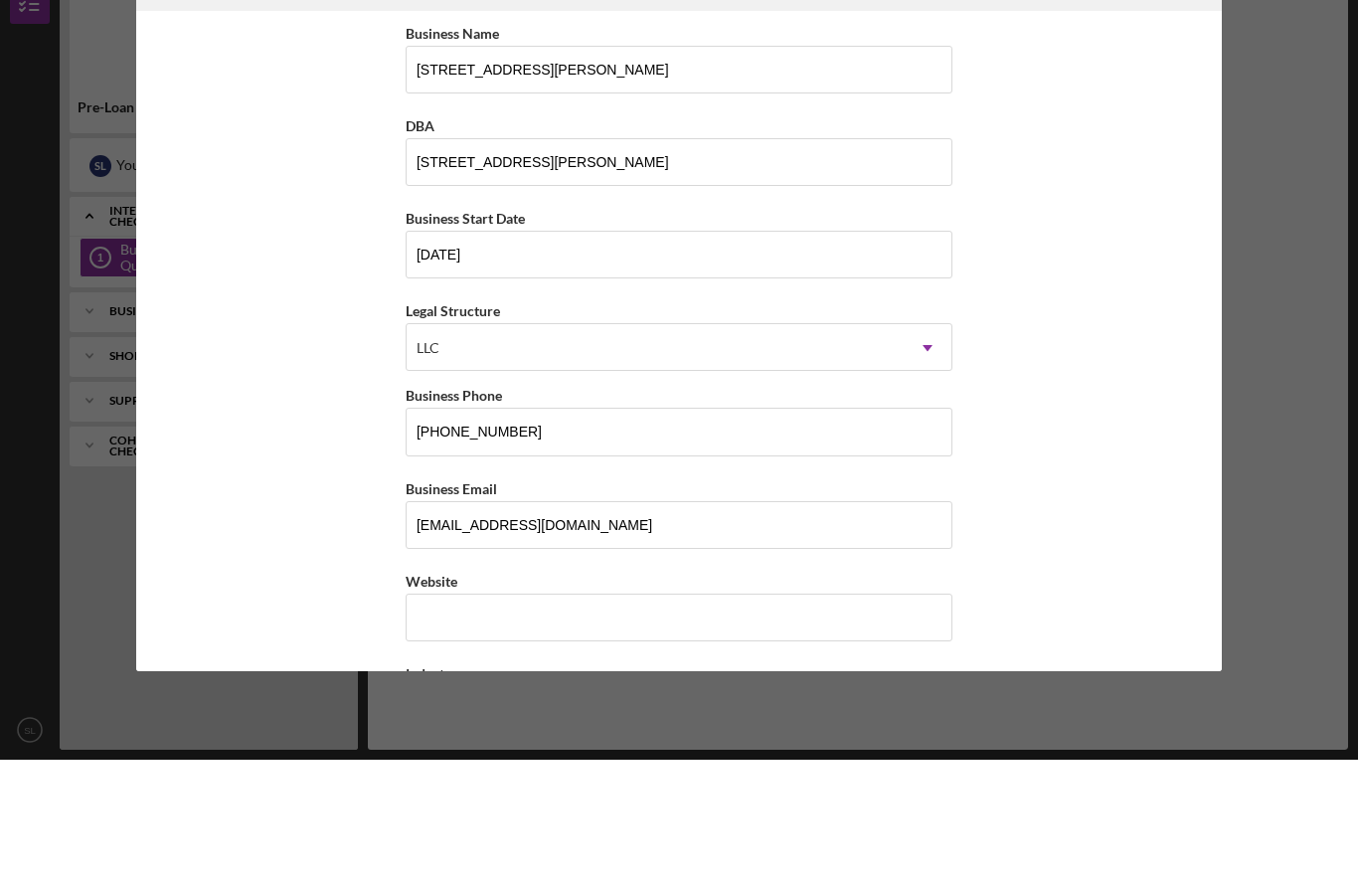
type input "[GEOGRAPHIC_DATA]"
click at [1103, 151] on div "Business Name [STREET_ADDRESS][PERSON_NAME] DBA [STREET_ADDRESS][PERSON_NAME] B…" at bounding box center [679, 468] width 1087 height 660
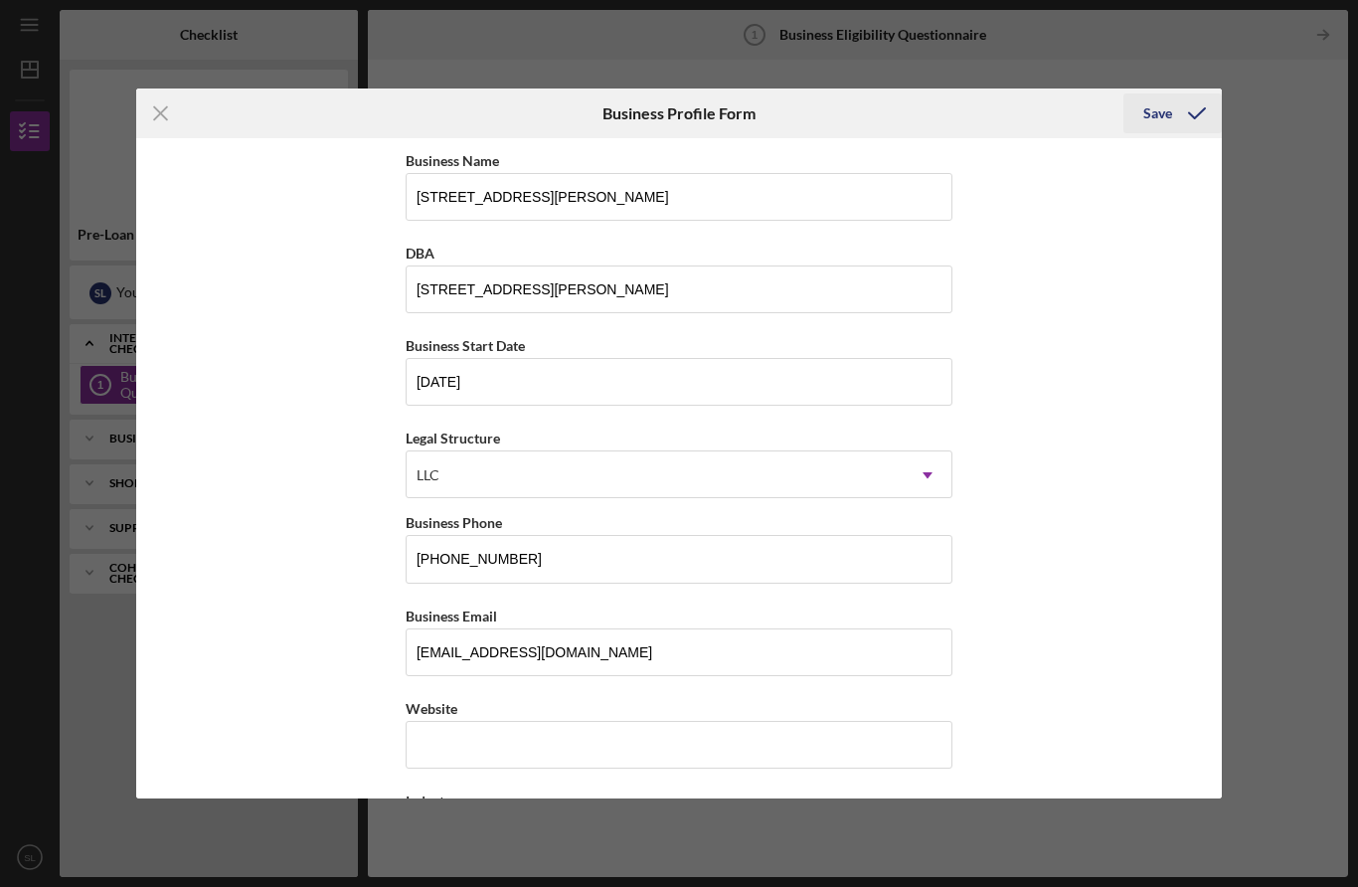
click at [1166, 111] on div "Save" at bounding box center [1158, 113] width 29 height 40
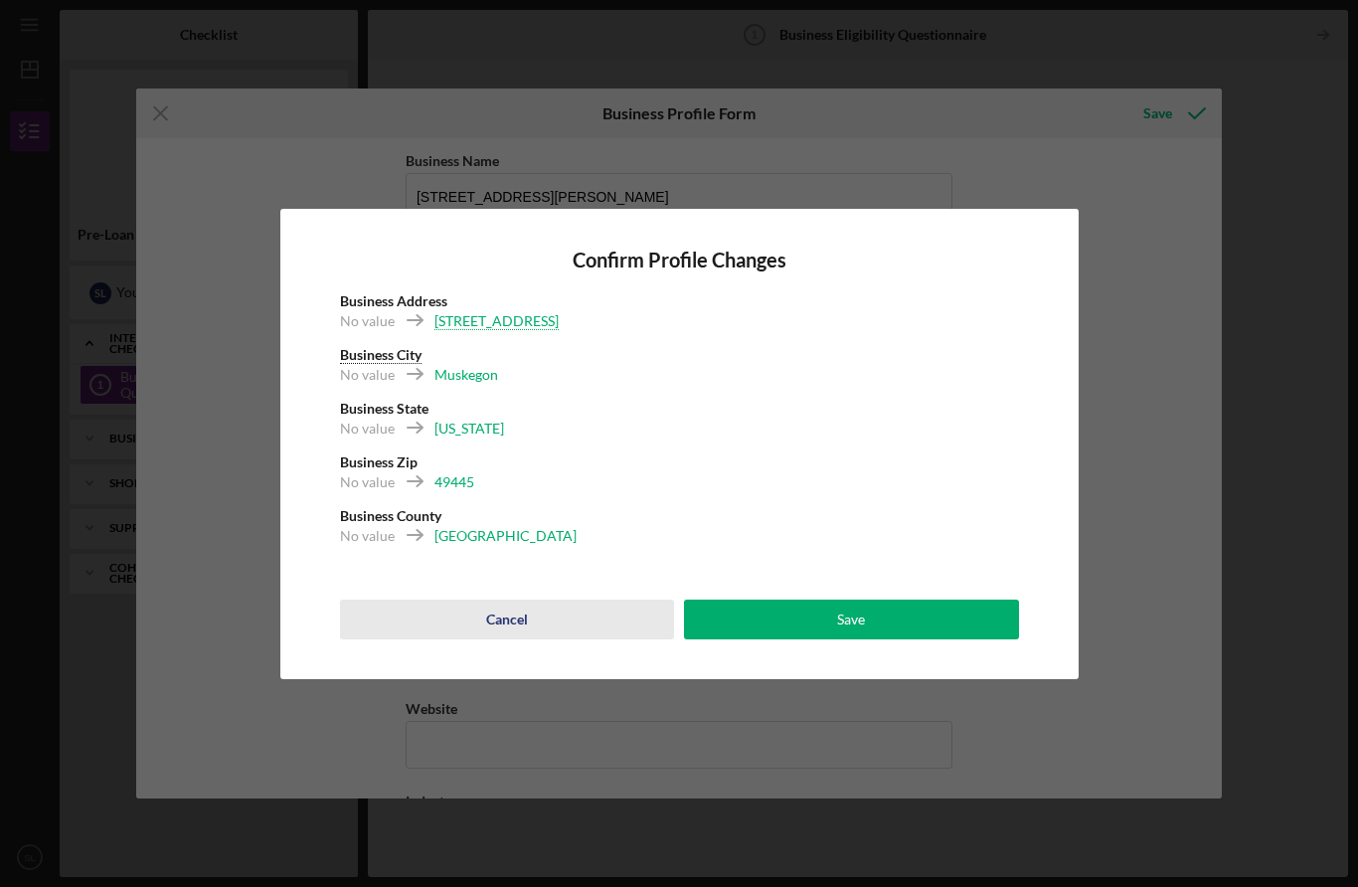
click at [498, 626] on div "Cancel" at bounding box center [507, 620] width 42 height 40
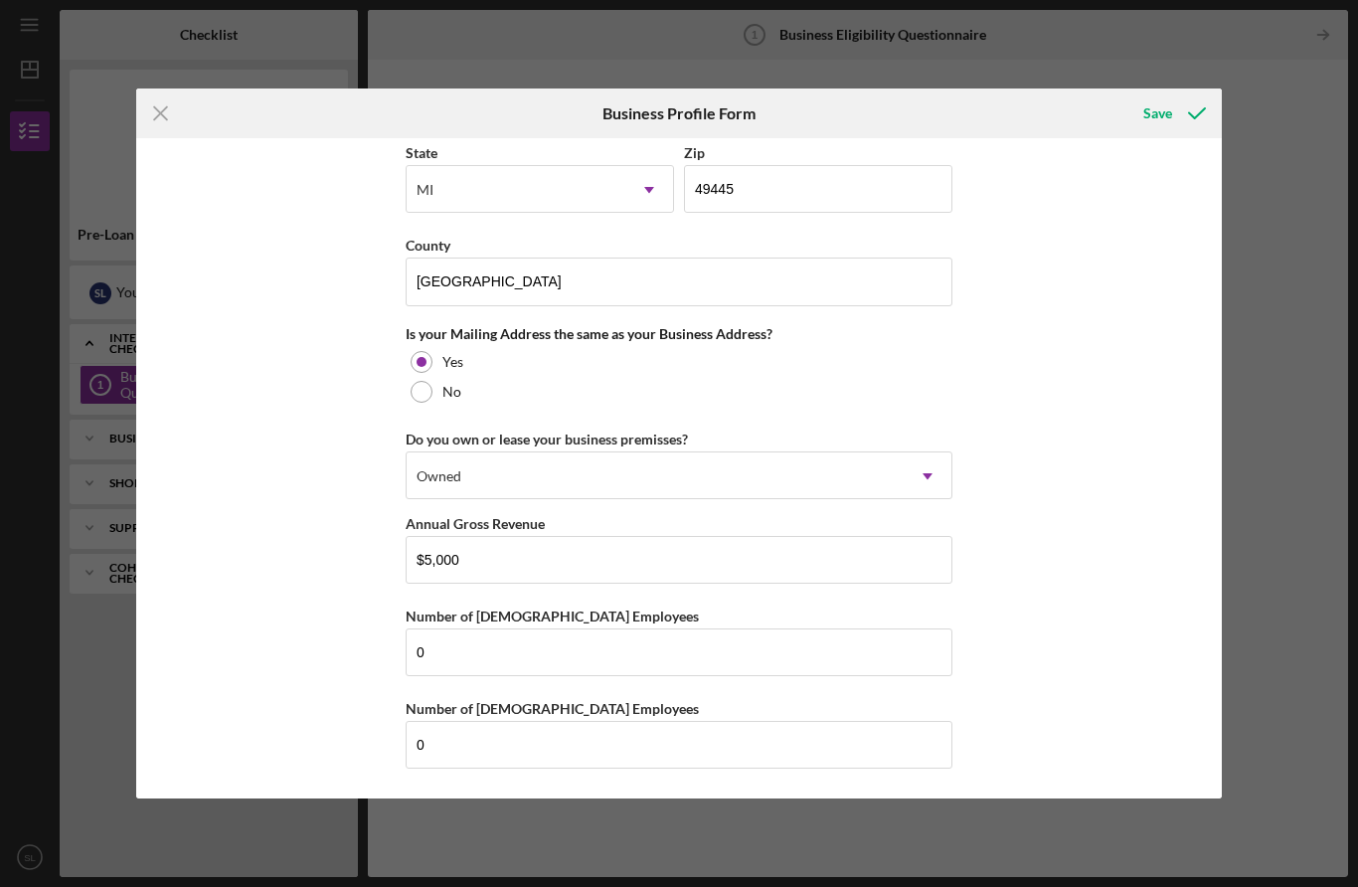
scroll to position [1403, 0]
click at [1173, 122] on div "Save" at bounding box center [1158, 113] width 29 height 40
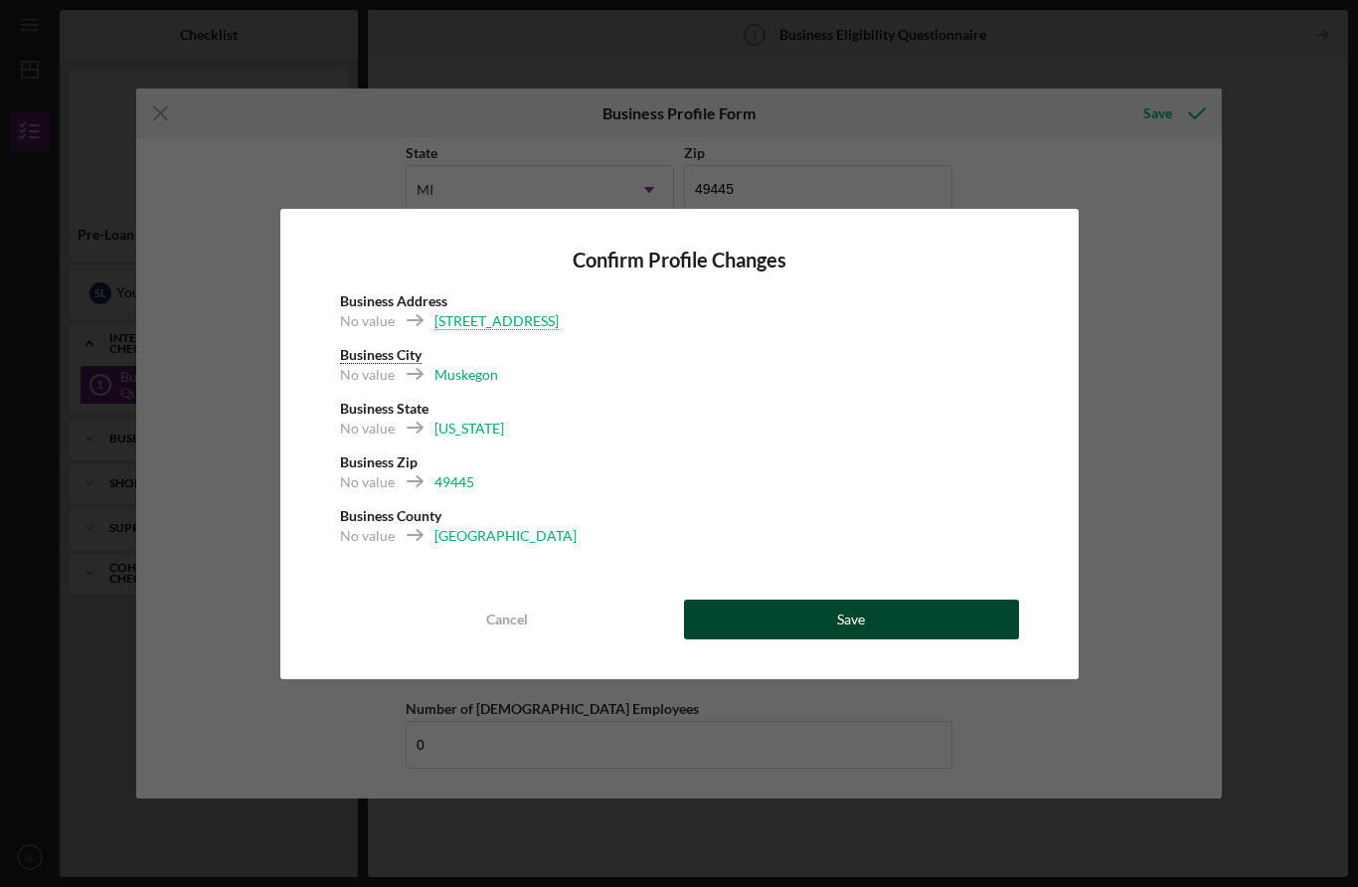
click at [856, 609] on div "Save" at bounding box center [851, 620] width 28 height 40
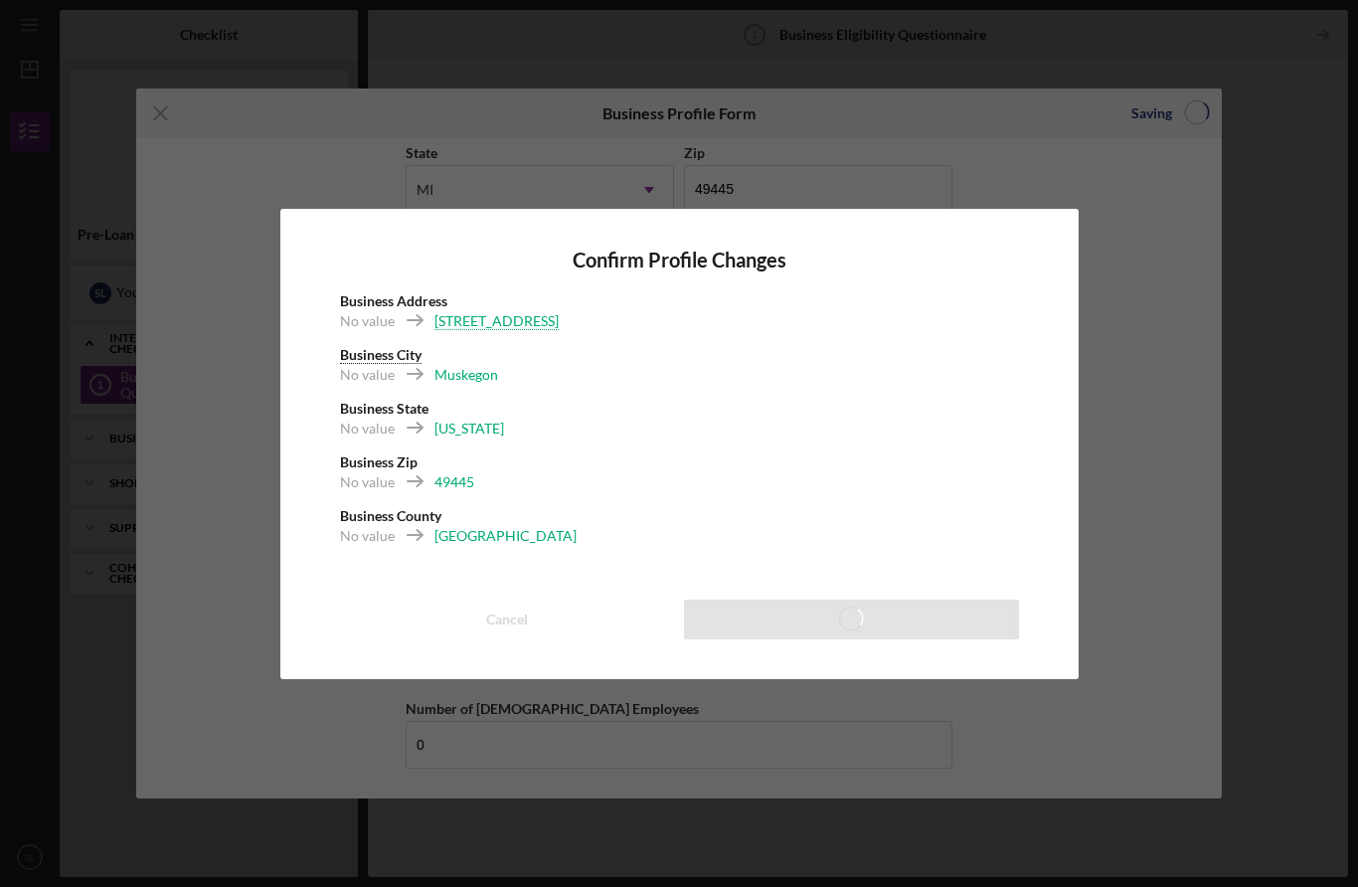
type input "[STREET_ADDRESS][PERSON_NAME]"
type input "[DATE]"
type input "[PHONE_NUMBER]"
type input "Retail"
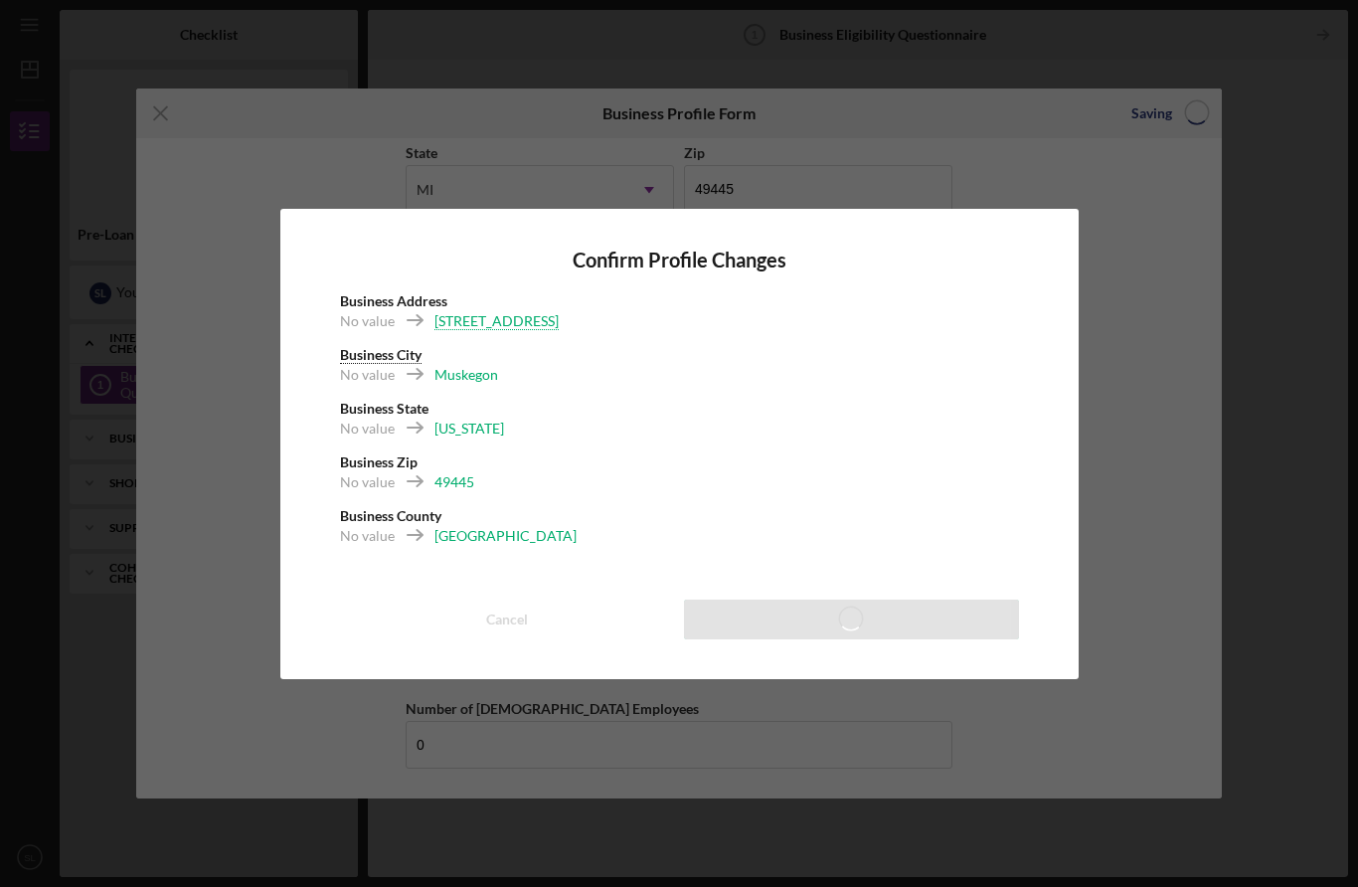
type input "[US_EMPLOYER_IDENTIFICATION_NUMBER]"
type input "[STREET_ADDRESS]"
type input "Muskegon"
type input "49445"
type input "[GEOGRAPHIC_DATA]"
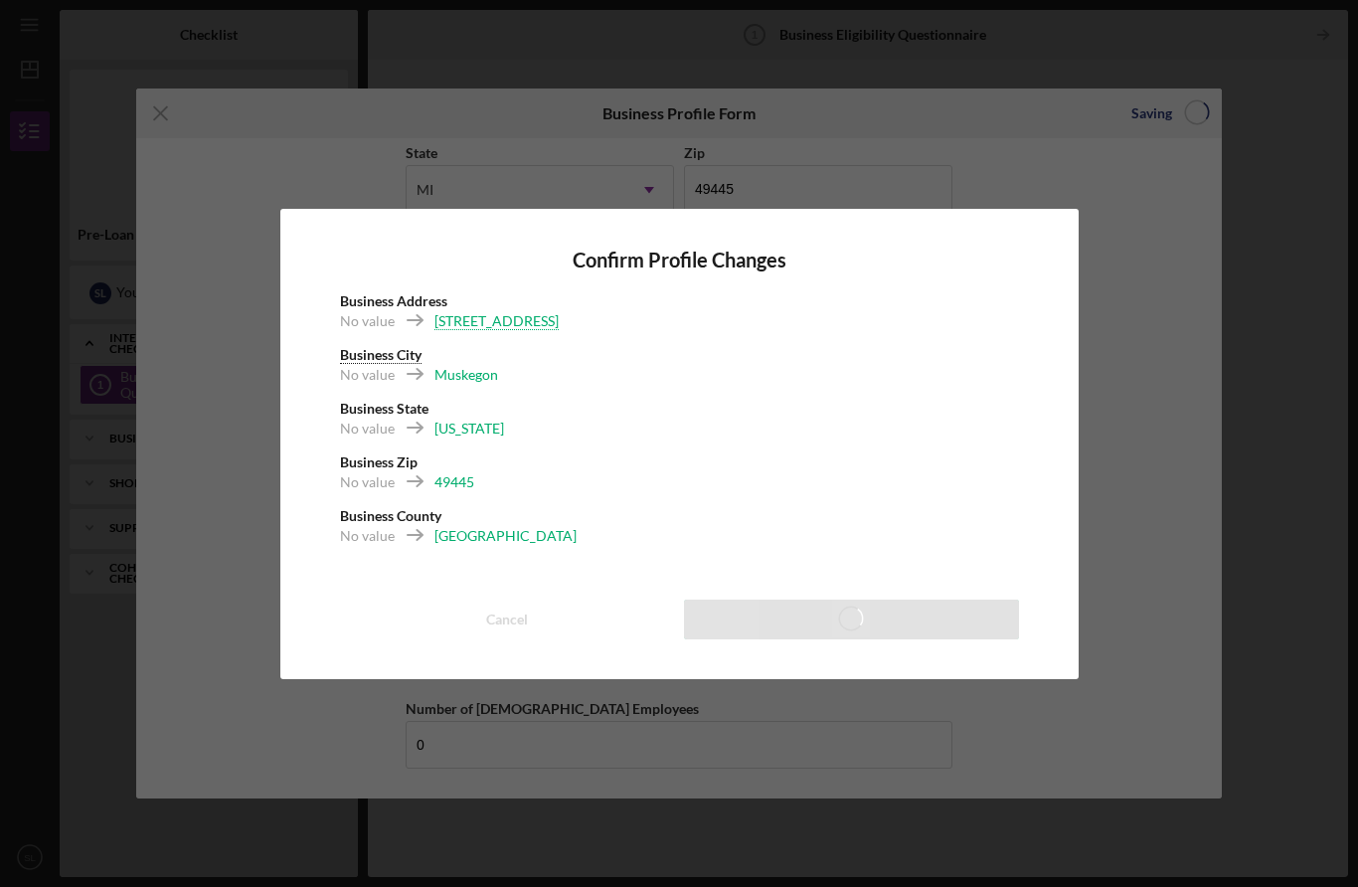
type input "$5,000"
type input "0"
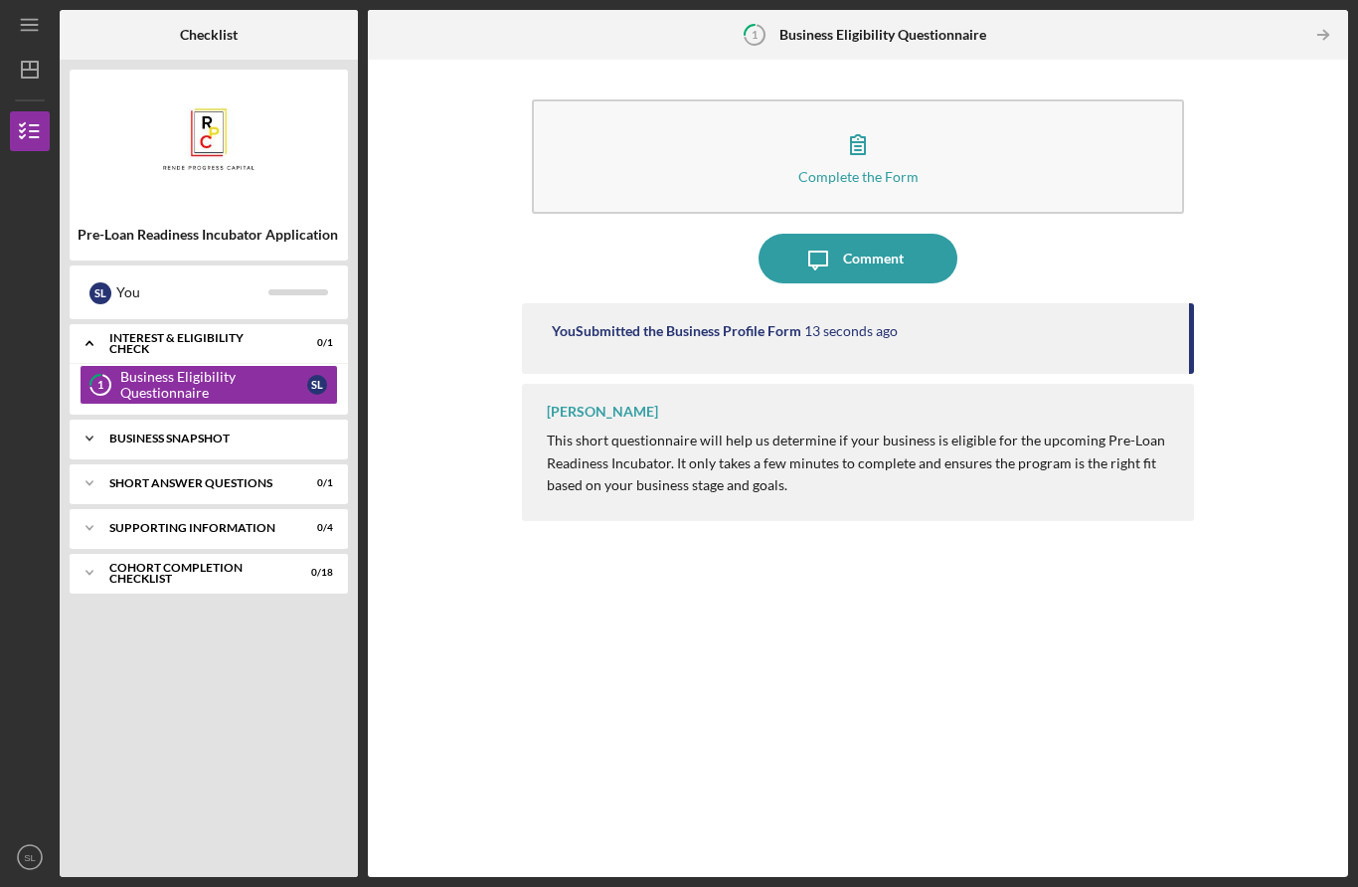
click at [282, 433] on div "Business Snapshot" at bounding box center [216, 439] width 214 height 12
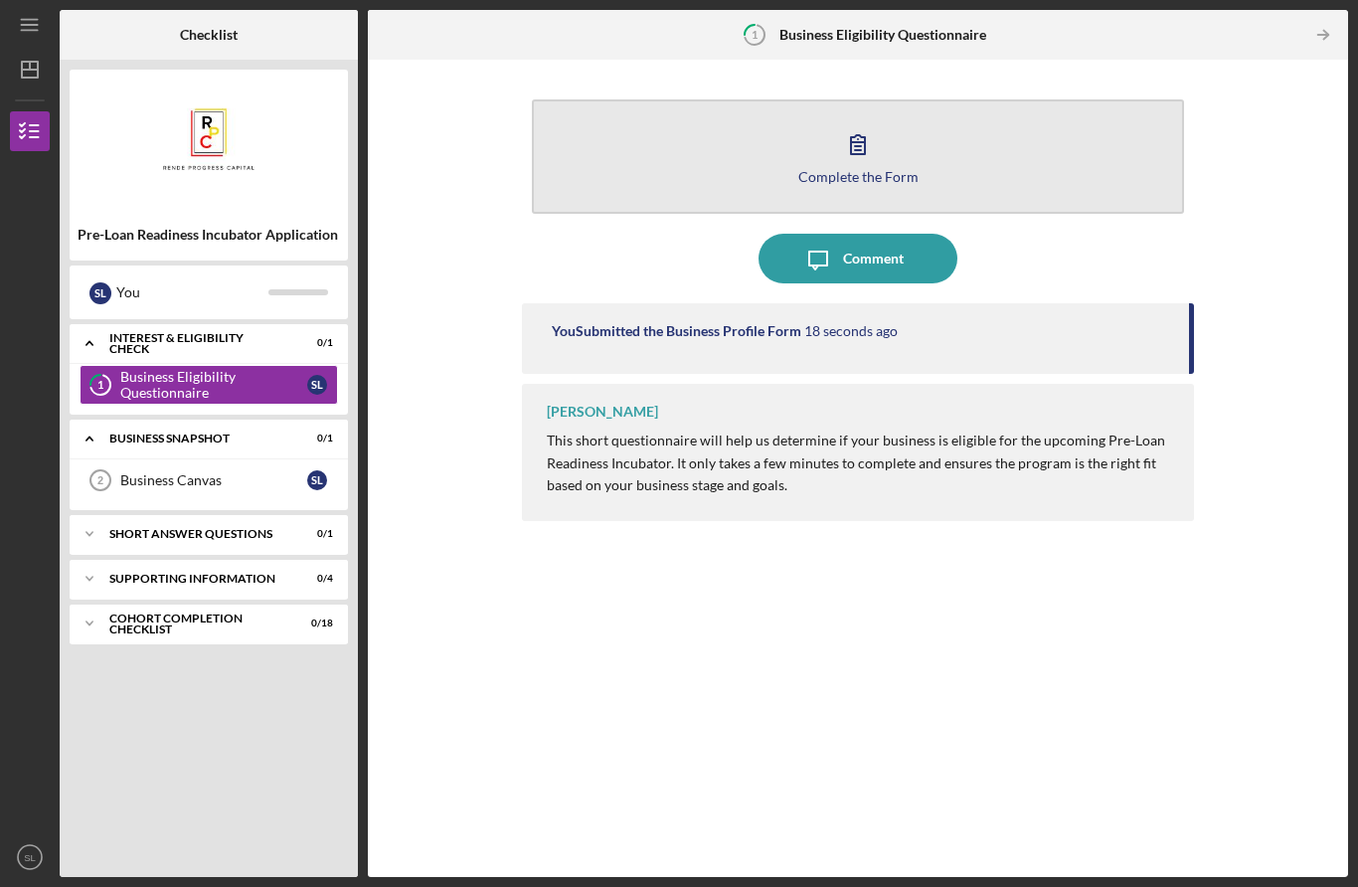
click at [887, 99] on button "Complete the Form Form" at bounding box center [858, 156] width 652 height 114
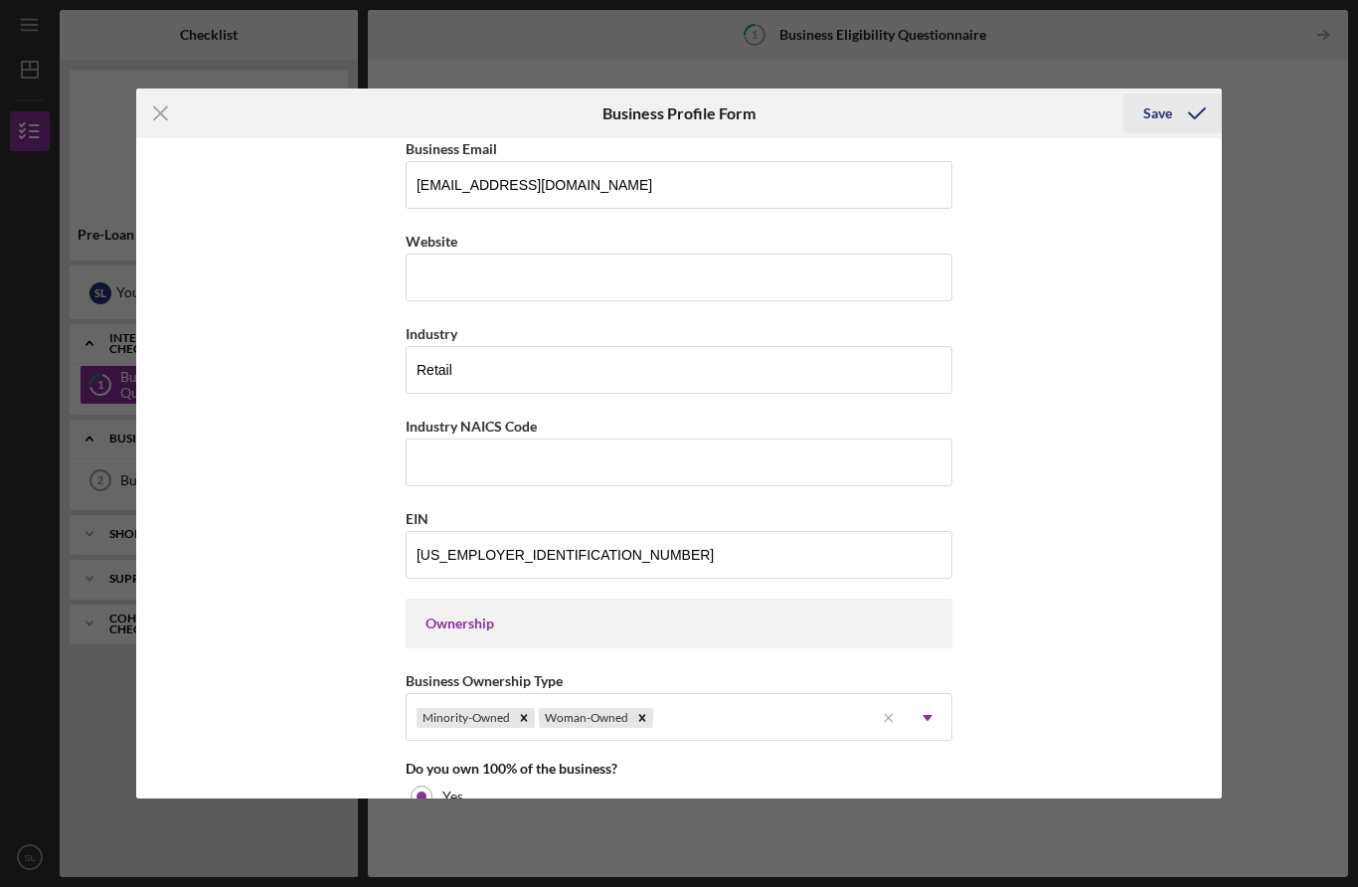
click at [1172, 119] on div "Save" at bounding box center [1158, 113] width 29 height 40
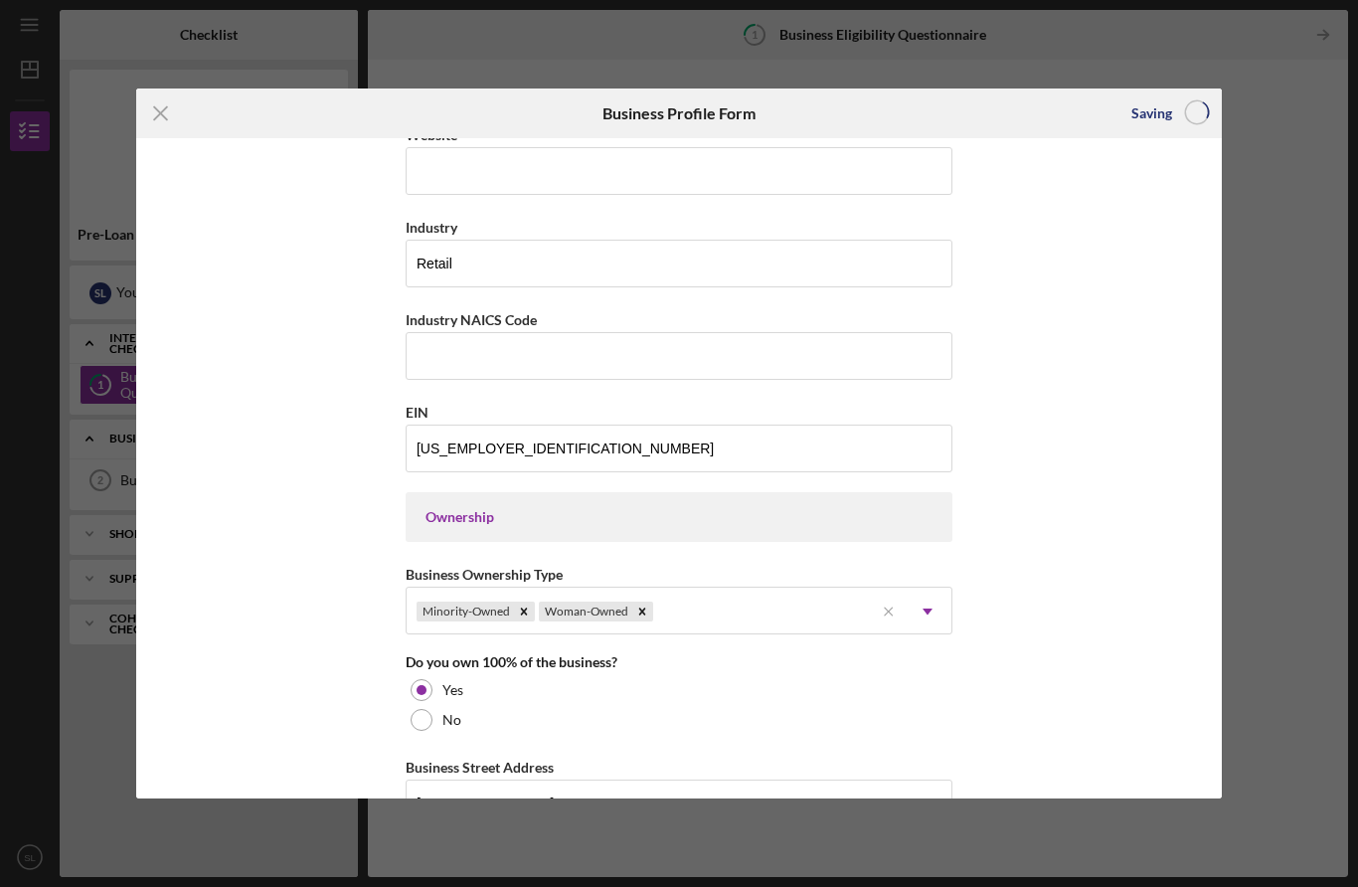
scroll to position [595, 0]
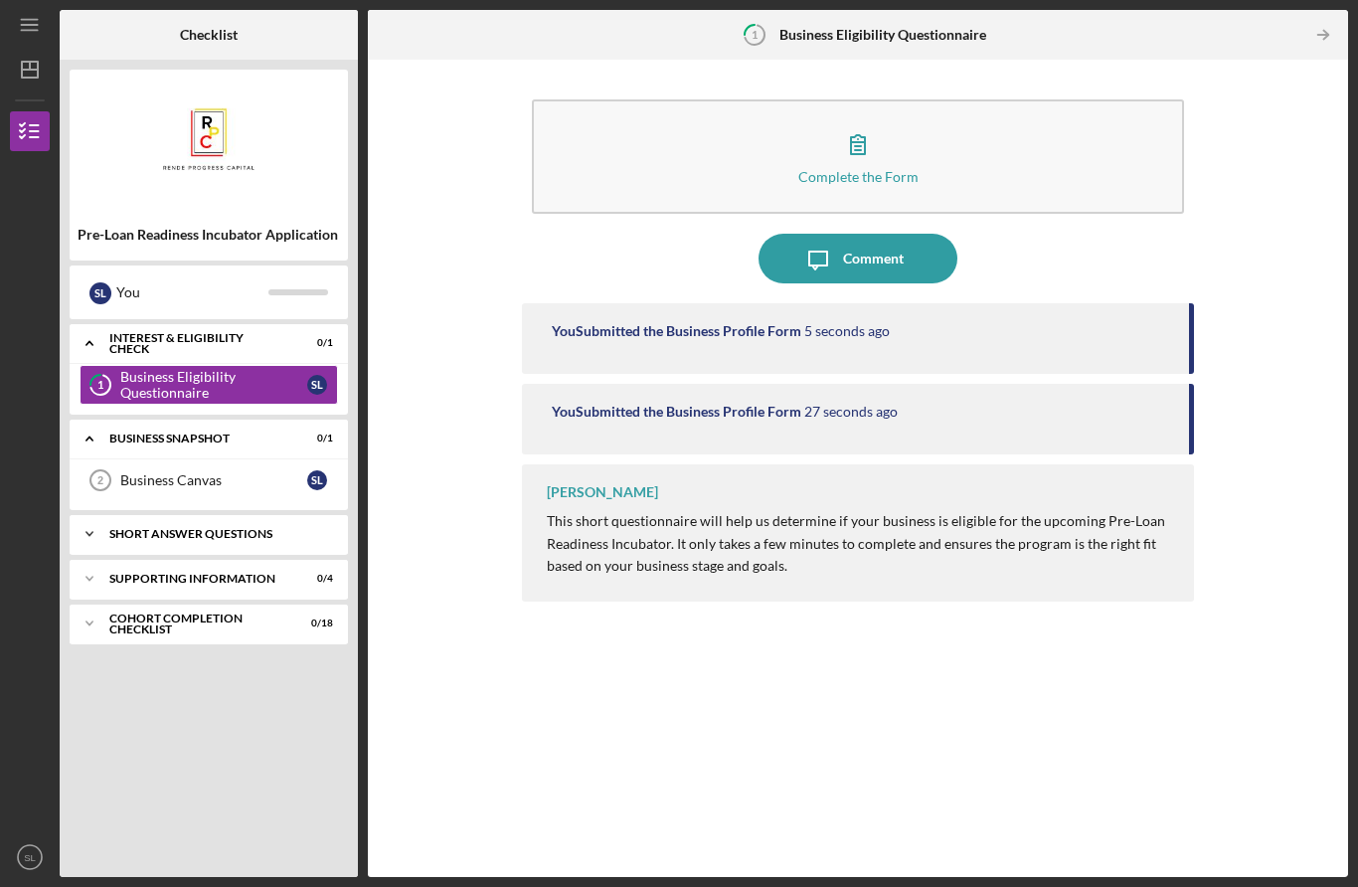
click at [263, 528] on div "Short Answer Questions" at bounding box center [216, 534] width 214 height 12
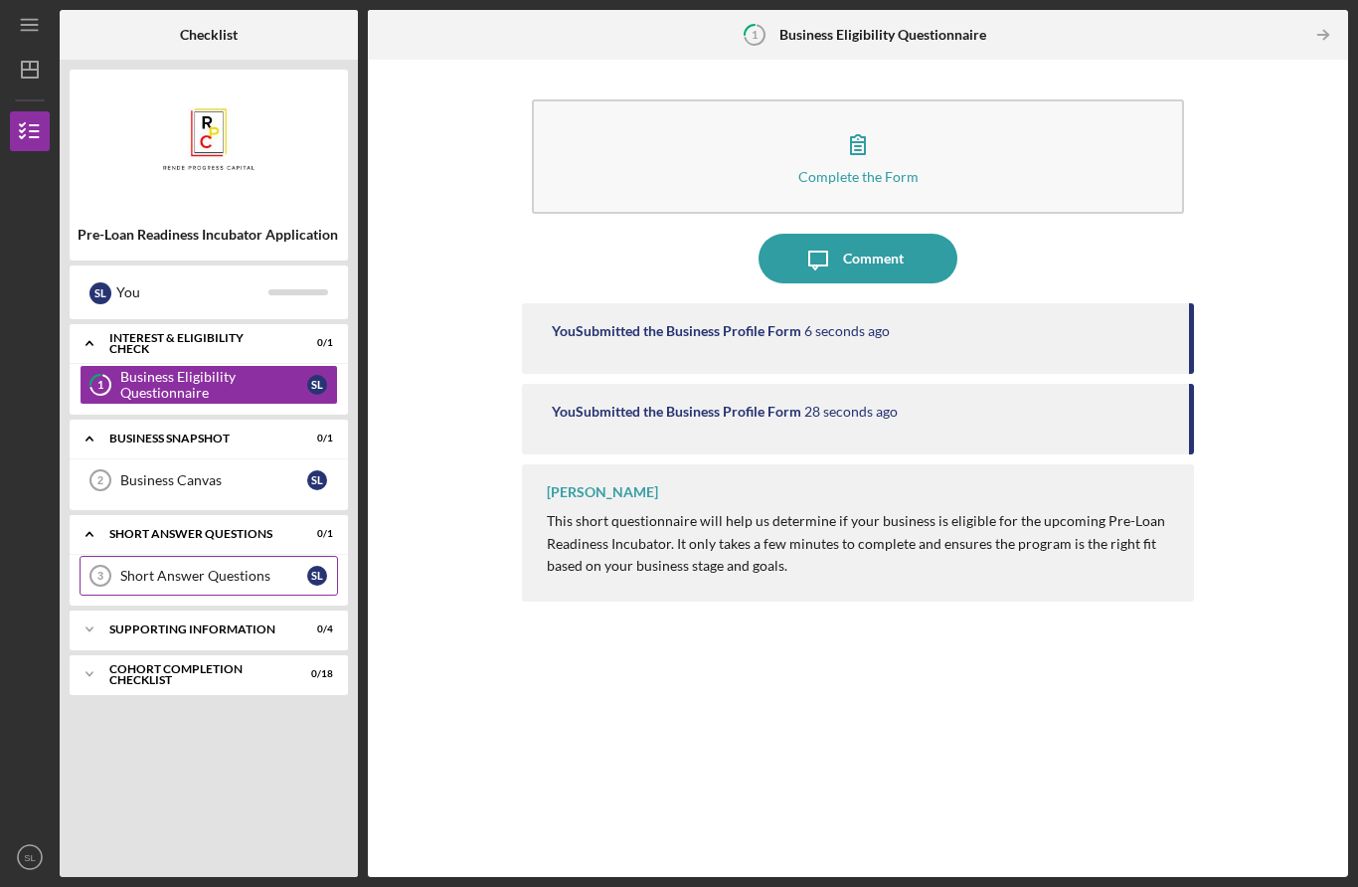
click at [242, 568] on div "Short Answer Questions" at bounding box center [213, 576] width 187 height 16
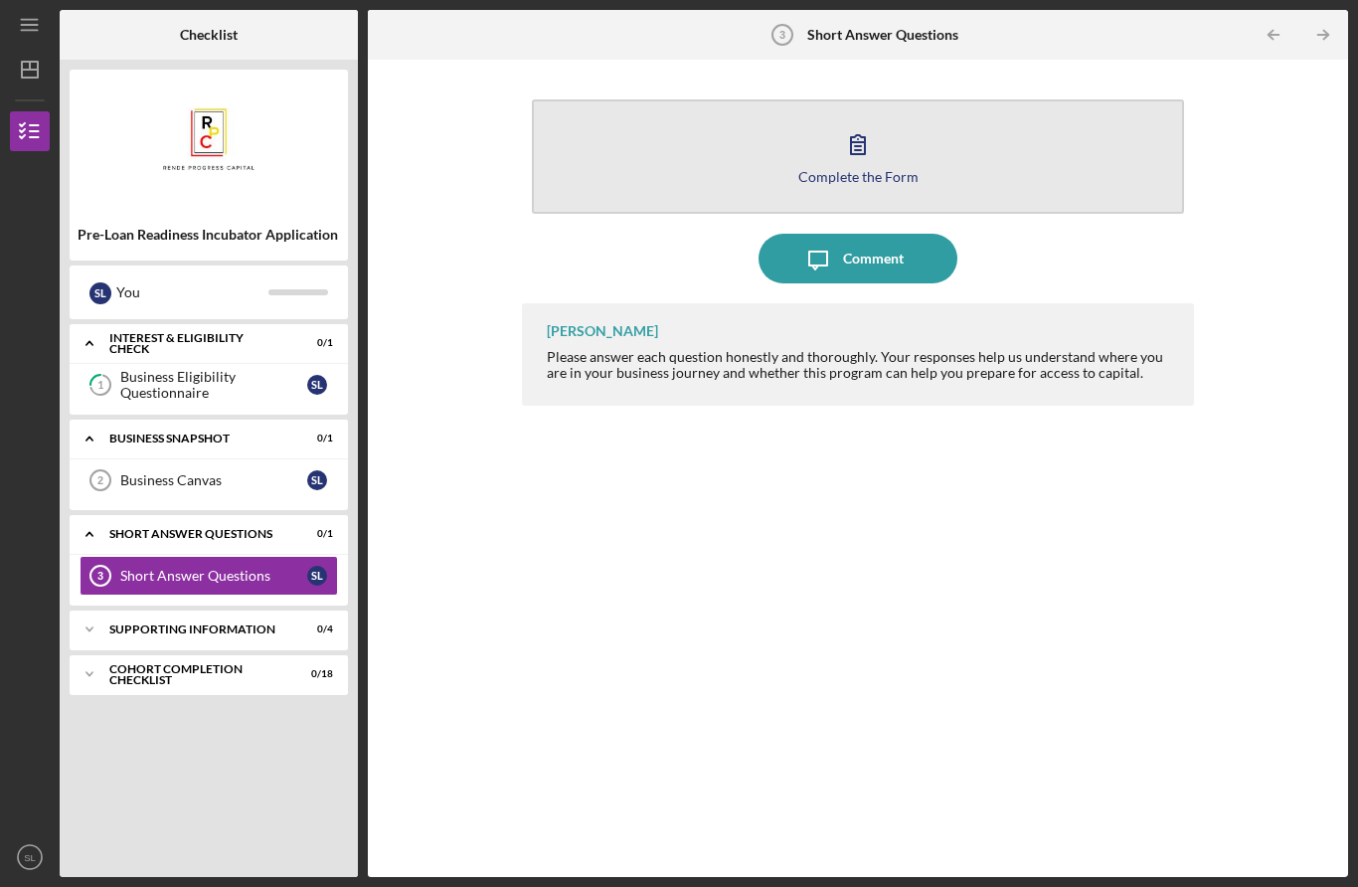
click at [903, 169] on div "Complete the Form" at bounding box center [859, 176] width 120 height 15
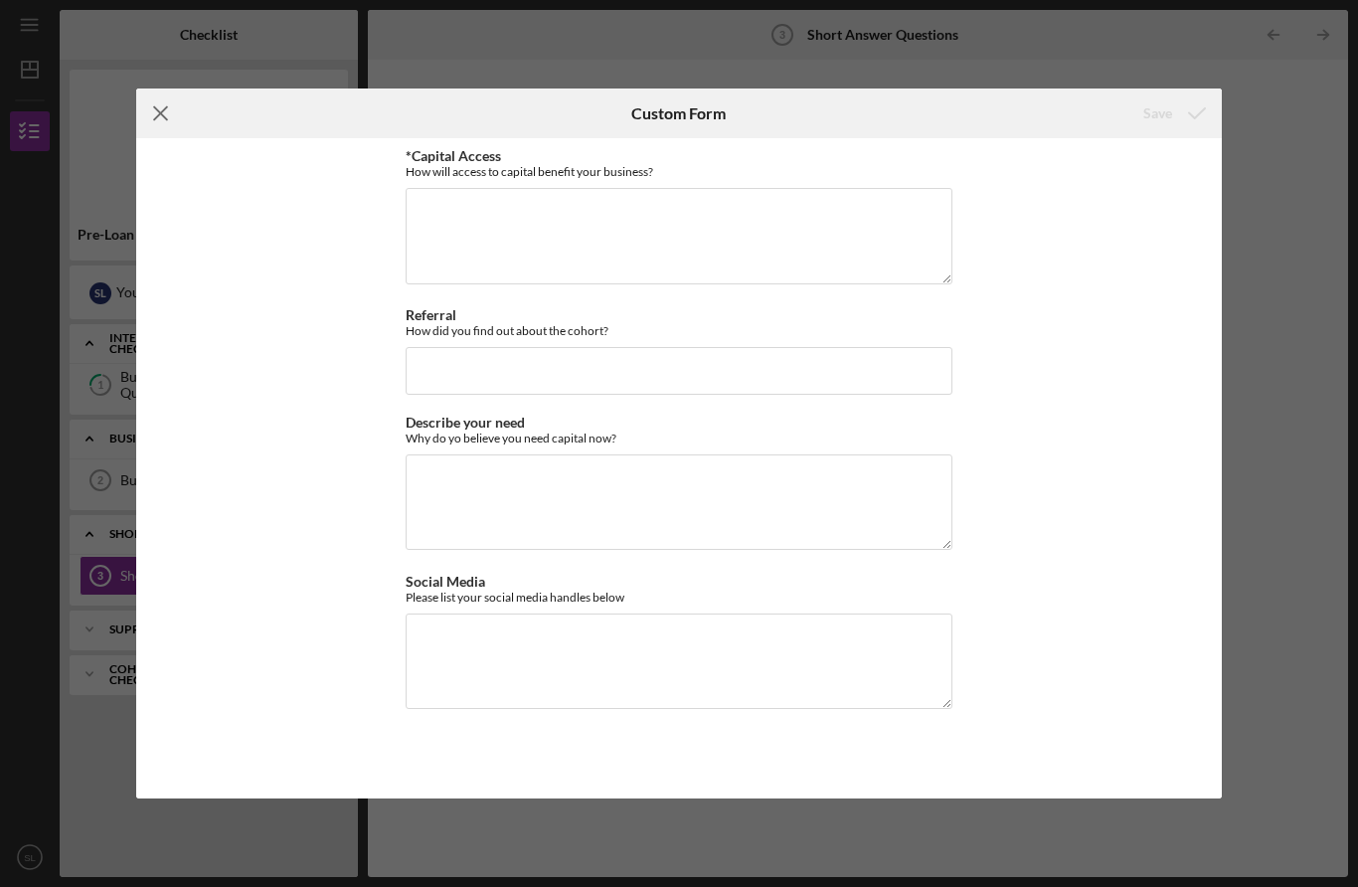
click at [173, 115] on icon "Icon/Menu Close" at bounding box center [161, 114] width 50 height 50
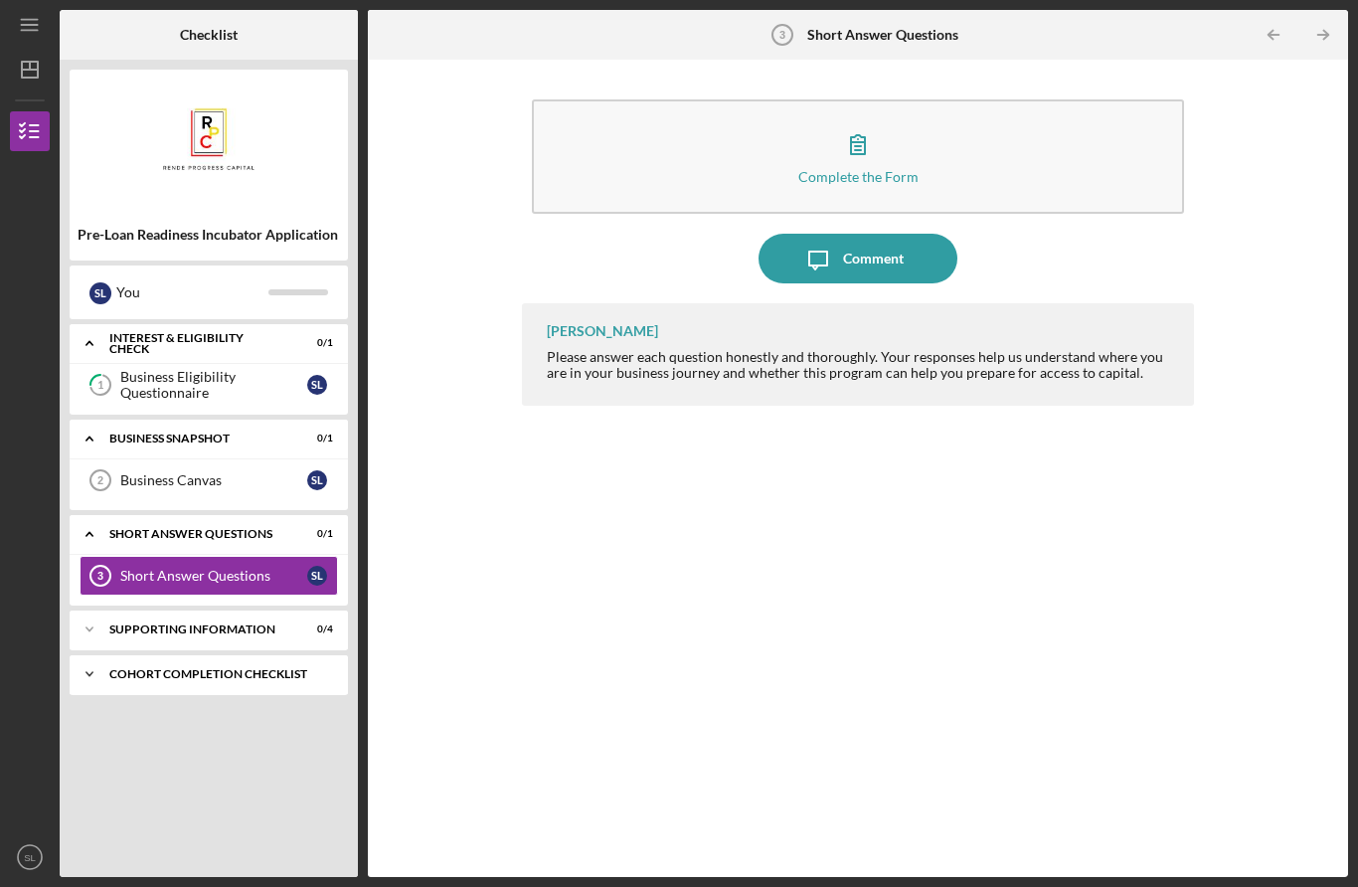
click at [222, 654] on div "Icon/Expander Cohort Completion Checklist 0 / 18" at bounding box center [209, 674] width 278 height 40
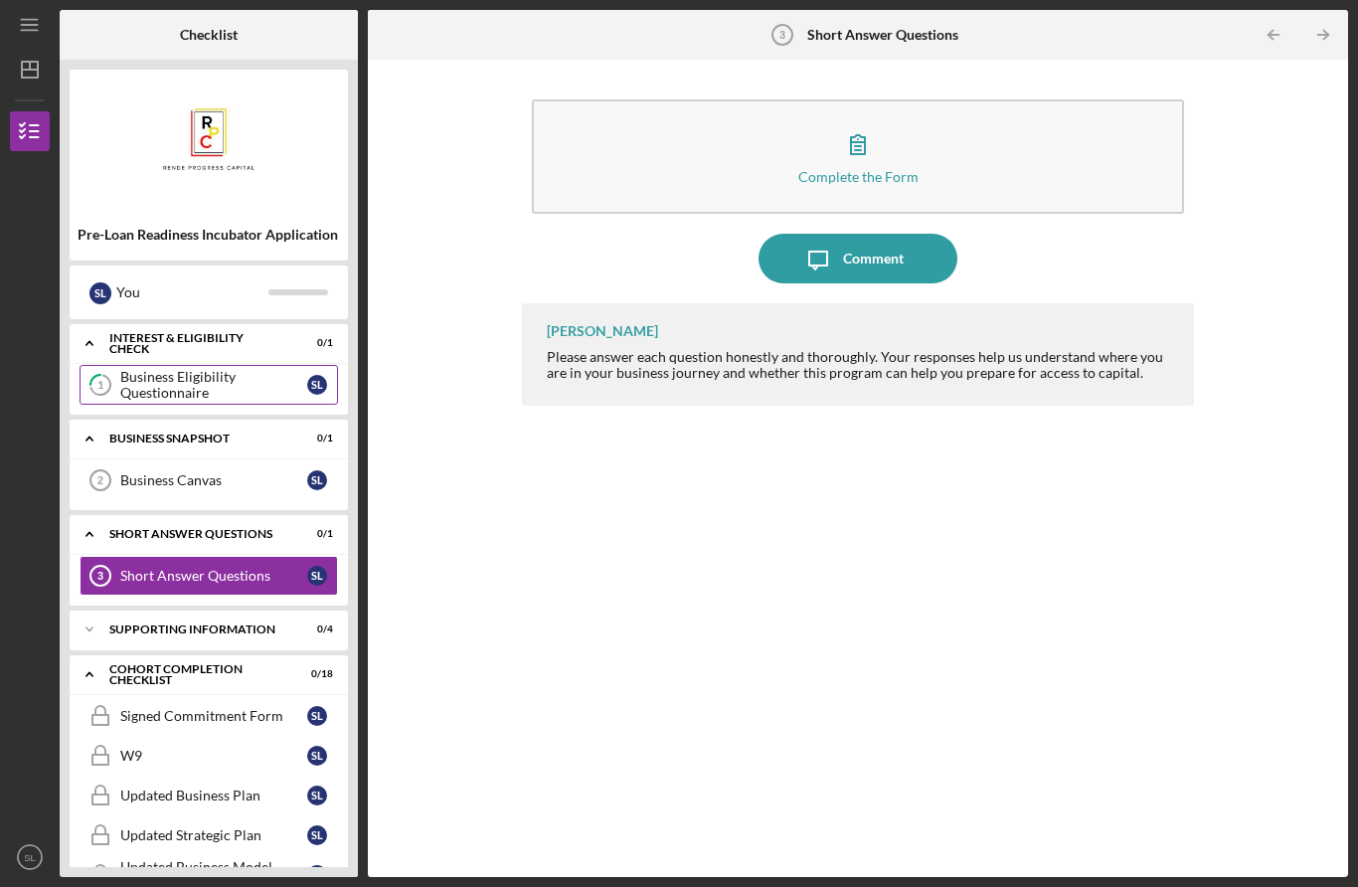
click at [226, 369] on div "Business Eligibility Questionnaire" at bounding box center [213, 385] width 187 height 32
